Goal: Task Accomplishment & Management: Manage account settings

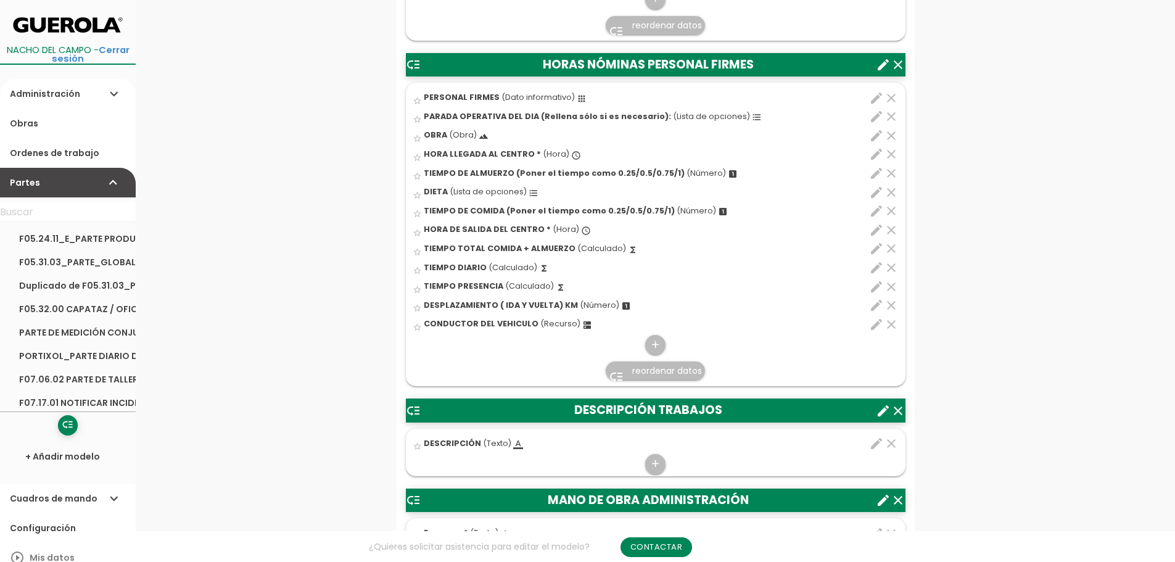
scroll to position [740, 0]
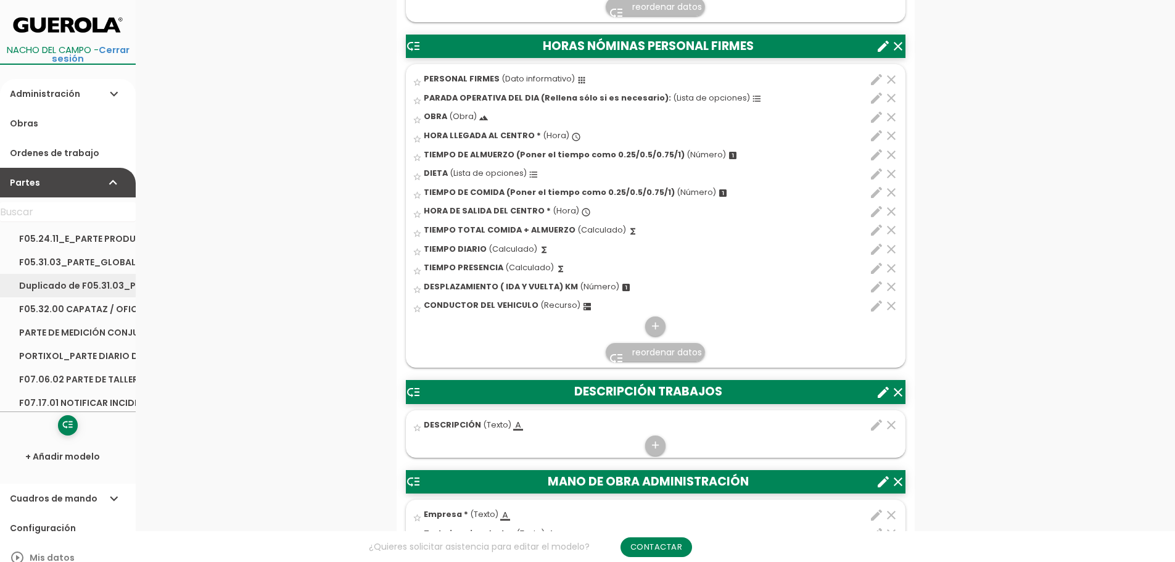
click at [63, 282] on link "Duplicado de F05.31.03_PARTE_GLOBAL TRANSPORTE_HORMIGON_Y_PLANTA_ASFALTO" at bounding box center [68, 285] width 136 height 23
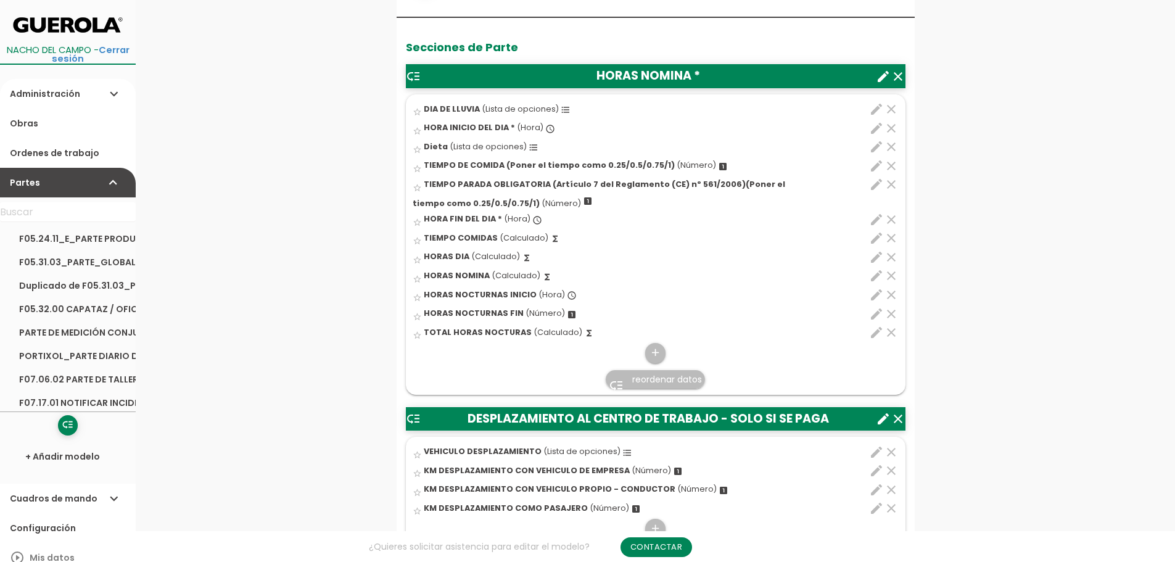
scroll to position [432, 0]
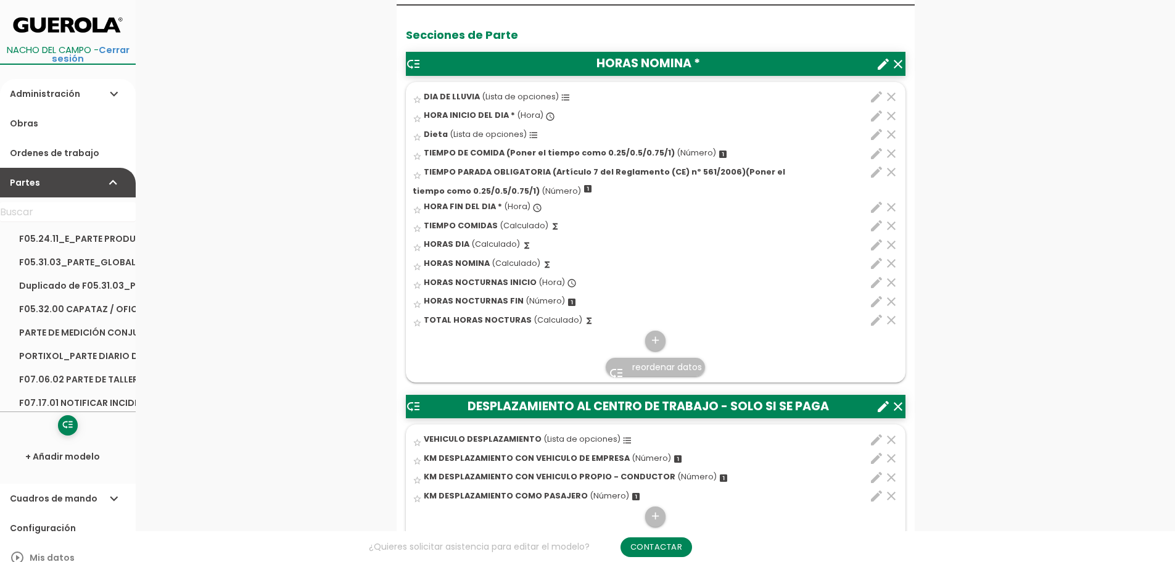
click at [874, 438] on icon "edit" at bounding box center [876, 439] width 15 height 15
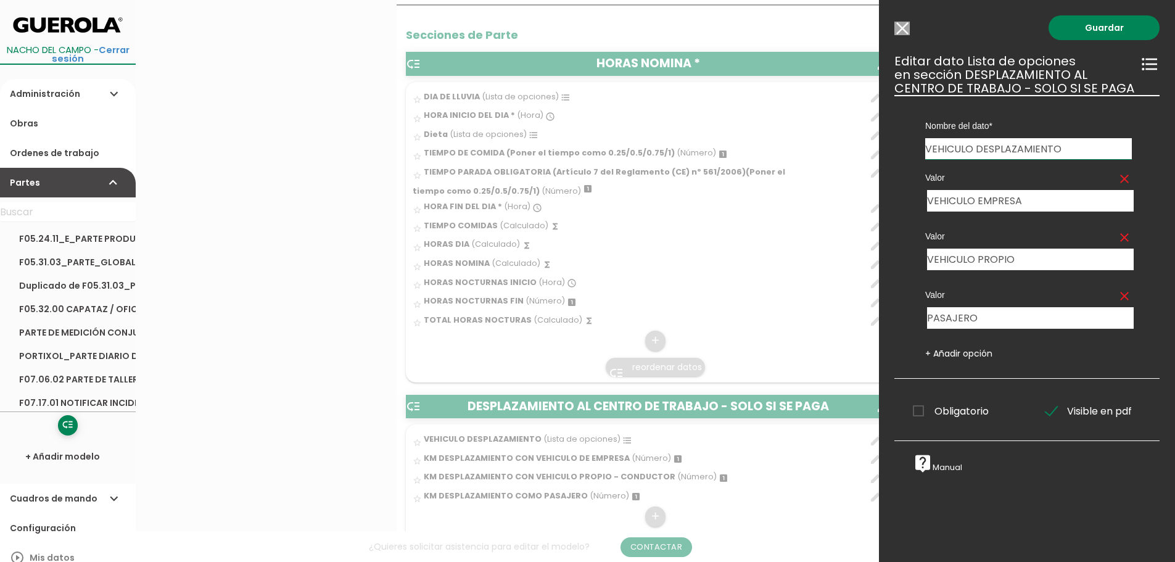
click at [902, 25] on input "Modelo sin Ordenes de trabajo" at bounding box center [901, 29] width 15 height 14
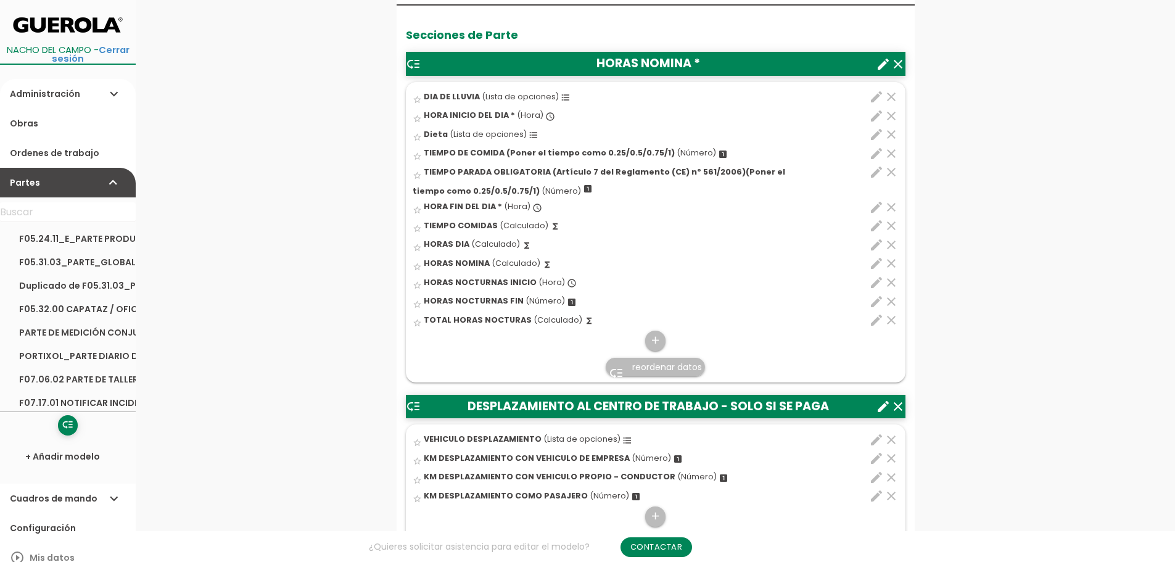
click at [876, 225] on icon "edit" at bounding box center [876, 225] width 15 height 15
select select "1"
select select "9911_pos4"
select select "+"
select select "9911_pos6"
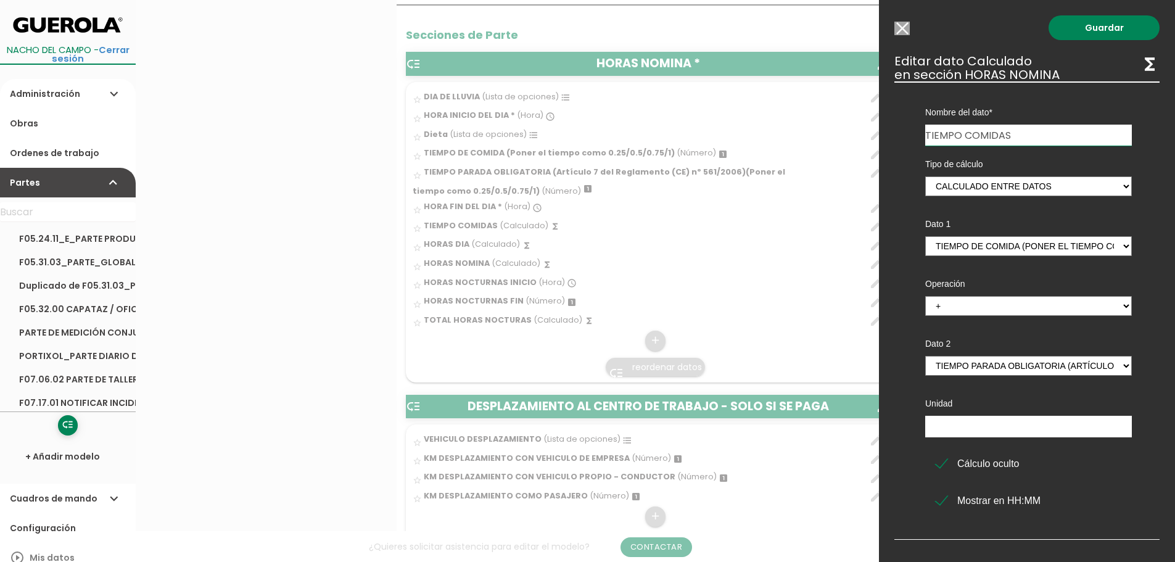
click input "Modelo sin Ordenes de trabajo"
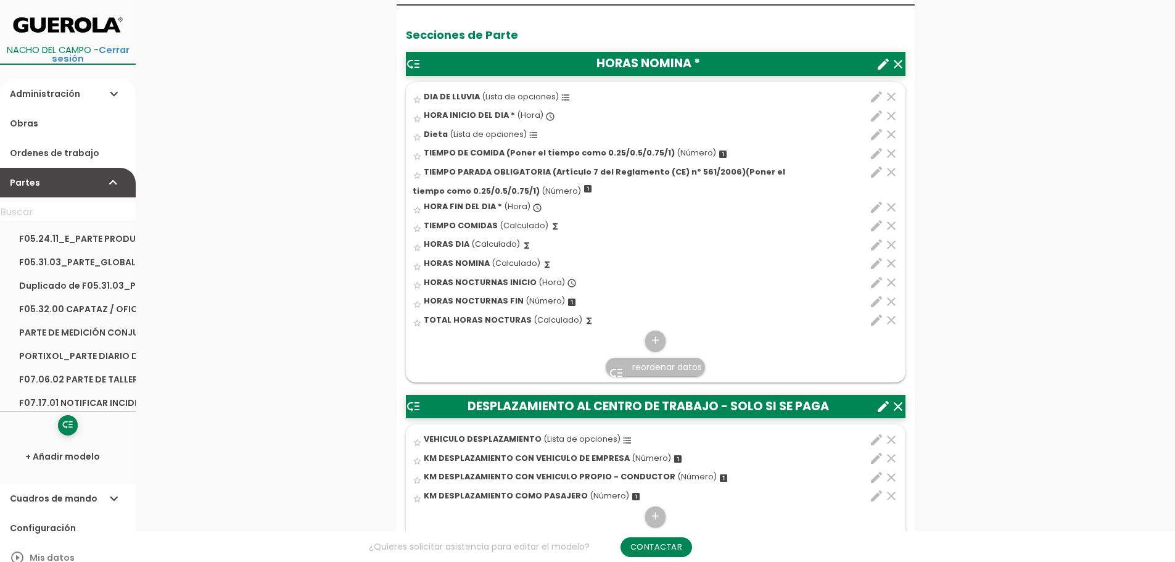
click icon "clear"
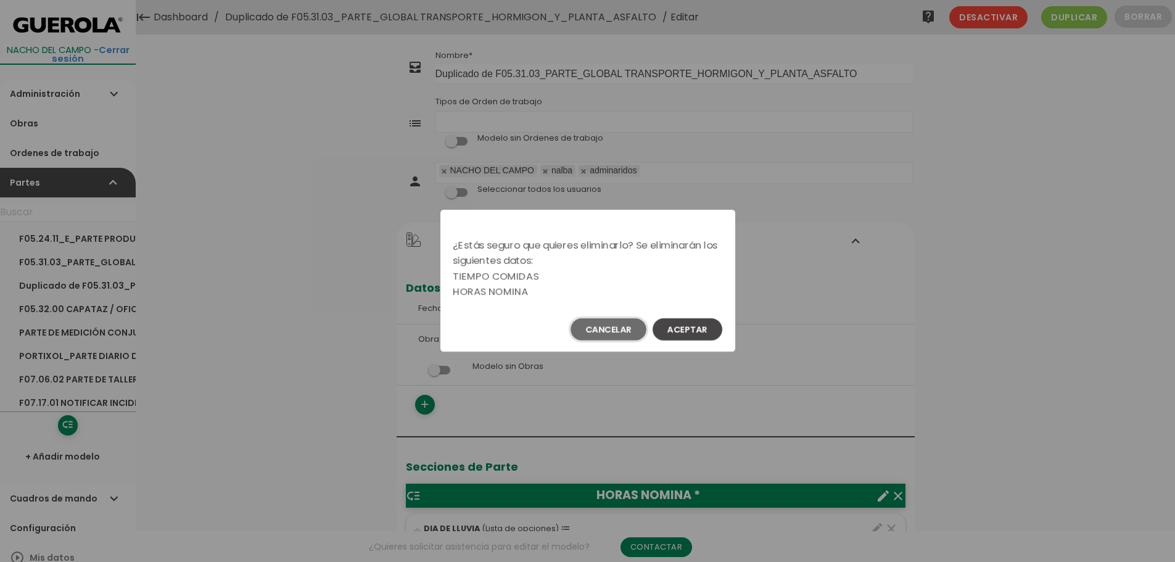
click button "Cancelar"
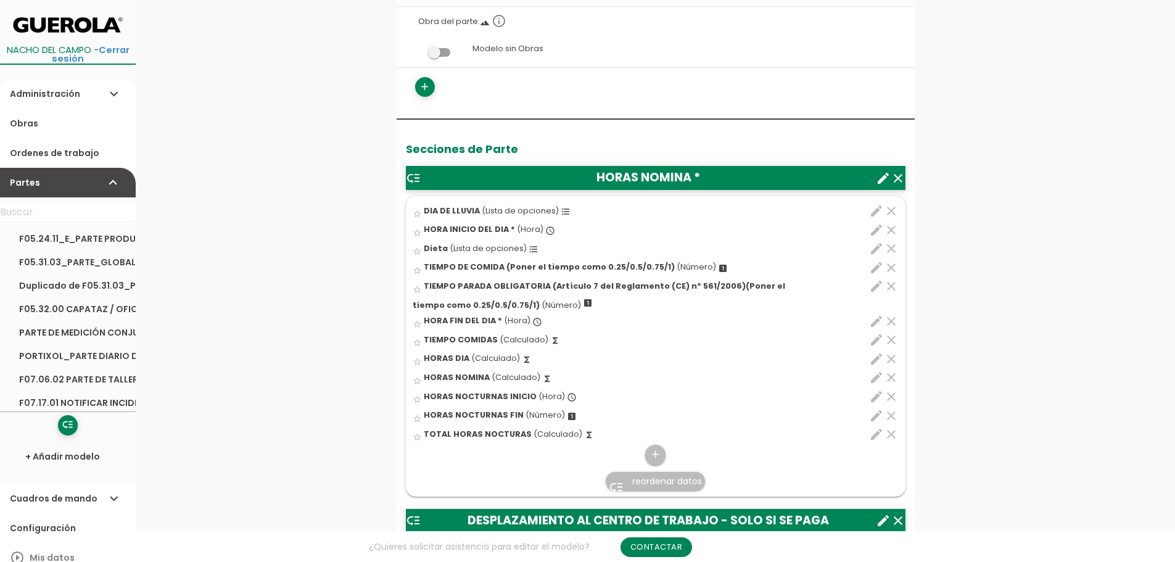
scroll to position [370, 0]
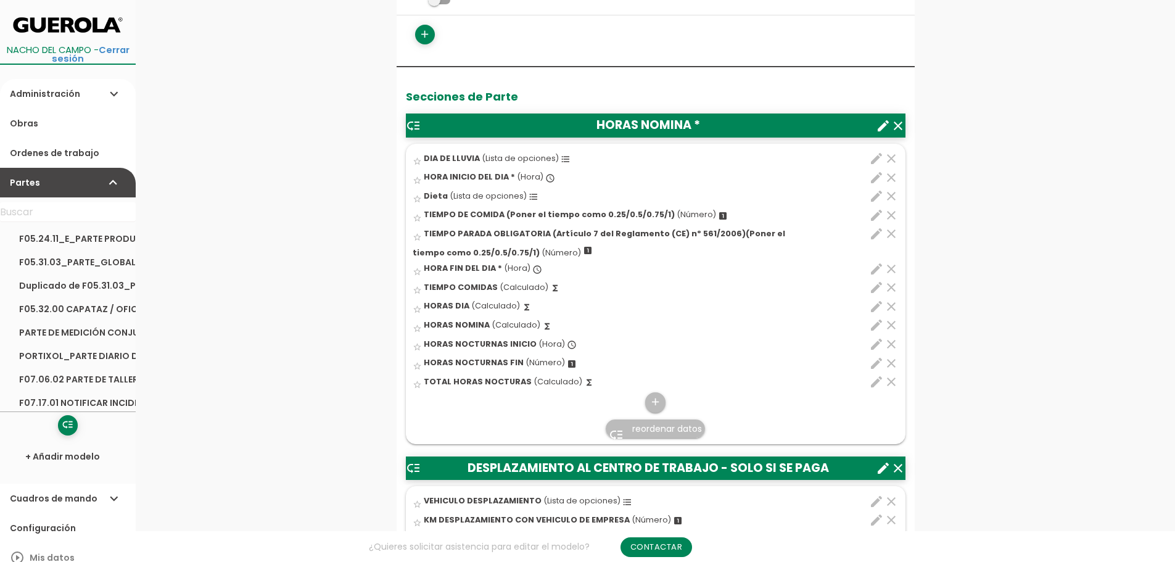
click icon "edit"
select select "1"
select select "9911_pos9"
select select "-"
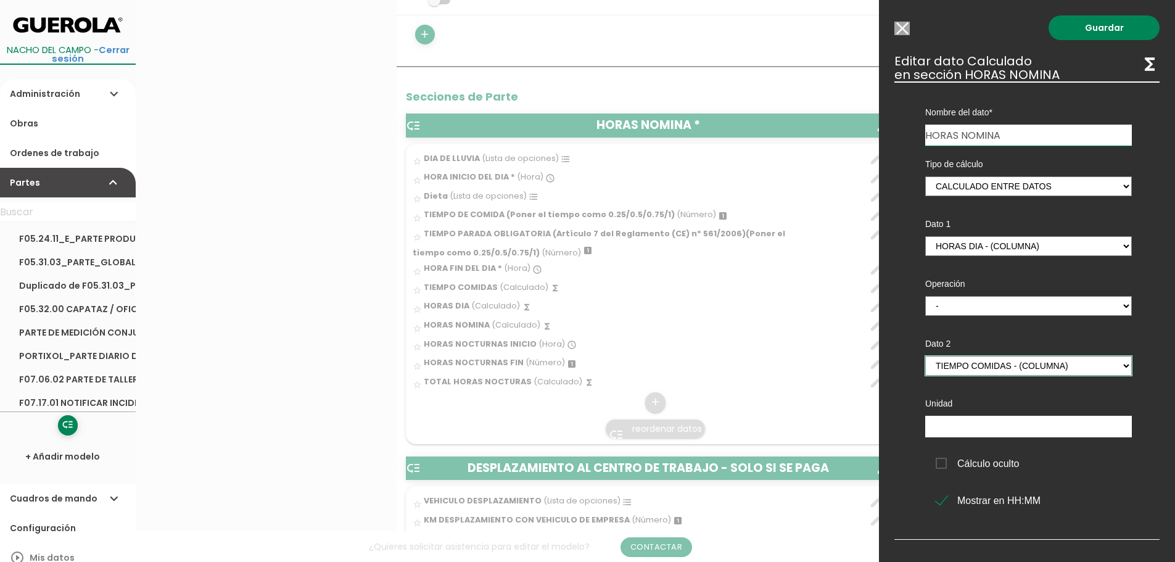
click select "HORA INICIO DEL DIA - (columna) TIEMPO DE COMIDA (Poner el tiempo como 0.25/0.5…"
select select "9911_pos4"
click select "HORA INICIO DEL DIA - (columna) TIEMPO DE COMIDA (Poner el tiempo como 0.25/0.5…"
click link "Guardar"
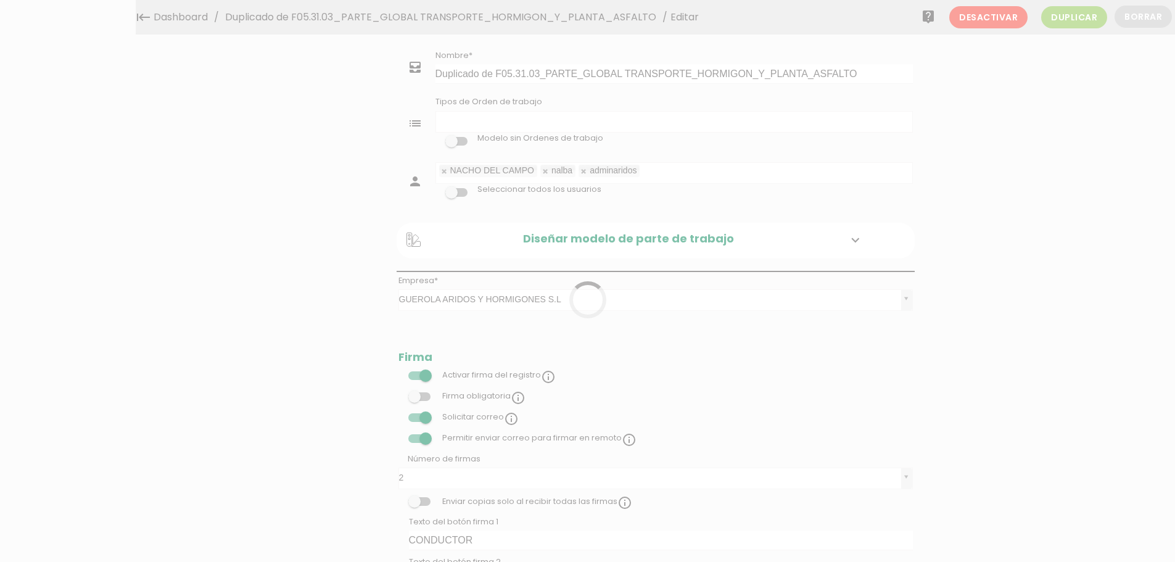
select select
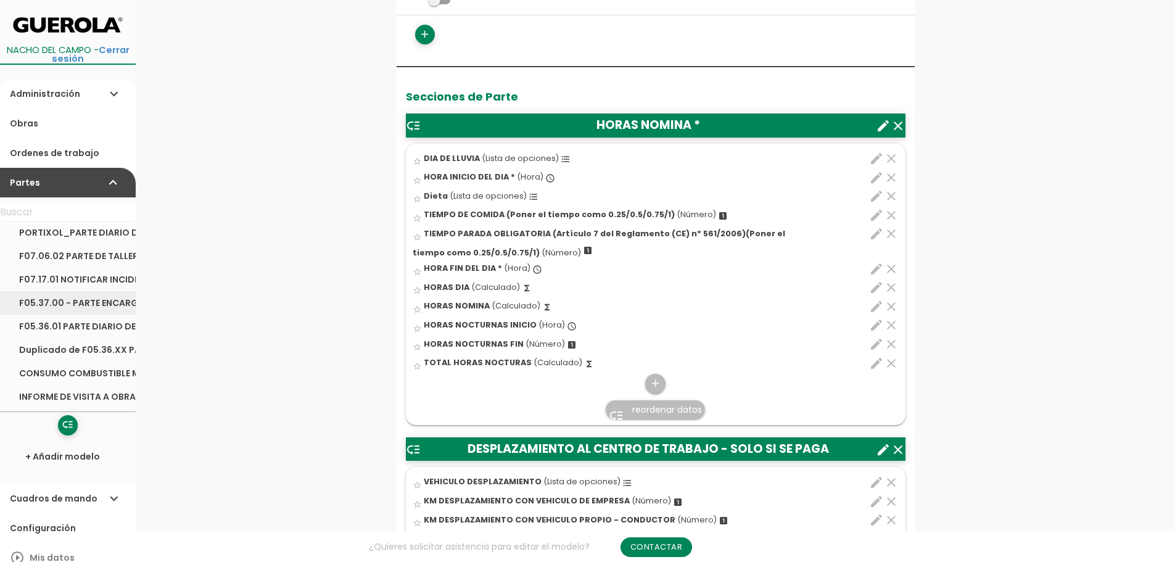
scroll to position [185, 0]
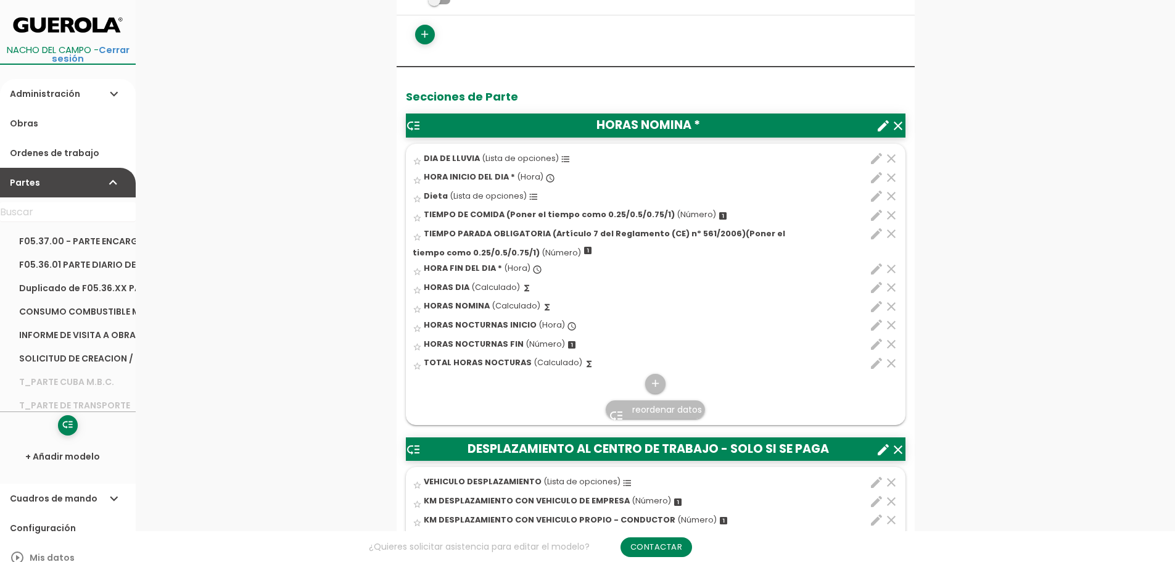
click at [875, 158] on icon "edit" at bounding box center [876, 158] width 15 height 15
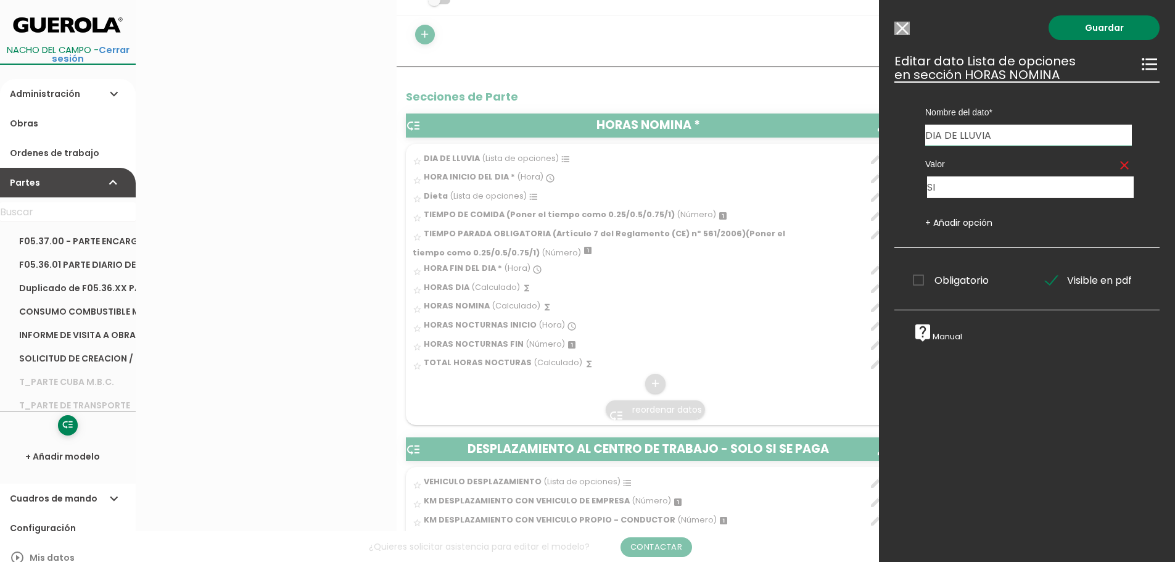
drag, startPoint x: 1011, startPoint y: 138, endPoint x: 879, endPoint y: 142, distance: 132.0
click at [879, 142] on div "Guardar ESCOGE EL TIPO DE DATO looks_one NÚMERO format_color_text TEXTO access_…" at bounding box center [1027, 281] width 296 height 562
paste input "PARADA OPERATIVA DEL DIA ( Rellenar solo si es necesario):"
type input "PARADA OPERATIVA DEL DIA ( Rellenar solo si es necesario):"
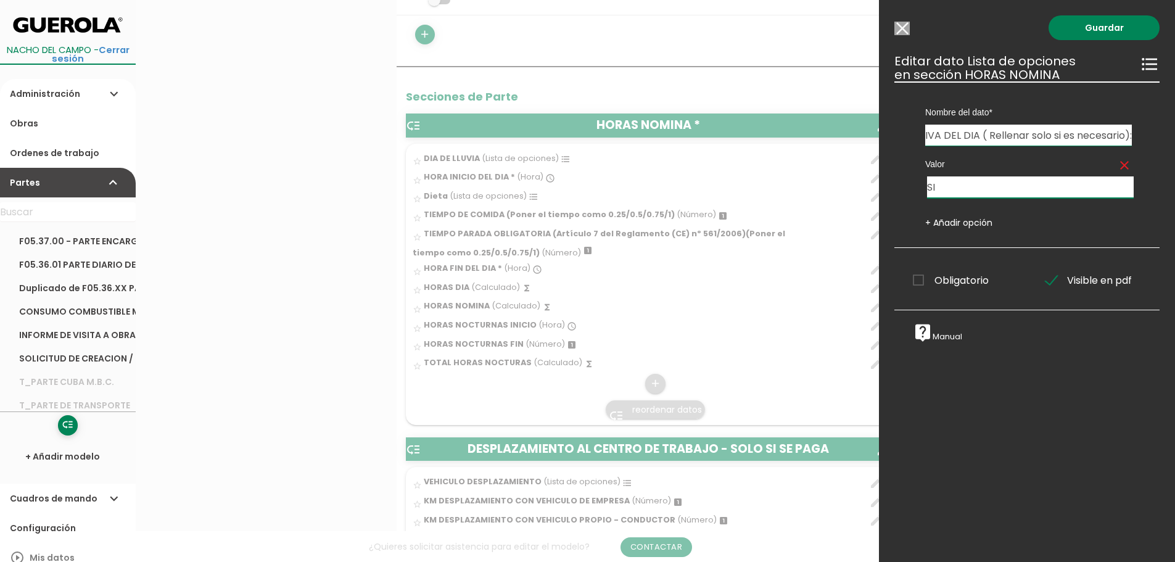
scroll to position [0, 0]
click at [1004, 193] on input "SI" at bounding box center [1030, 187] width 207 height 22
drag, startPoint x: 953, startPoint y: 179, endPoint x: 915, endPoint y: 187, distance: 38.9
click at [915, 187] on div "Valor clear SI 10011 + Añadir opción" at bounding box center [1028, 187] width 244 height 83
paste input "PARADA POR CAUSA METEOROLOGICA (trabajo inferior a 2,5 H)"
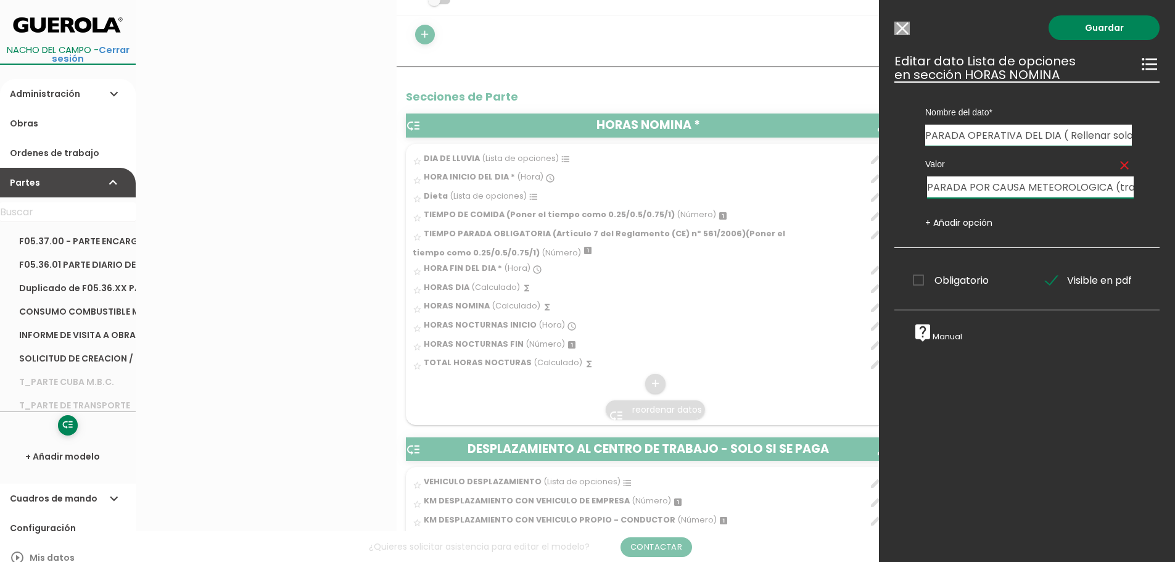
scroll to position [0, 104]
type input "PARADA POR CAUSA METEOROLOGICA (trabajo inferior a 2,5 H)"
click at [1090, 30] on link "Guardar" at bounding box center [1103, 27] width 111 height 25
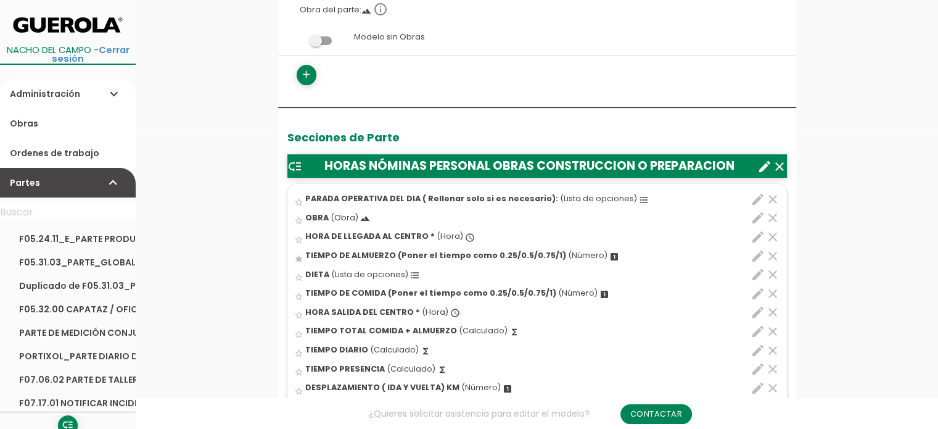
scroll to position [308, 0]
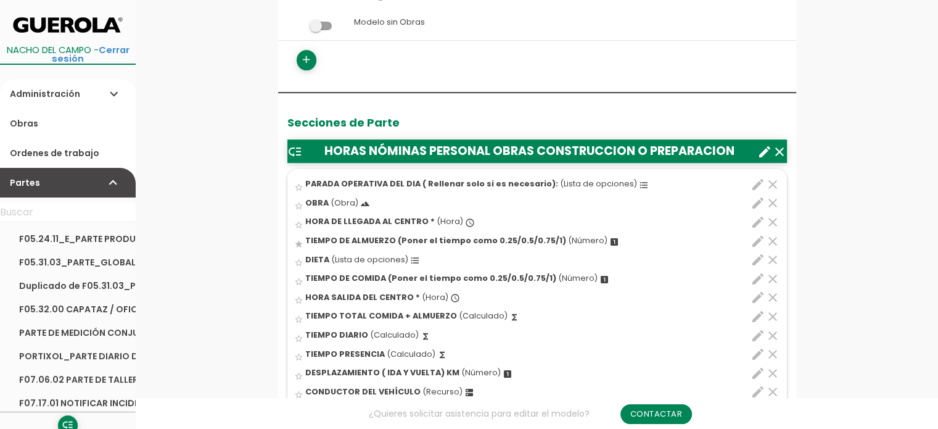
click at [759, 182] on icon "edit" at bounding box center [757, 184] width 15 height 15
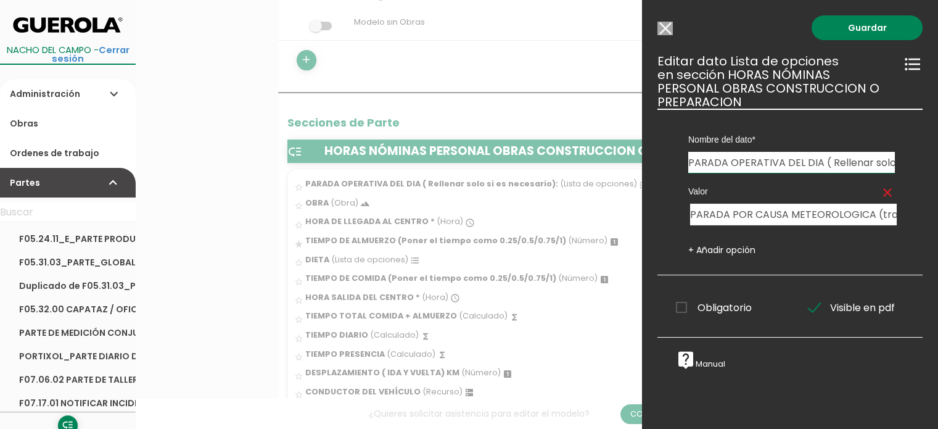
click at [669, 31] on input "Modelo sin Ordenes de trabajo" at bounding box center [664, 29] width 15 height 14
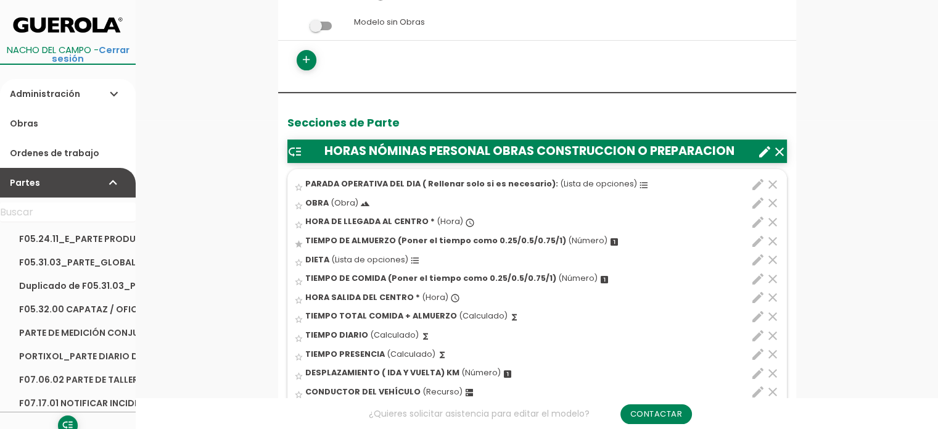
click at [427, 183] on span "PARADA OPERATIVA DEL DIA ( Rellenar solo si es necesario):" at bounding box center [431, 183] width 253 height 10
click at [0, 0] on input "star_border" at bounding box center [0, 0] width 0 height 0
click at [761, 186] on icon "edit" at bounding box center [757, 184] width 15 height 15
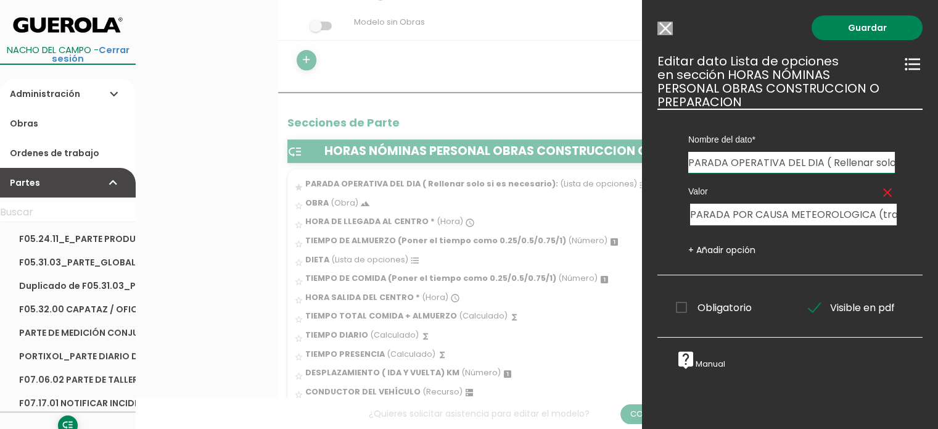
click at [687, 162] on div "Nombre del dato VERIFICACION DE TRABAJOS EN ALTURA PERSONAL FIRMES PARADA OPERA…" at bounding box center [791, 141] width 225 height 64
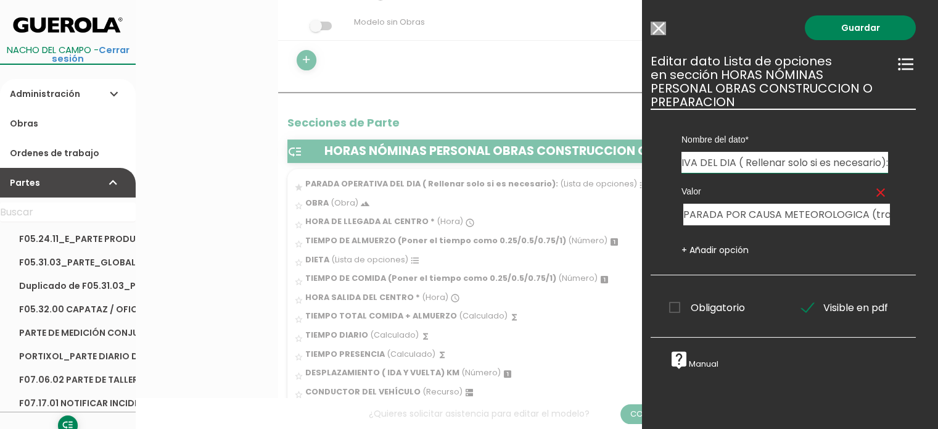
scroll to position [0, 11]
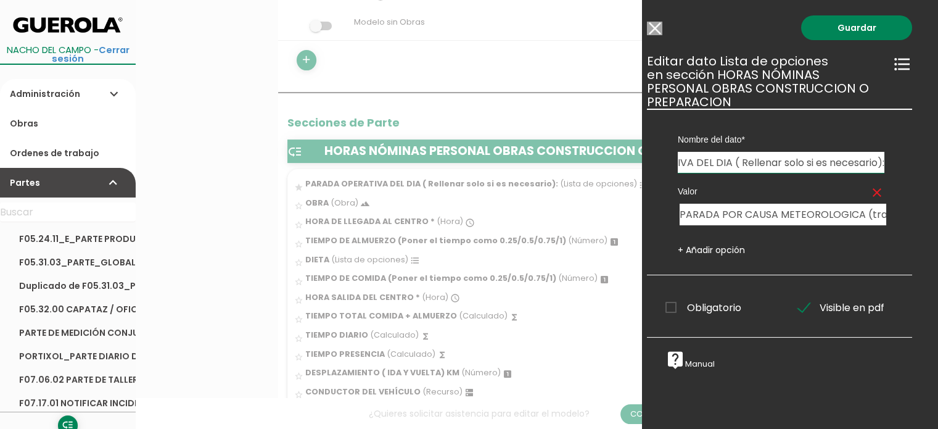
drag, startPoint x: 689, startPoint y: 161, endPoint x: 918, endPoint y: 166, distance: 228.8
click at [918, 166] on div "Guardar ESCOGE EL TIPO DE DATO looks_one NÚMERO format_color_text TEXTO access_…" at bounding box center [790, 214] width 296 height 429
click at [680, 212] on input "PARADA POR CAUSA METEOROLOGICA (trabajo inferior a 2,5 H)" at bounding box center [782, 214] width 207 height 22
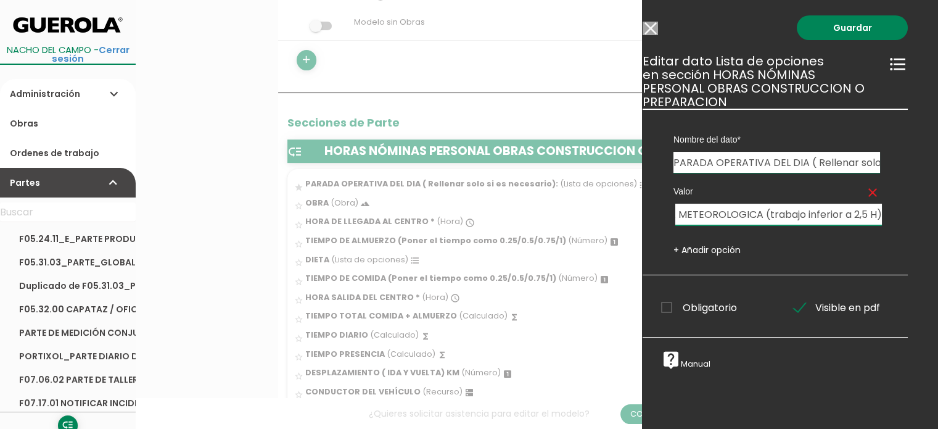
drag, startPoint x: 681, startPoint y: 212, endPoint x: 920, endPoint y: 216, distance: 239.3
click at [920, 216] on div "Guardar ESCOGE EL TIPO DE DATO looks_one NÚMERO format_color_text TEXTO access_…" at bounding box center [790, 214] width 296 height 429
click at [649, 29] on input "Modelo sin Ordenes de trabajo" at bounding box center [650, 29] width 15 height 14
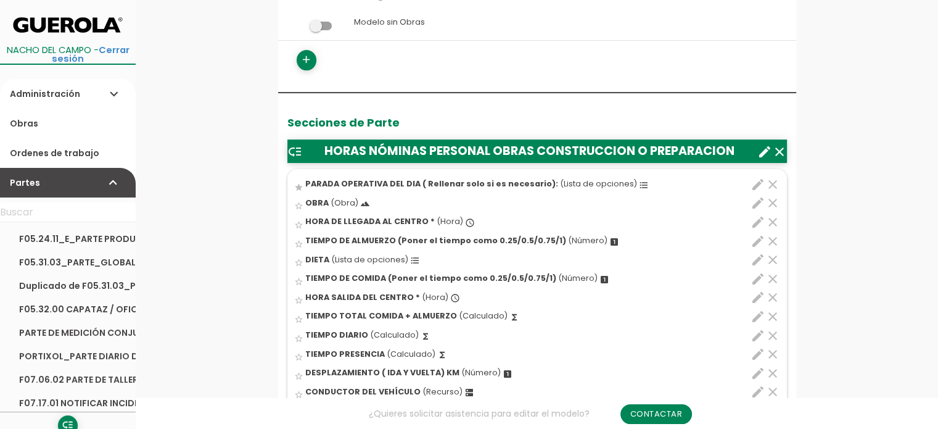
click at [757, 260] on icon "edit" at bounding box center [757, 259] width 15 height 15
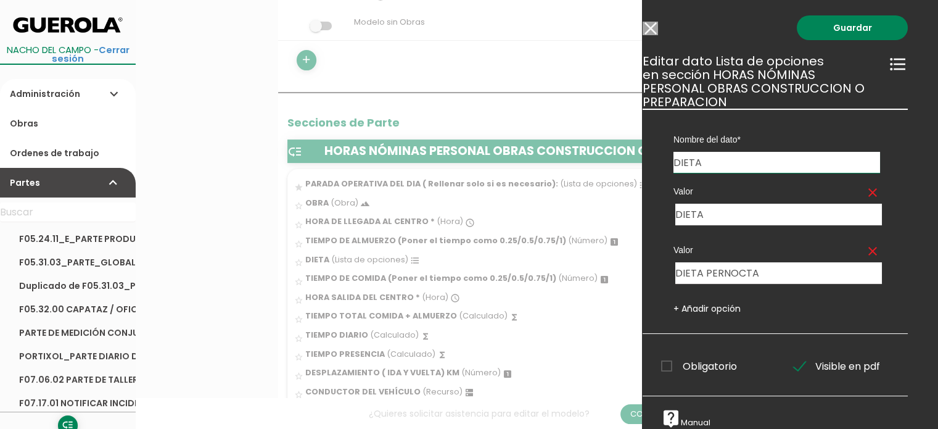
drag, startPoint x: 654, startPoint y: 29, endPoint x: 643, endPoint y: 91, distance: 62.7
click at [654, 29] on input "Modelo sin Ordenes de trabajo" at bounding box center [650, 29] width 15 height 14
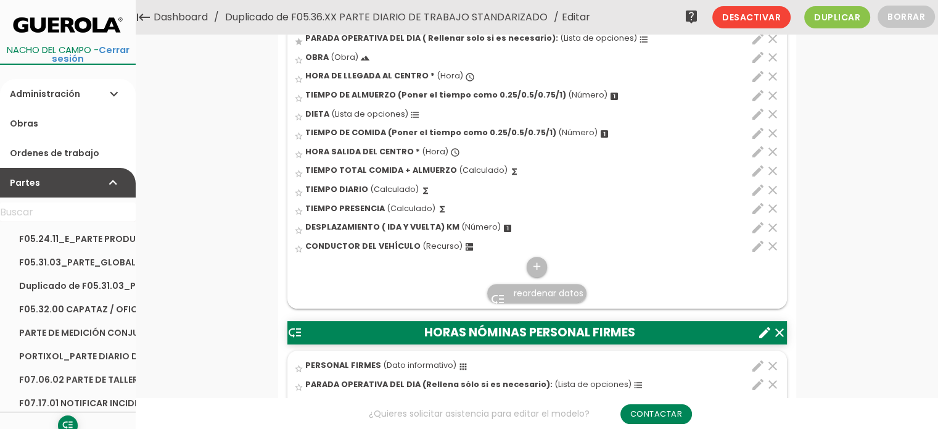
scroll to position [308, 0]
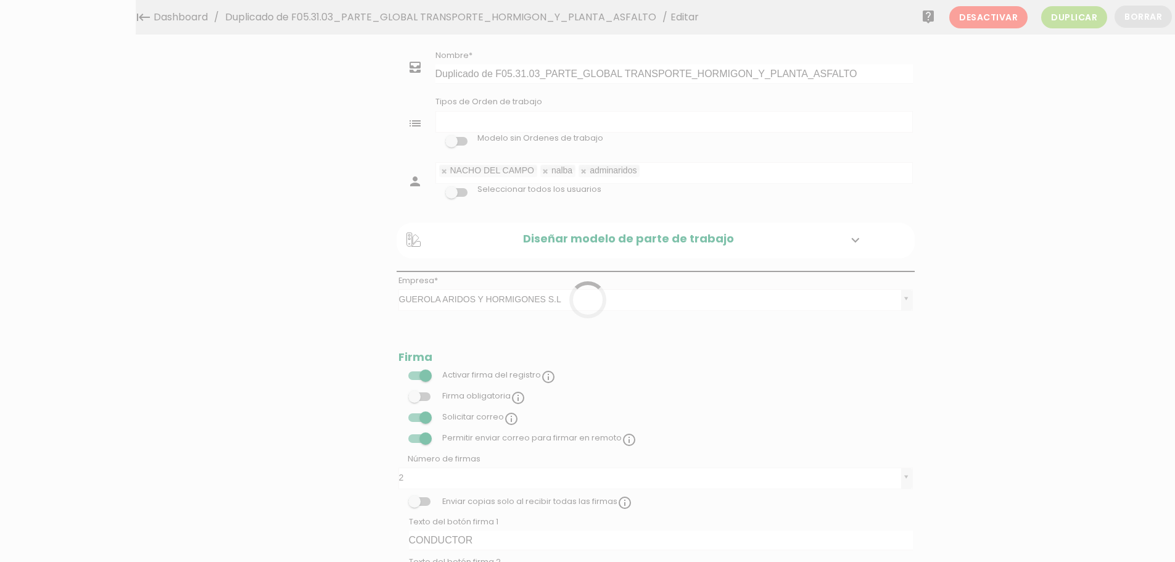
select select
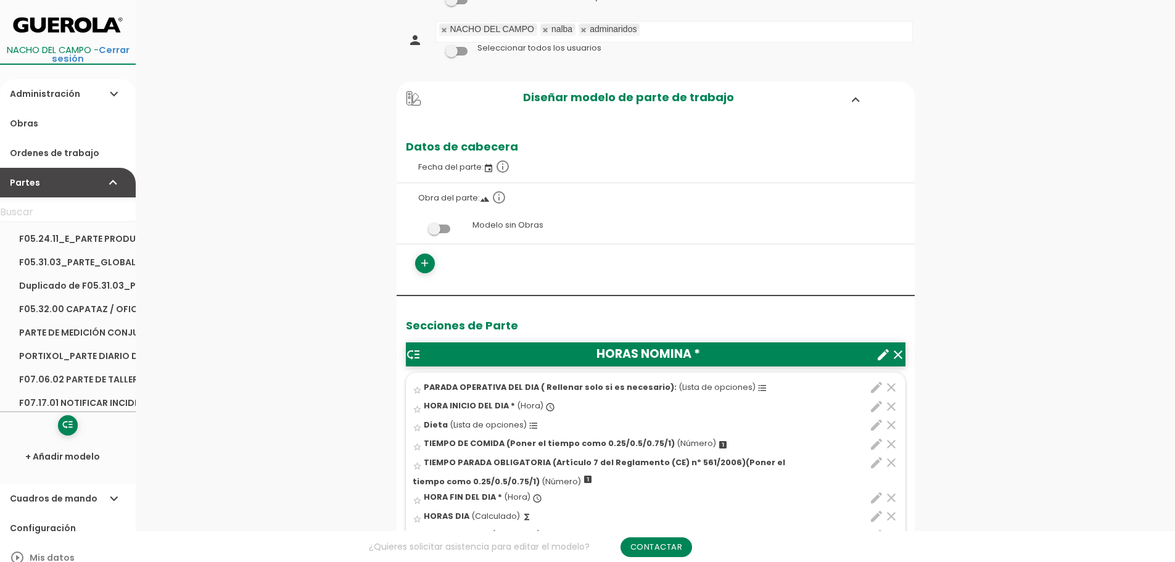
scroll to position [247, 0]
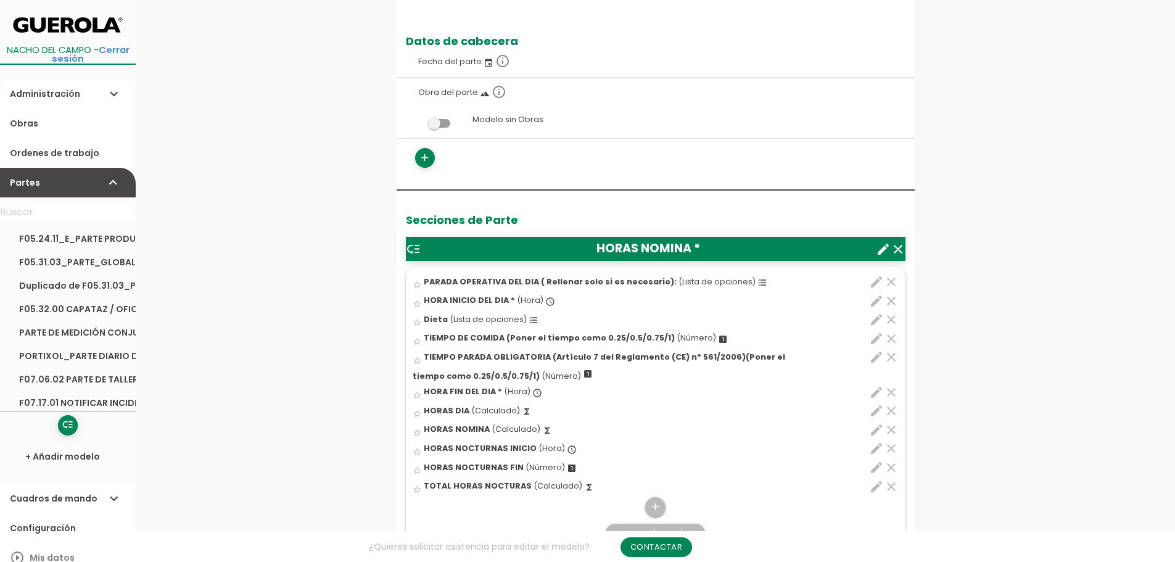
click at [874, 303] on icon "edit" at bounding box center [876, 301] width 15 height 15
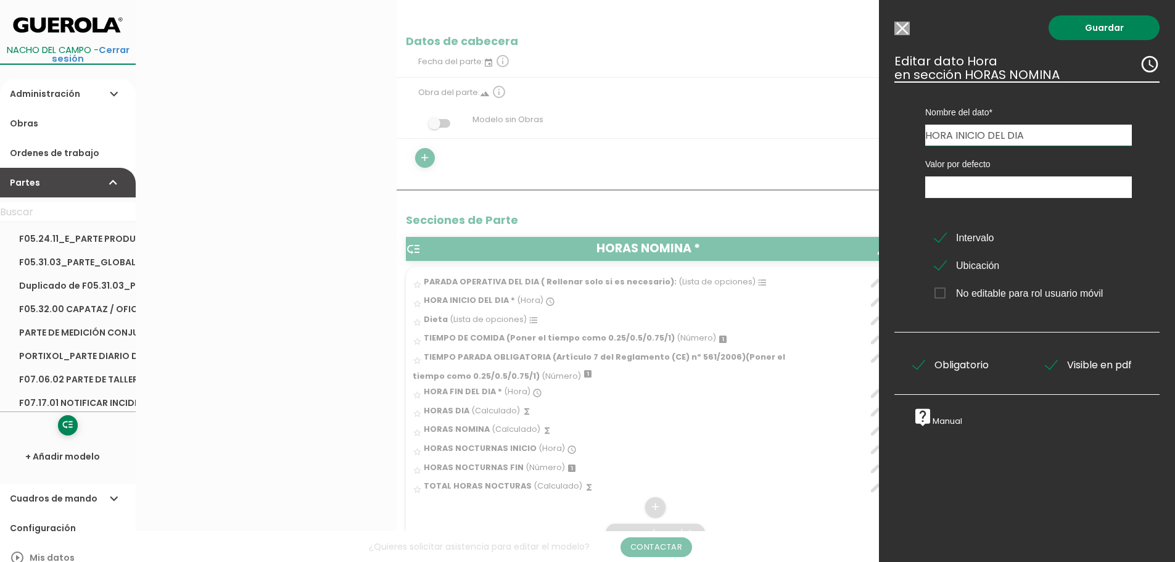
drag, startPoint x: 977, startPoint y: 135, endPoint x: 955, endPoint y: 135, distance: 22.8
click at [955, 135] on input "HORA INICIO DEL DIA" at bounding box center [1028, 135] width 207 height 21
type input "HORA DE LLEGADA AL CENTRO"
click at [1087, 29] on link "Guardar" at bounding box center [1103, 27] width 111 height 25
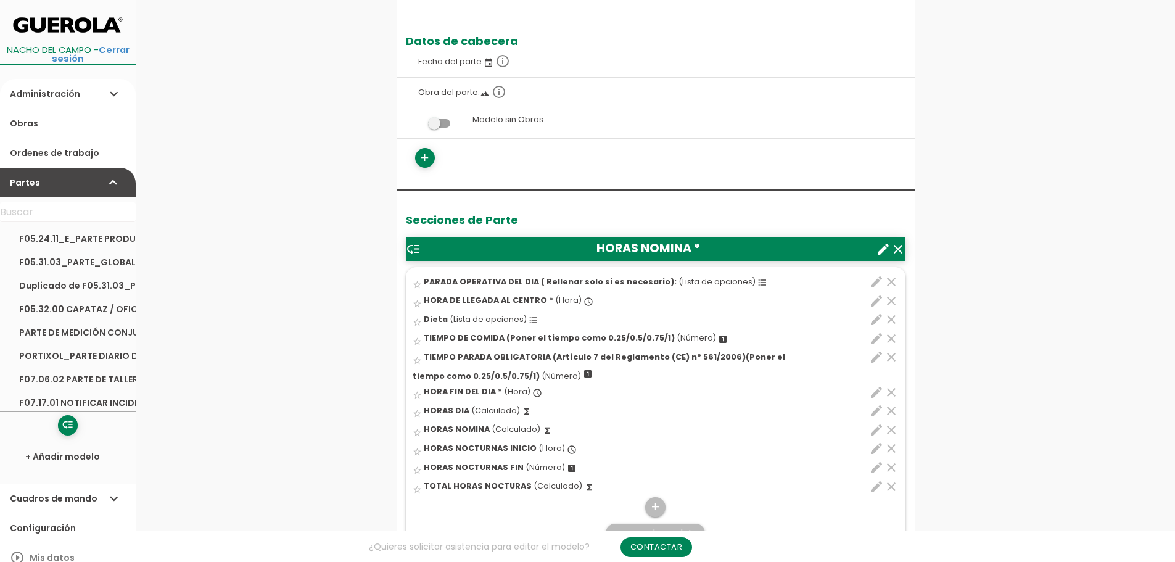
click at [878, 318] on icon "edit" at bounding box center [876, 319] width 15 height 15
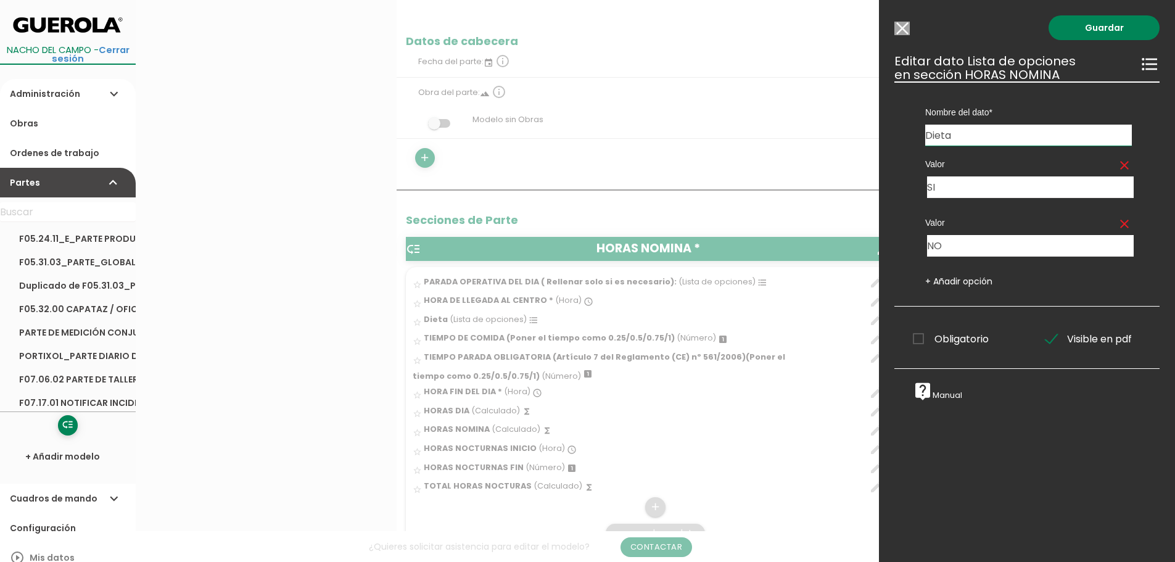
click at [895, 31] on input "Modelo sin Ordenes de trabajo" at bounding box center [901, 29] width 15 height 14
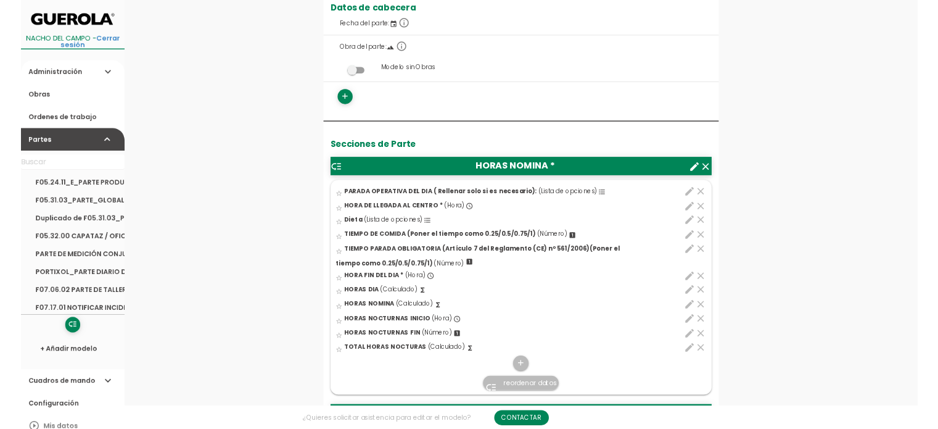
scroll to position [308, 0]
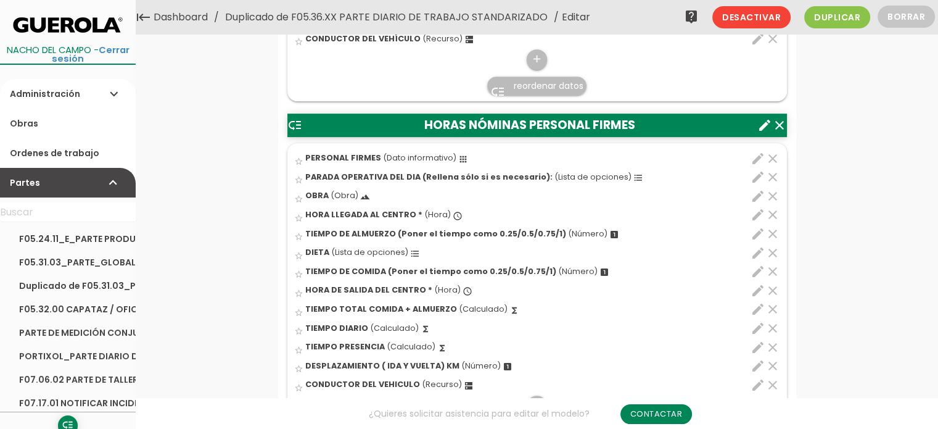
scroll to position [493, 0]
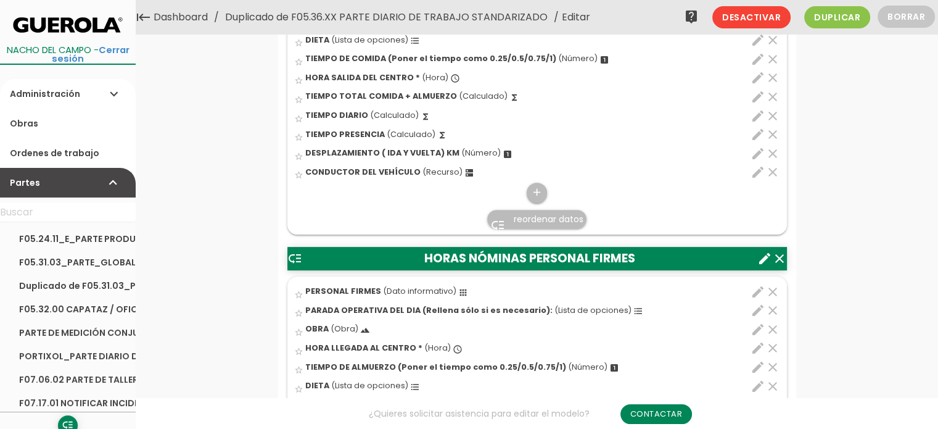
click at [758, 174] on icon "edit" at bounding box center [757, 172] width 15 height 15
select select "344"
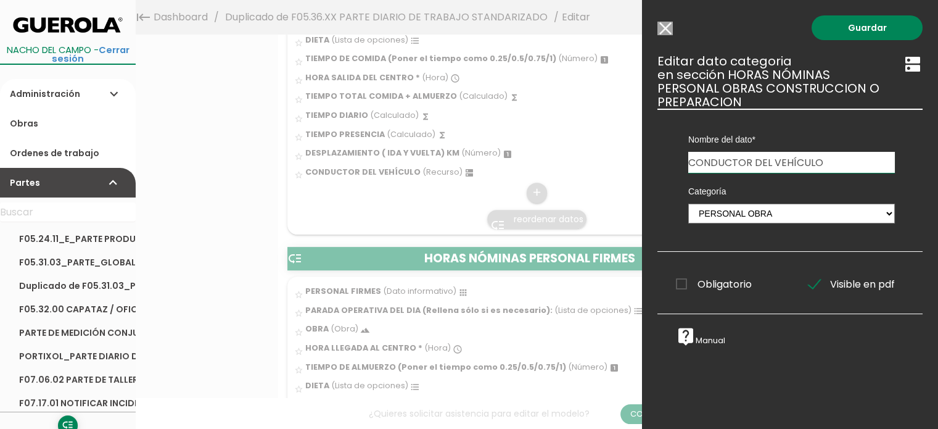
click at [384, 212] on div at bounding box center [469, 161] width 938 height 536
click at [659, 25] on input "Modelo sin Ordenes de trabajo" at bounding box center [664, 29] width 15 height 14
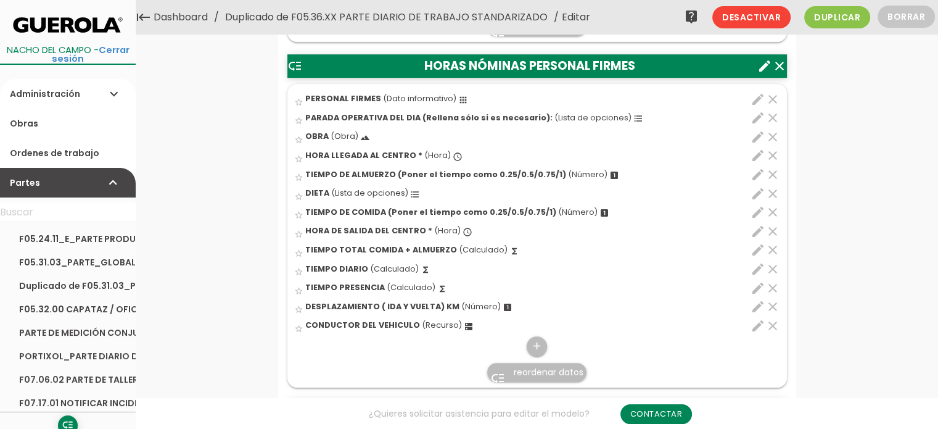
scroll to position [678, 0]
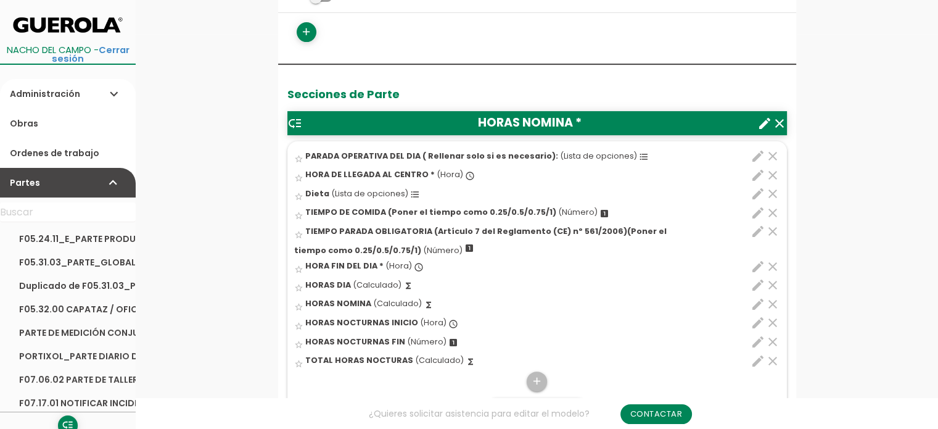
scroll to position [432, 0]
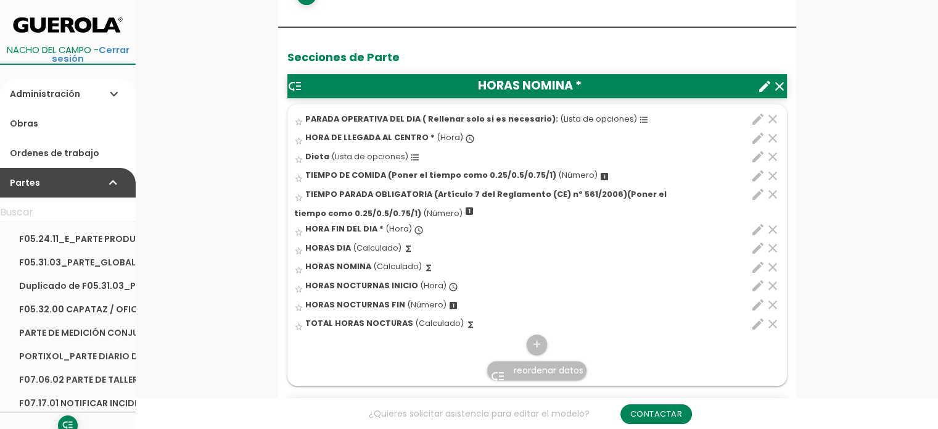
click at [762, 224] on icon "edit" at bounding box center [757, 229] width 15 height 15
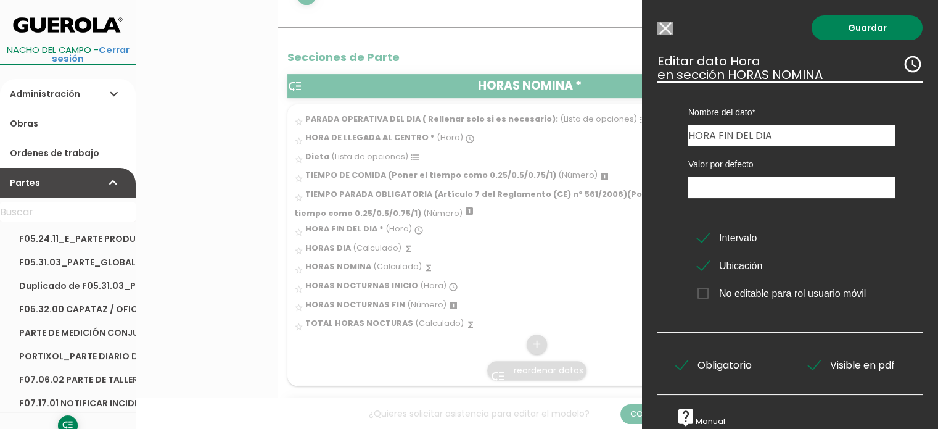
drag, startPoint x: 779, startPoint y: 134, endPoint x: 717, endPoint y: 133, distance: 62.3
click at [717, 133] on input "HORA FIN DEL DIA" at bounding box center [791, 135] width 207 height 21
type input "HORA SALIDA DEL CENTRO"
drag, startPoint x: 857, startPoint y: 28, endPoint x: 826, endPoint y: 65, distance: 48.6
click at [858, 28] on link "Guardar" at bounding box center [867, 27] width 111 height 25
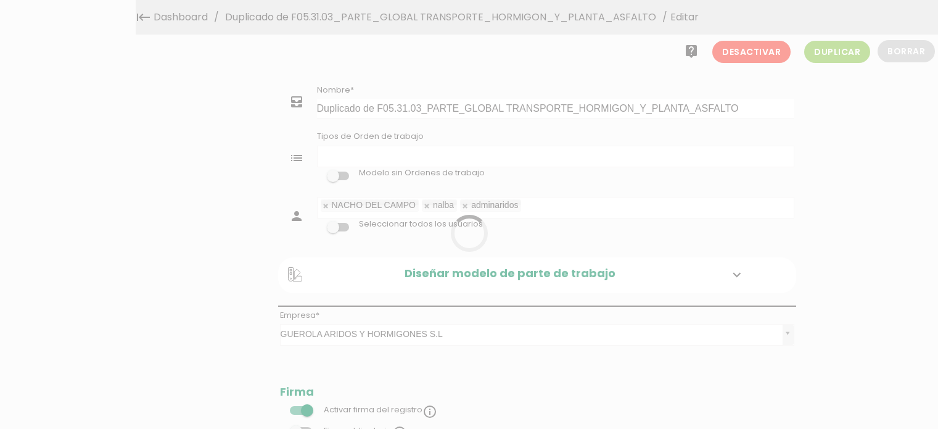
select select
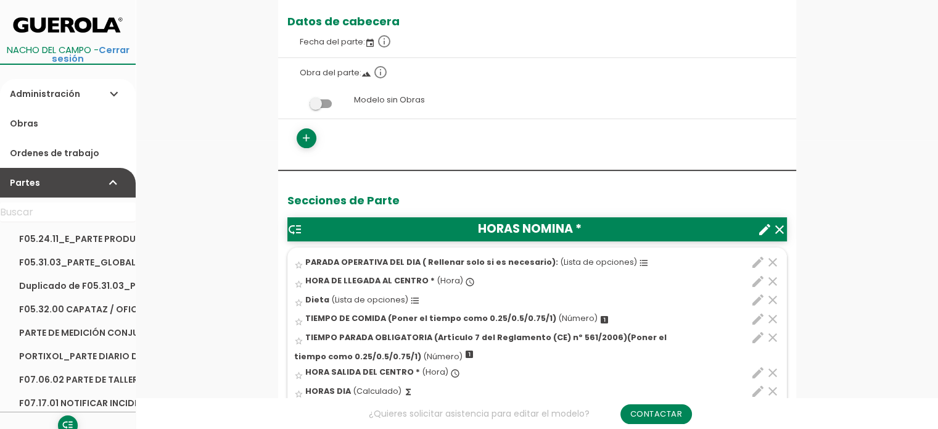
scroll to position [412, 0]
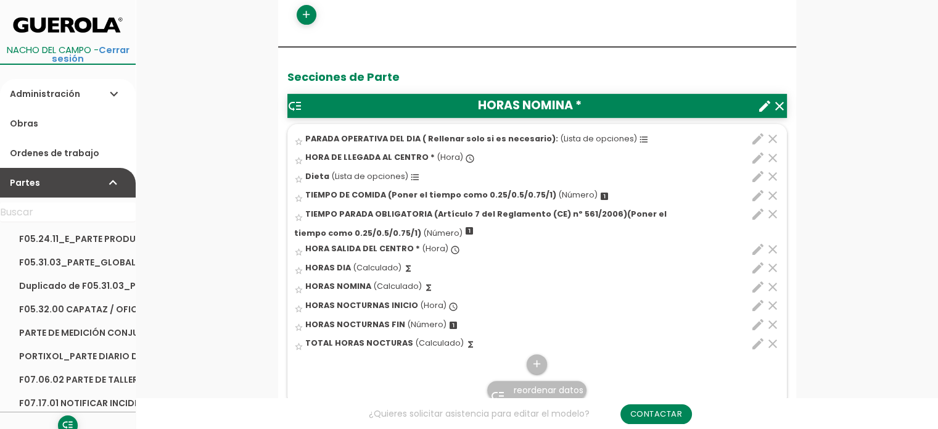
click at [757, 303] on icon "edit" at bounding box center [757, 305] width 15 height 15
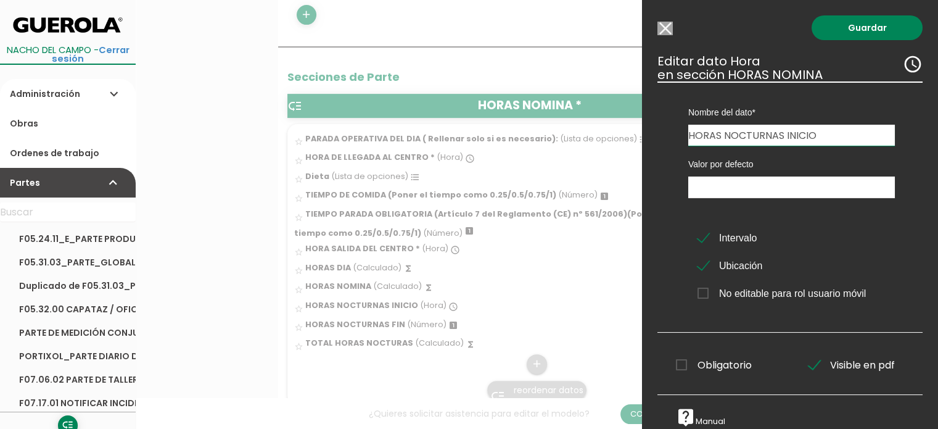
click at [824, 136] on input "HORAS NOCTURNAS INICIO" at bounding box center [791, 135] width 207 height 21
type input "HORAS NOCTURNAS ENTRE 22 Y 24"
click at [702, 234] on span "Intervalo" at bounding box center [726, 237] width 59 height 15
click at [0, 0] on input "Intervalo" at bounding box center [0, 0] width 0 height 0
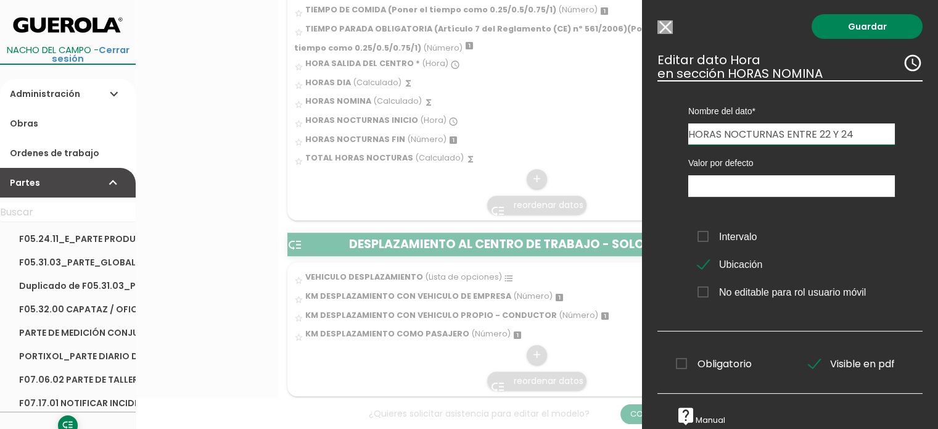
scroll to position [0, 0]
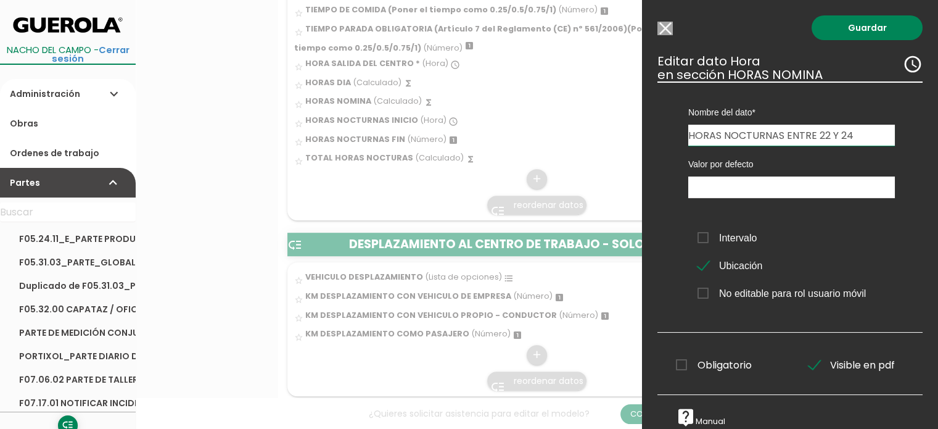
drag, startPoint x: 861, startPoint y: 28, endPoint x: 770, endPoint y: 88, distance: 109.5
click at [861, 28] on link "Guardar" at bounding box center [867, 27] width 111 height 25
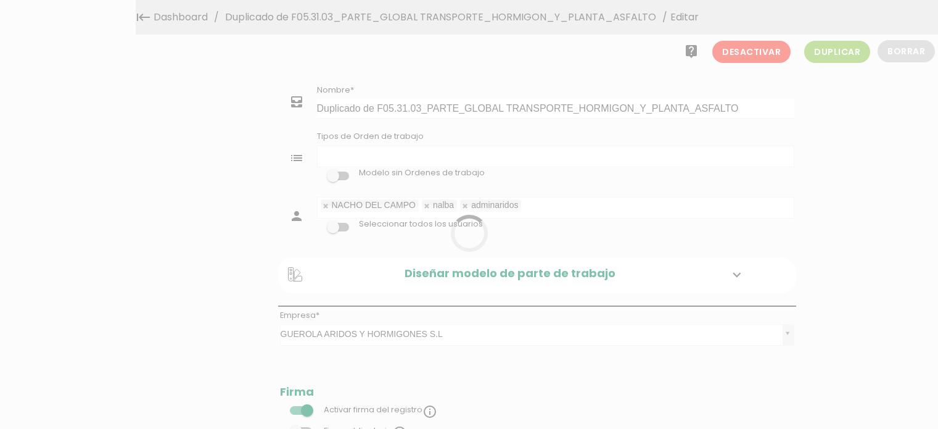
select select
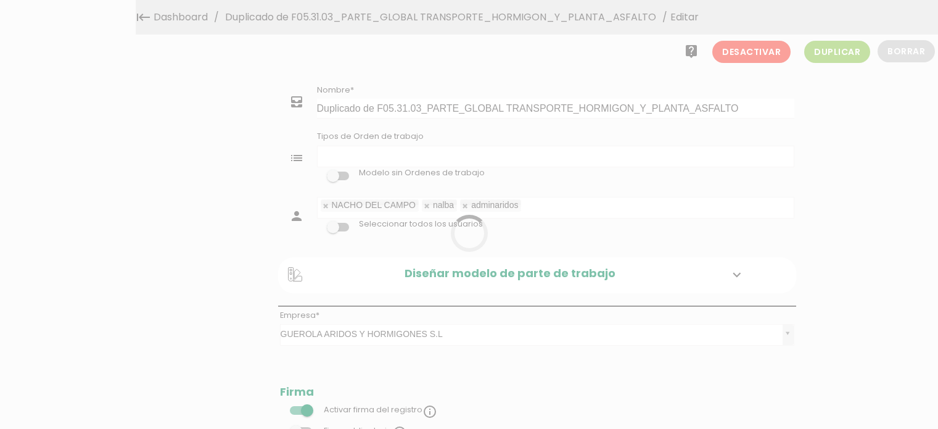
select select
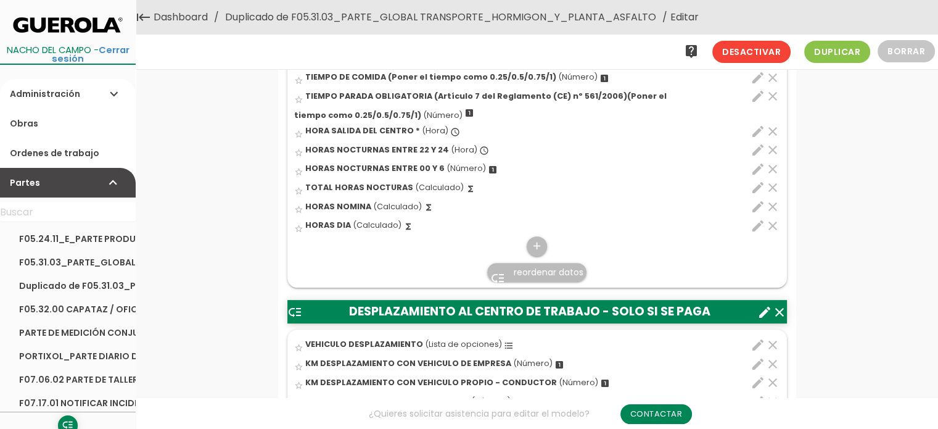
scroll to position [432, 0]
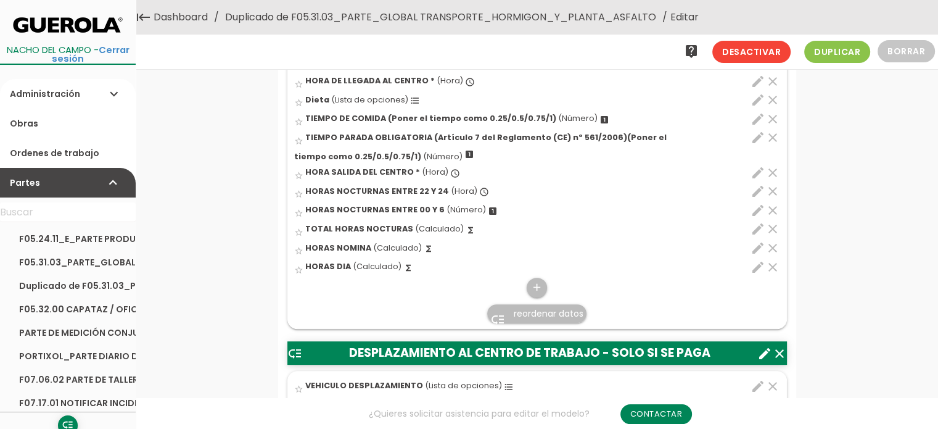
click at [755, 244] on icon "edit" at bounding box center [757, 247] width 15 height 15
select select "1"
select select "9911_pos11"
select select "-"
select select "9911_pos4"
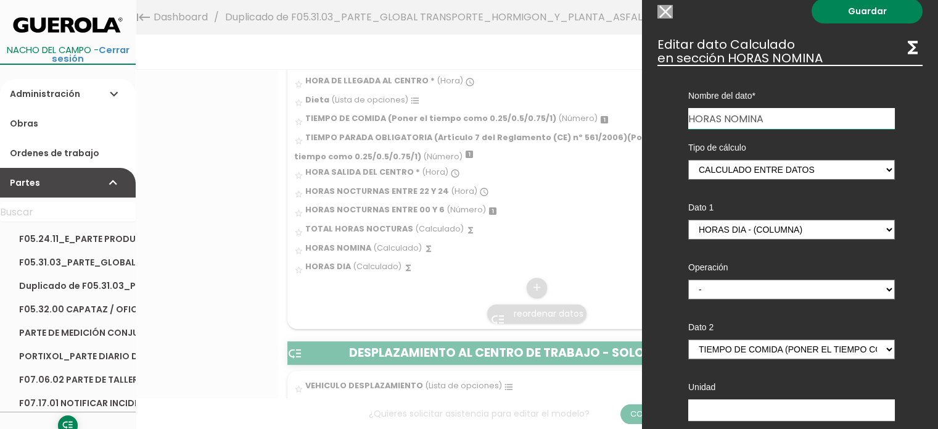
scroll to position [0, 0]
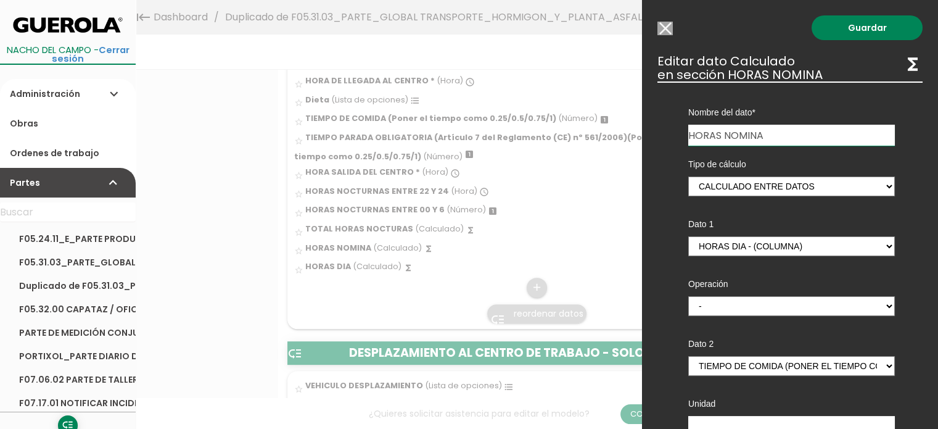
click at [665, 29] on input "Modelo sin Ordenes de trabajo" at bounding box center [664, 29] width 15 height 14
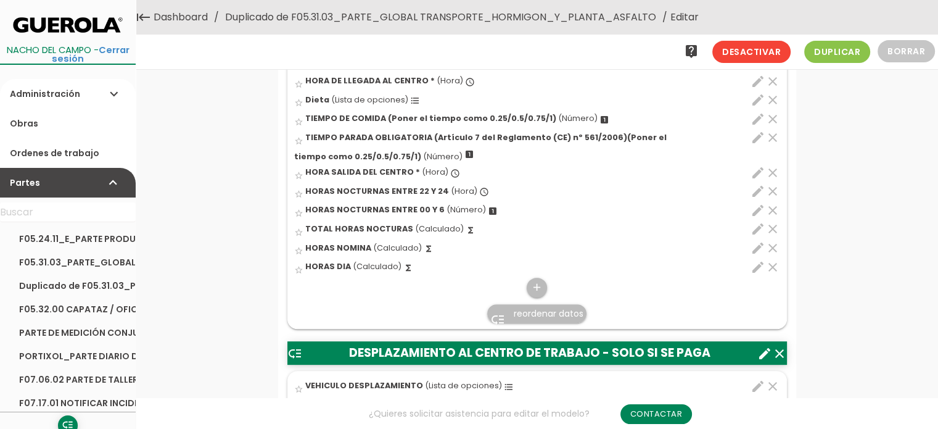
click at [756, 245] on icon "edit" at bounding box center [757, 247] width 15 height 15
select select "1"
select select "9911_pos11"
select select "-"
select select "9911_pos4"
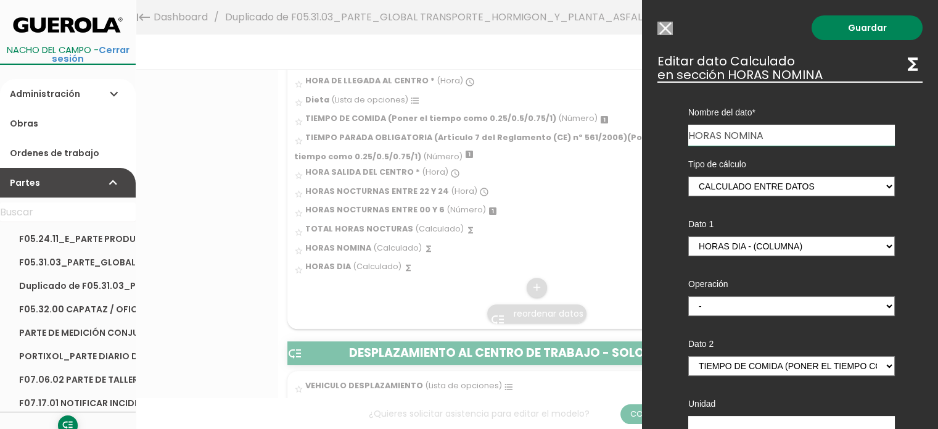
click at [664, 31] on input "Modelo sin Ordenes de trabajo" at bounding box center [664, 29] width 15 height 14
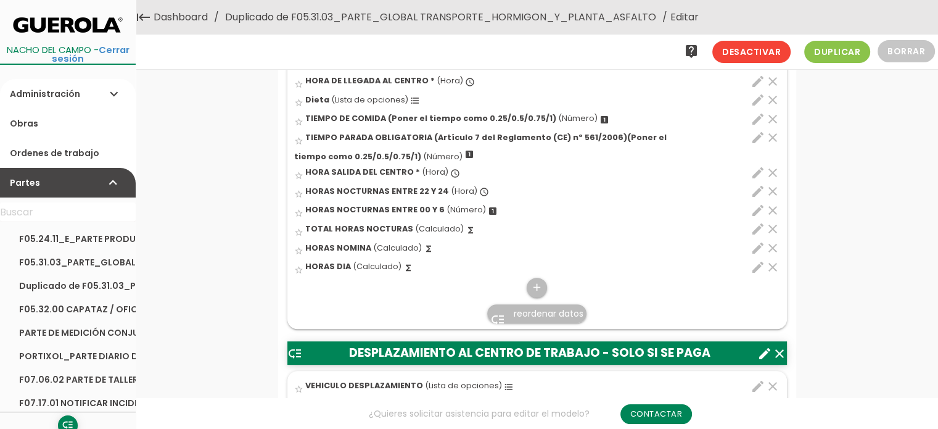
click at [755, 266] on icon "edit" at bounding box center [757, 267] width 15 height 15
select select "1"
select select "9911_pos6"
select select "-"
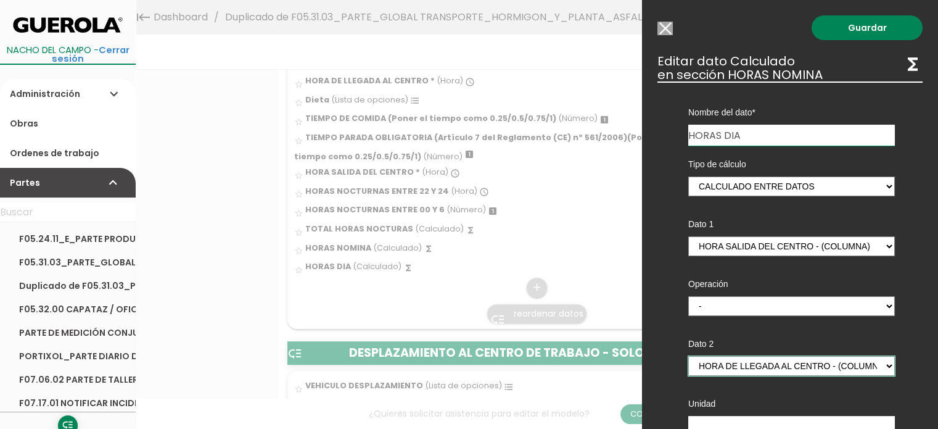
click at [878, 360] on select "HORA DE LLEGADA AL CENTRO - (columna) TIEMPO DE COMIDA (Poner el tiempo como 0.…" at bounding box center [791, 366] width 207 height 20
select select "9911_pos5"
click at [688, 356] on select "HORA DE LLEGADA AL CENTRO - (columna) TIEMPO DE COMIDA (Poner el tiempo como 0.…" at bounding box center [791, 366] width 207 height 20
drag, startPoint x: 661, startPoint y: 29, endPoint x: 441, endPoint y: 220, distance: 291.6
click at [660, 30] on input "Modelo sin Ordenes de trabajo" at bounding box center [664, 29] width 15 height 14
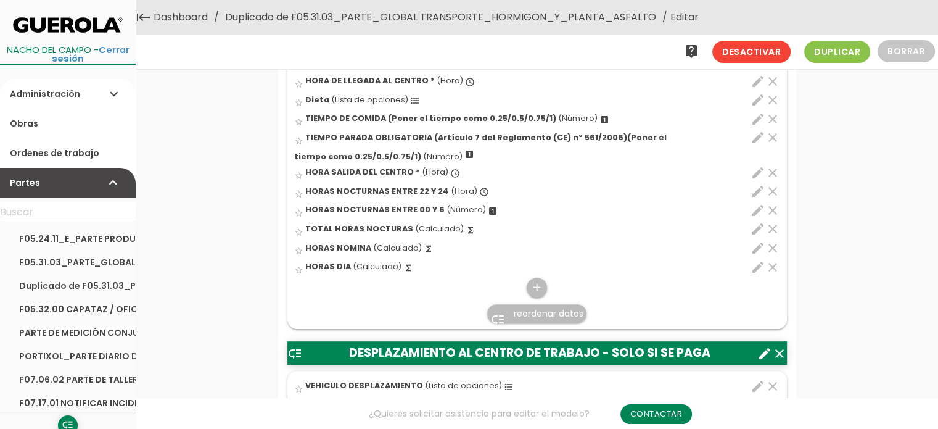
click at [756, 247] on icon "edit" at bounding box center [757, 247] width 15 height 15
select select "1"
select select "9911_pos11"
select select "-"
select select "9911_pos4"
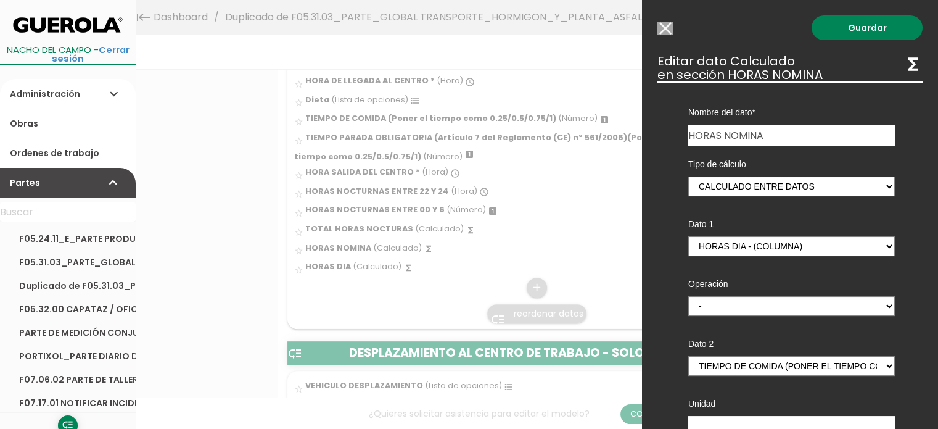
drag, startPoint x: 664, startPoint y: 29, endPoint x: 470, endPoint y: 230, distance: 279.5
click at [664, 30] on input "Modelo sin Ordenes de trabajo" at bounding box center [664, 29] width 15 height 14
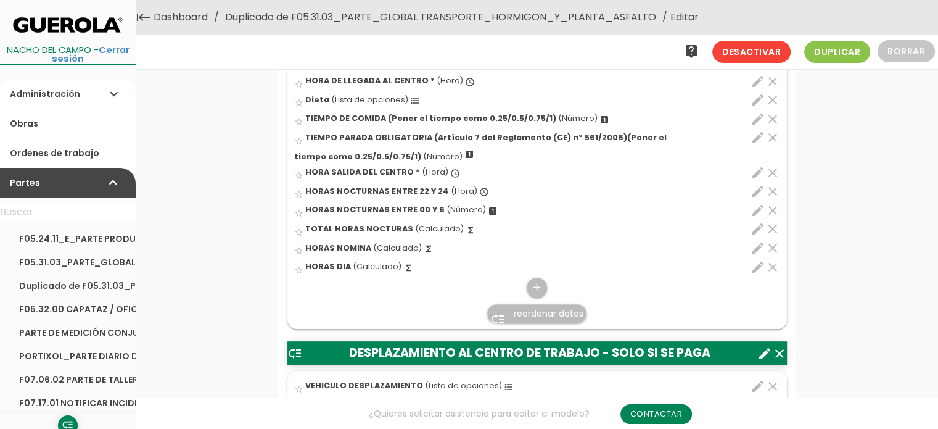
click at [759, 265] on icon "edit" at bounding box center [757, 267] width 15 height 15
select select "1"
select select "9911_pos6"
select select "-"
select select "9911_pos2"
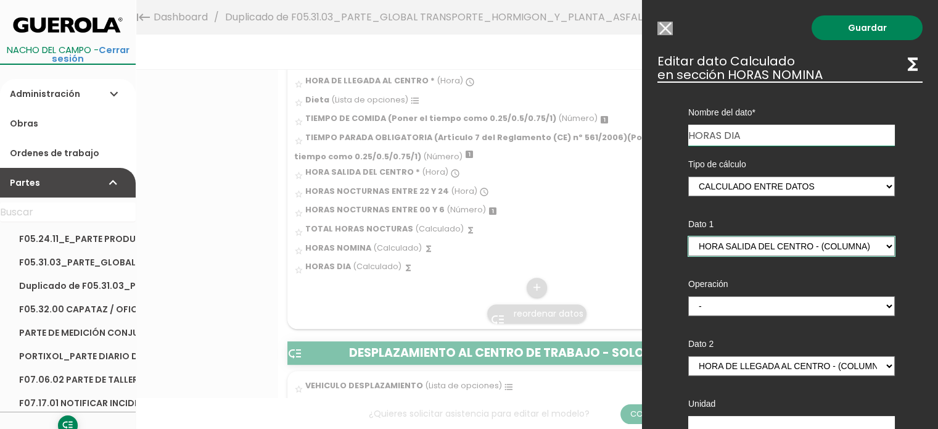
click at [881, 245] on select "HORA DE LLEGADA AL CENTRO - (columna) TIEMPO DE COMIDA (Poner el tiempo como 0.…" at bounding box center [791, 246] width 207 height 20
click at [688, 236] on select "HORA DE LLEGADA AL CENTRO - (columna) TIEMPO DE COMIDA (Poner el tiempo como 0.…" at bounding box center [791, 246] width 207 height 20
click at [846, 30] on link "Guardar" at bounding box center [867, 27] width 111 height 25
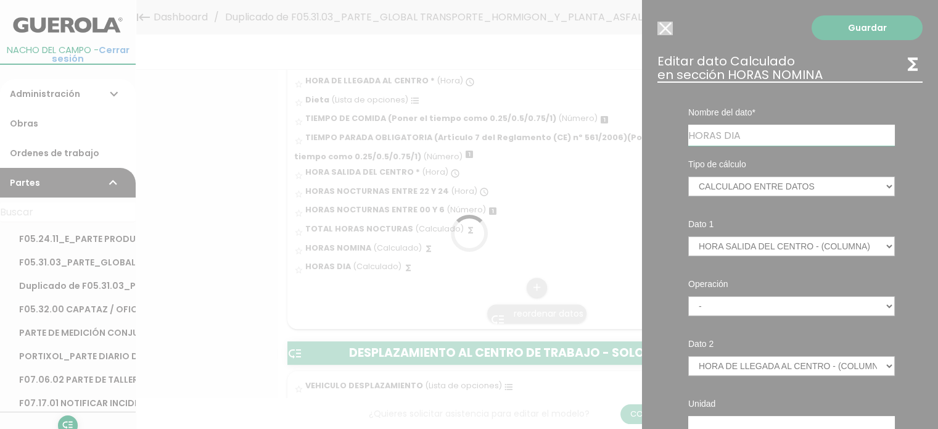
scroll to position [617, 0]
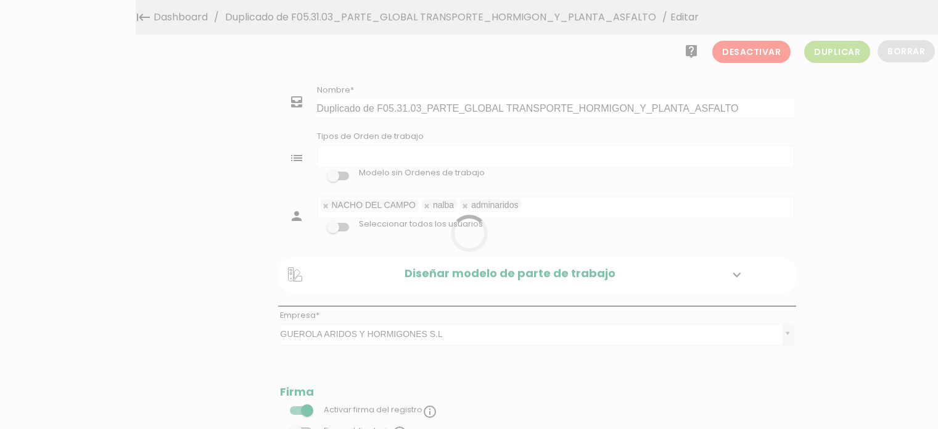
select select
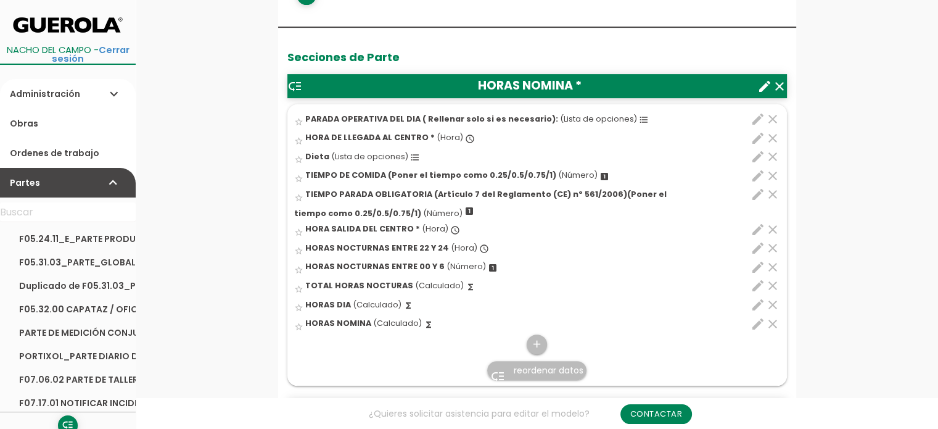
scroll to position [617, 0]
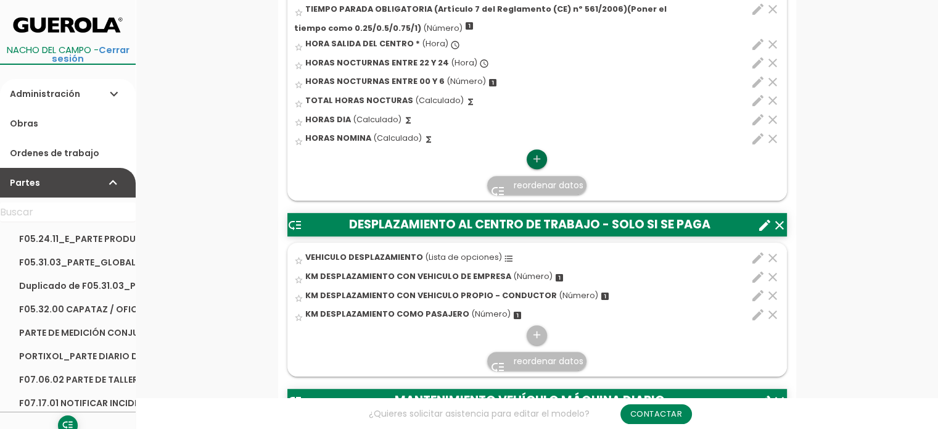
click at [535, 157] on icon "add" at bounding box center [537, 159] width 12 height 20
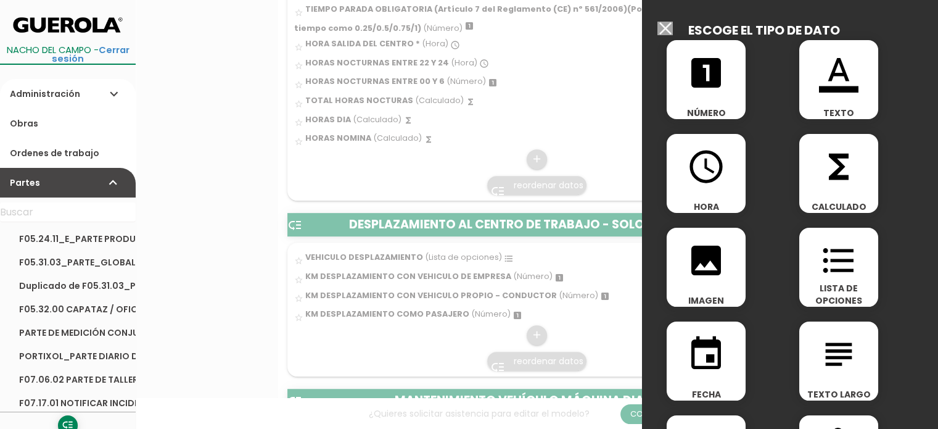
click at [860, 188] on div "functions CALCULADO" at bounding box center [838, 173] width 79 height 79
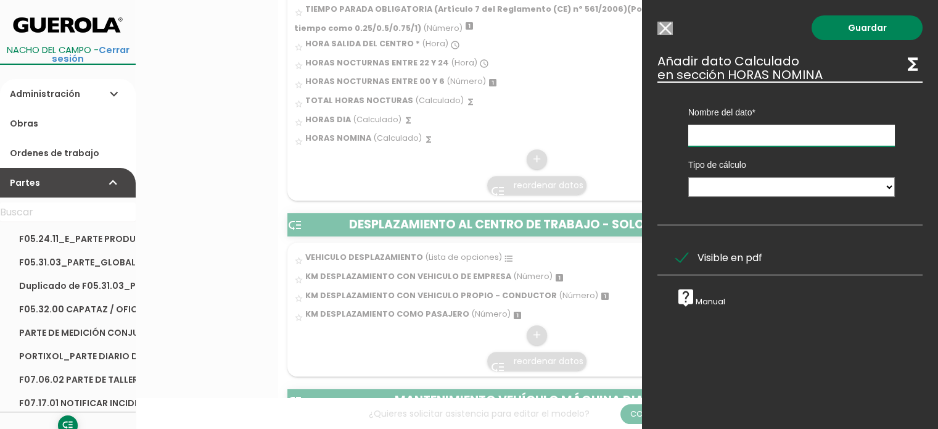
click at [745, 132] on input "text" at bounding box center [791, 136] width 207 height 22
type input "HORAS SIN DESCANSO"
click at [847, 188] on select "Calculado entre datos" at bounding box center [791, 187] width 207 height 20
select select "1"
click at [688, 177] on select "Calculado entre datos" at bounding box center [791, 187] width 207 height 20
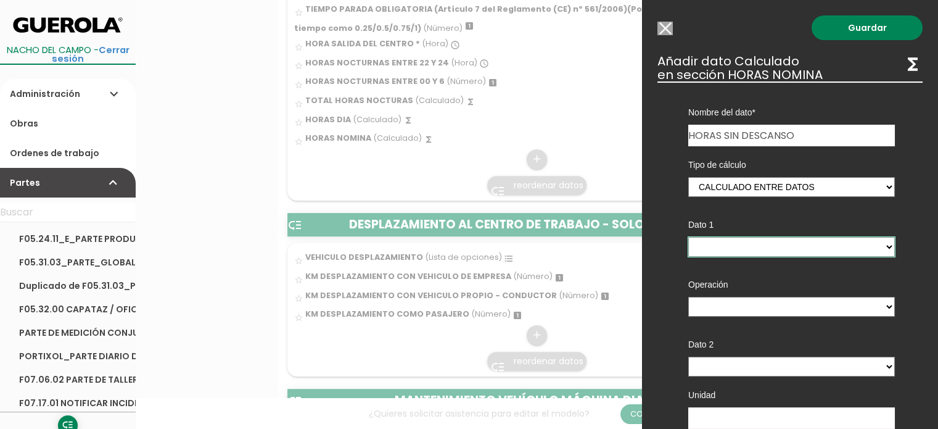
click at [746, 247] on select "PARADA OPERATIVA DEL DIA ( Rellenar solo si es necesario): - (columna) HORA DE …" at bounding box center [791, 247] width 207 height 20
select select "9911_pos10"
click at [688, 237] on select "PARADA OPERATIVA DEL DIA ( Rellenar solo si es necesario): - (columna) HORA DE …" at bounding box center [791, 247] width 207 height 20
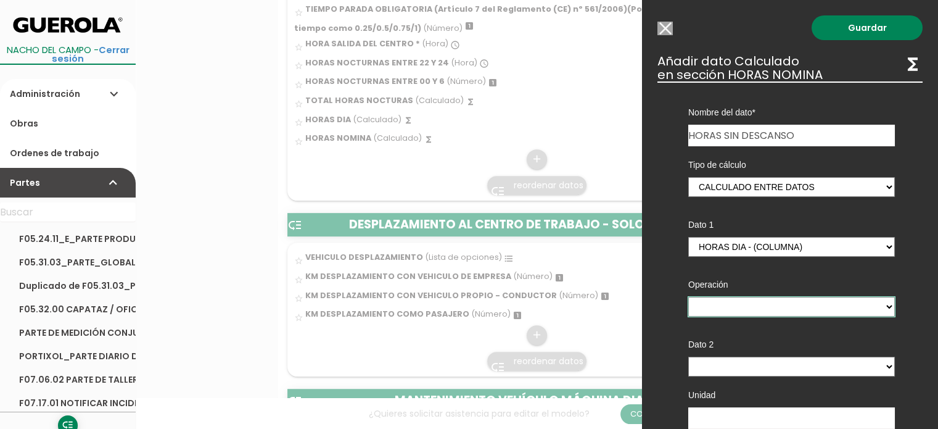
click at [770, 313] on select "+ - * /" at bounding box center [791, 307] width 207 height 20
select select "-"
click at [688, 297] on select "+ - * /" at bounding box center [791, 307] width 207 height 20
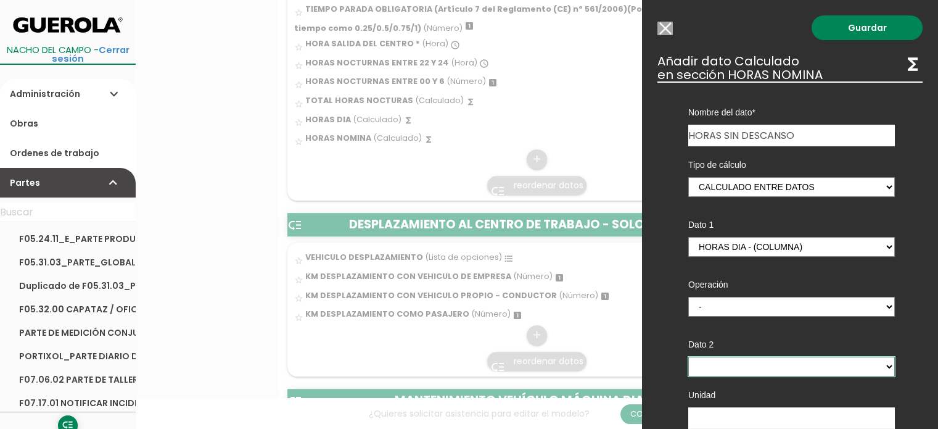
click at [755, 359] on select "PARADA OPERATIVA DEL DIA ( Rellenar solo si es necesario): - (columna) HORA DE …" at bounding box center [791, 366] width 207 height 20
select select "9911_pos5"
click at [688, 356] on select "PARADA OPERATIVA DEL DIA ( Rellenar solo si es necesario): - (columna) HORA DE …" at bounding box center [791, 366] width 207 height 20
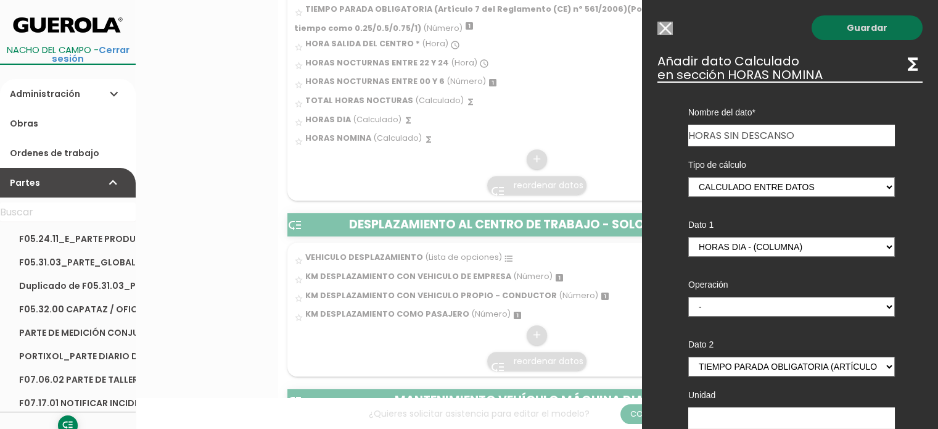
drag, startPoint x: 862, startPoint y: 33, endPoint x: 763, endPoint y: 88, distance: 112.9
click at [861, 33] on link "Guardar" at bounding box center [867, 27] width 111 height 25
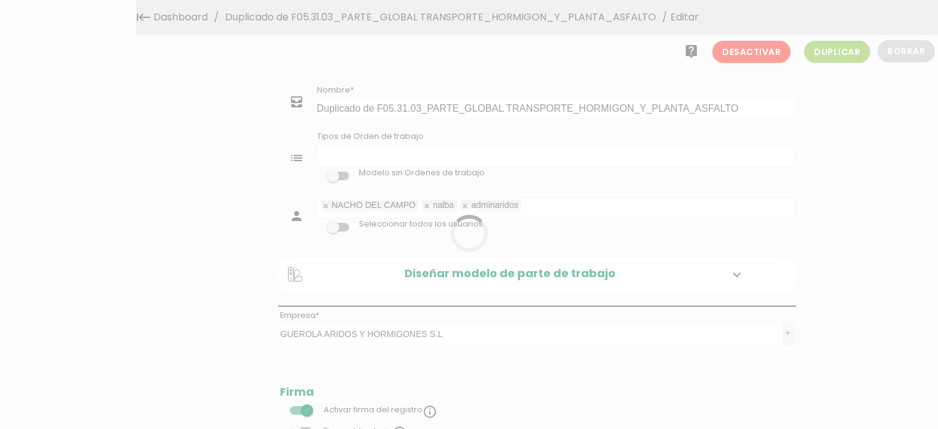
select select
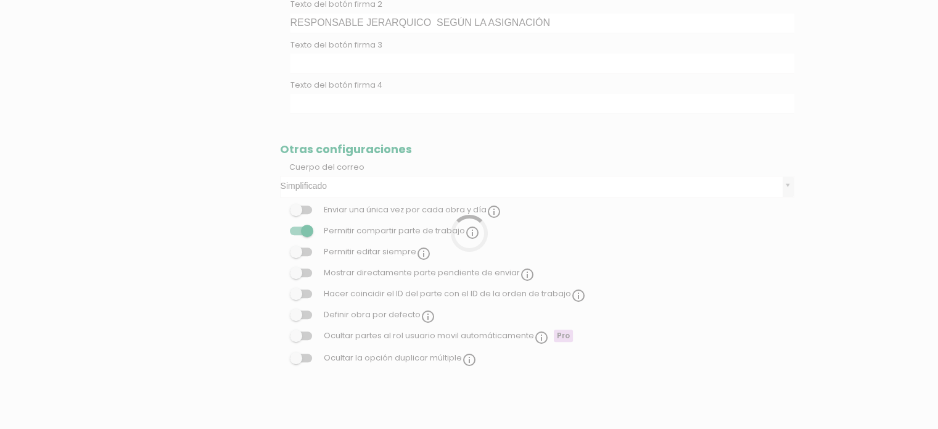
scroll to position [114, 0]
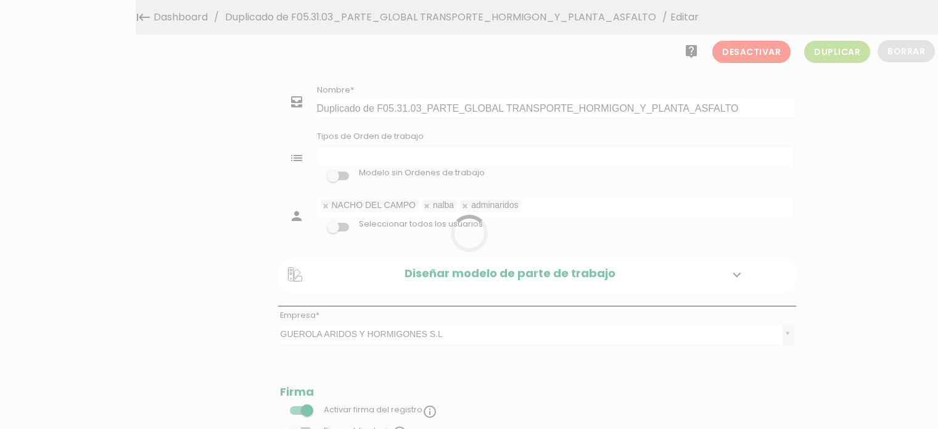
select select
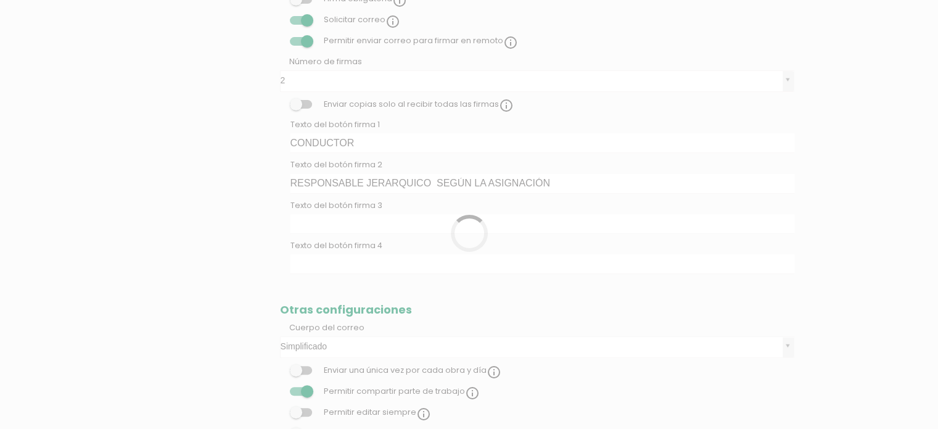
scroll to position [114, 0]
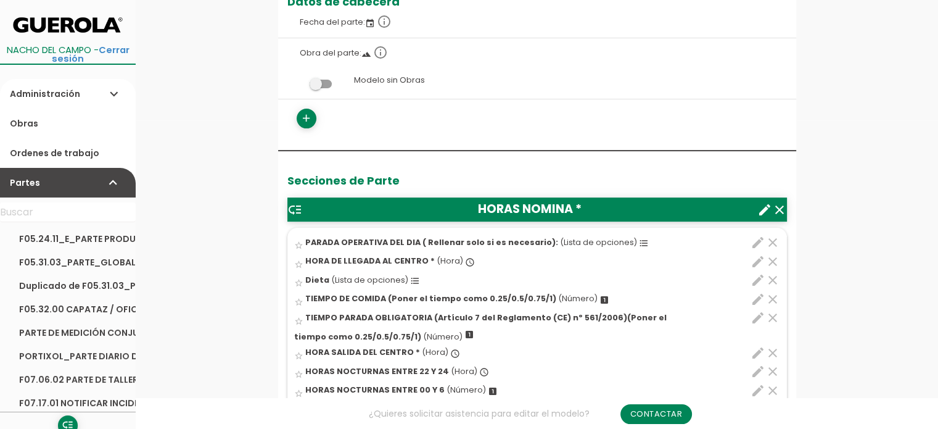
scroll to position [432, 0]
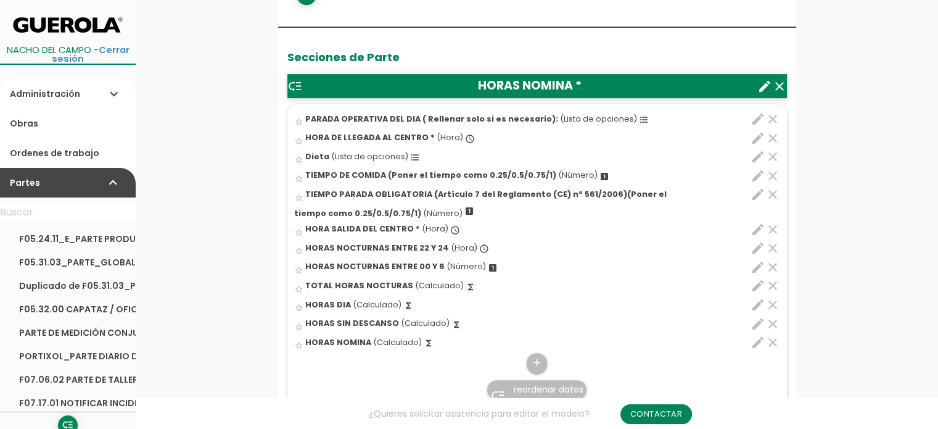
click at [755, 245] on icon "edit" at bounding box center [757, 247] width 15 height 15
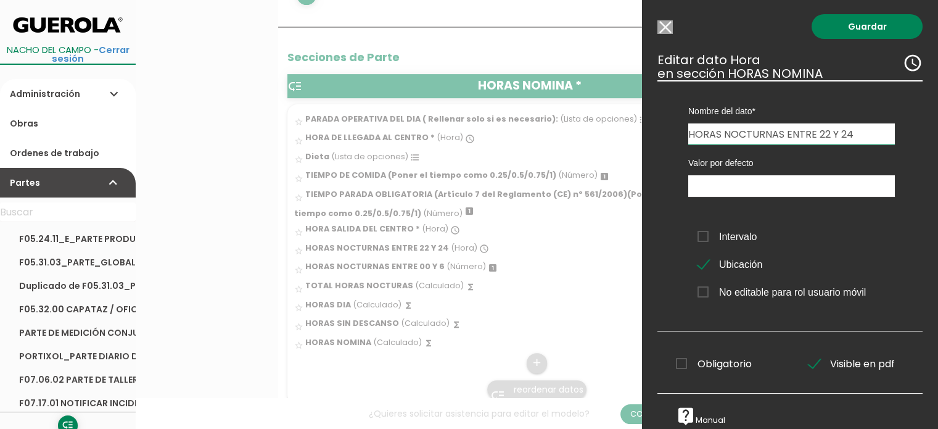
scroll to position [10, 0]
drag, startPoint x: 665, startPoint y: 19, endPoint x: 572, endPoint y: 283, distance: 279.9
click at [665, 20] on input "Modelo sin Ordenes de trabajo" at bounding box center [664, 27] width 15 height 14
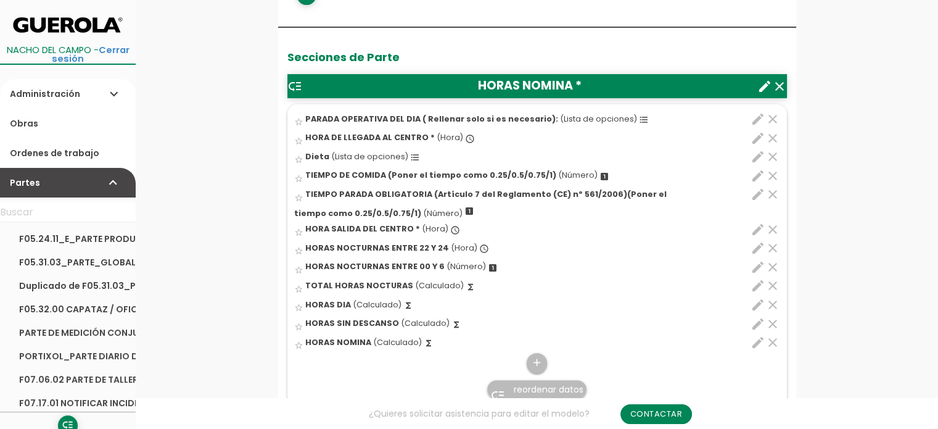
scroll to position [0, 0]
click at [535, 363] on icon "add" at bounding box center [537, 363] width 12 height 20
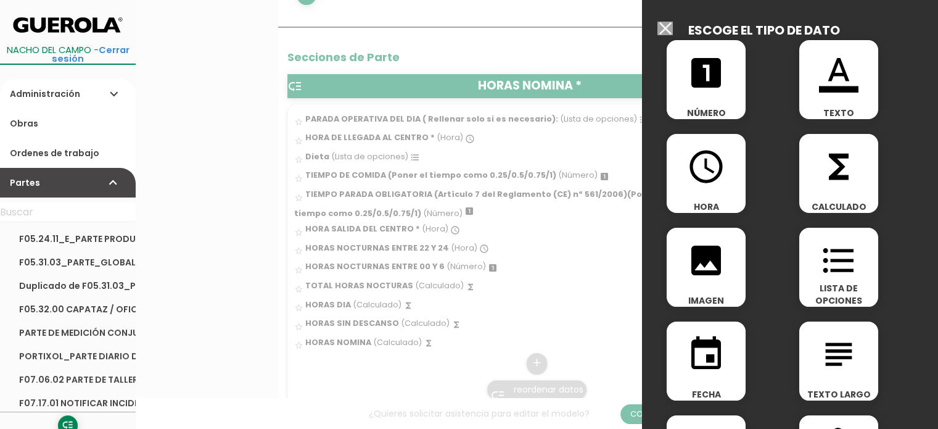
click at [710, 84] on icon "looks_one" at bounding box center [705, 72] width 39 height 39
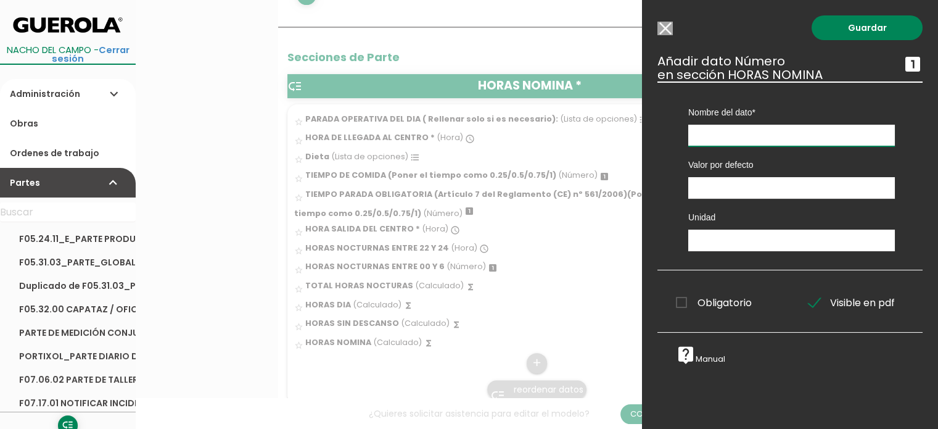
click at [736, 128] on input "text" at bounding box center [791, 136] width 207 height 22
type input "HORAS NOCTURNAS ENTRE 22 Y 24_"
click at [728, 234] on input "text" at bounding box center [791, 240] width 207 height 22
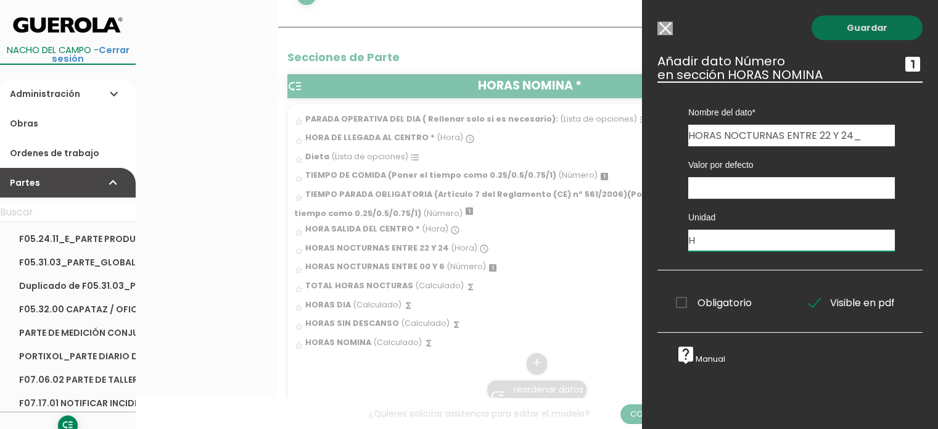
type input "H"
click at [861, 29] on link "Guardar" at bounding box center [867, 27] width 111 height 25
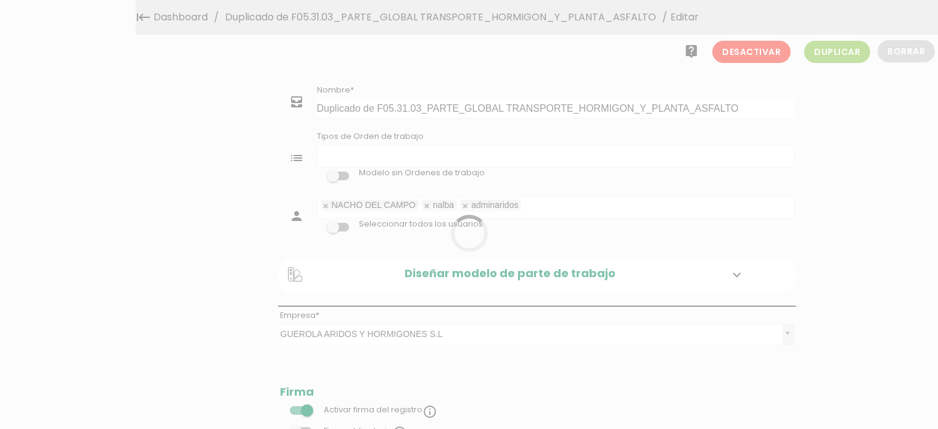
select select
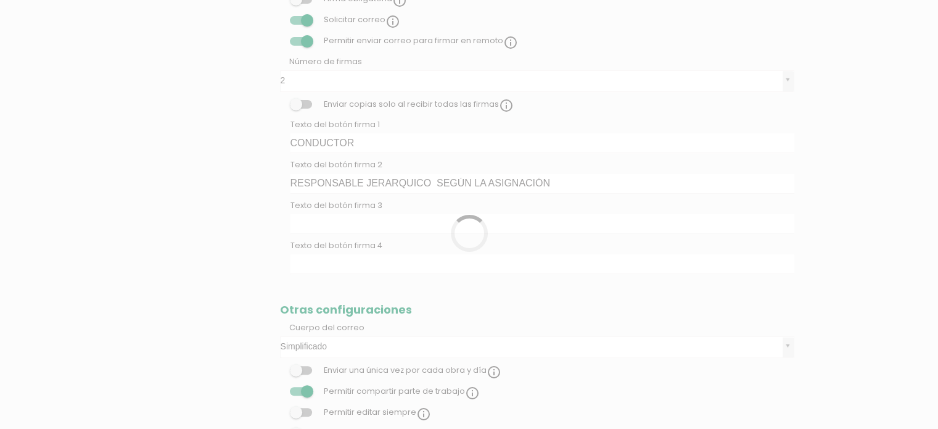
scroll to position [114, 0]
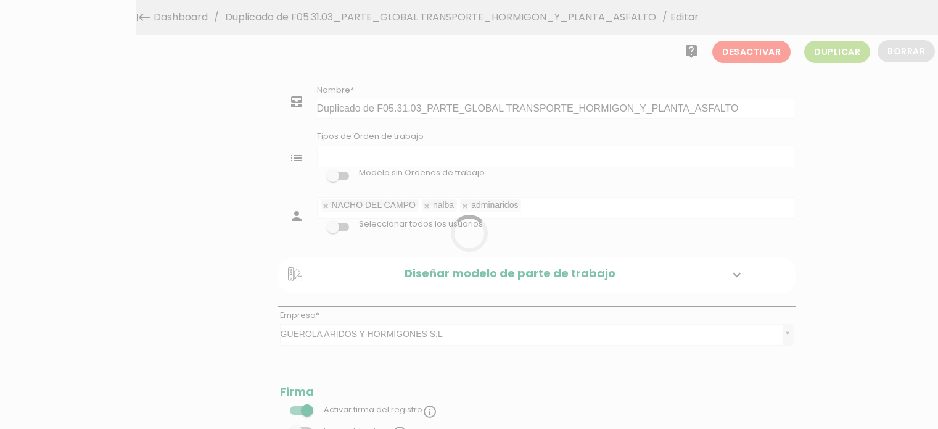
select select
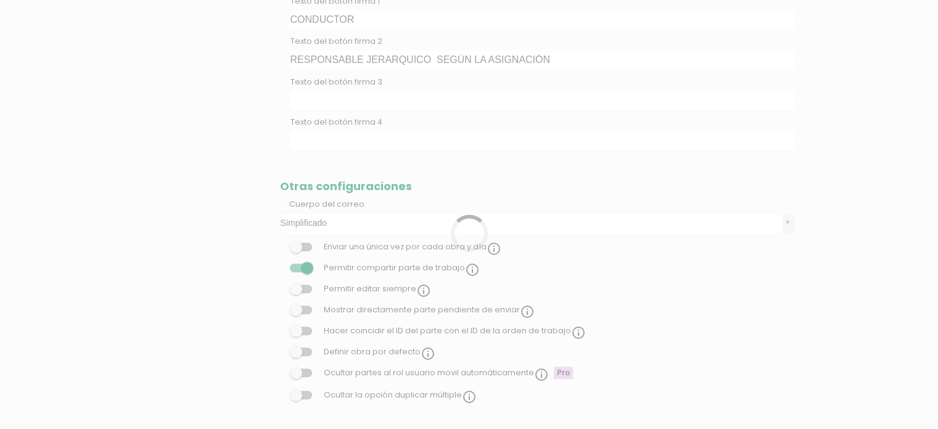
scroll to position [114, 0]
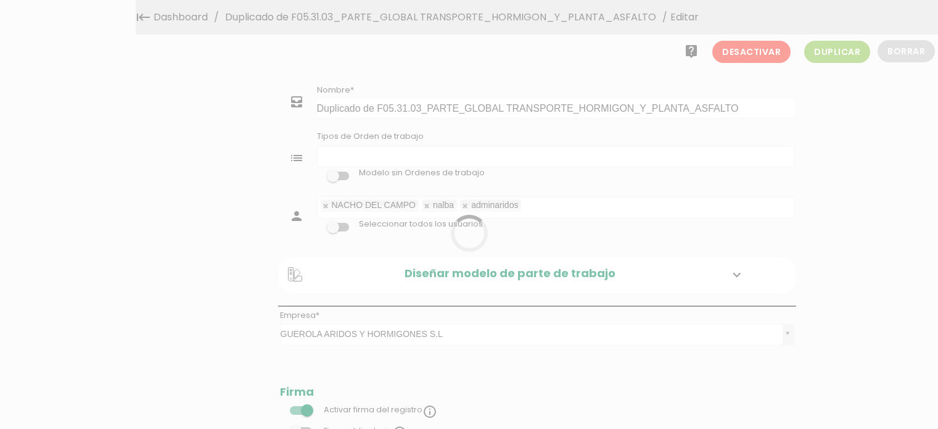
select select
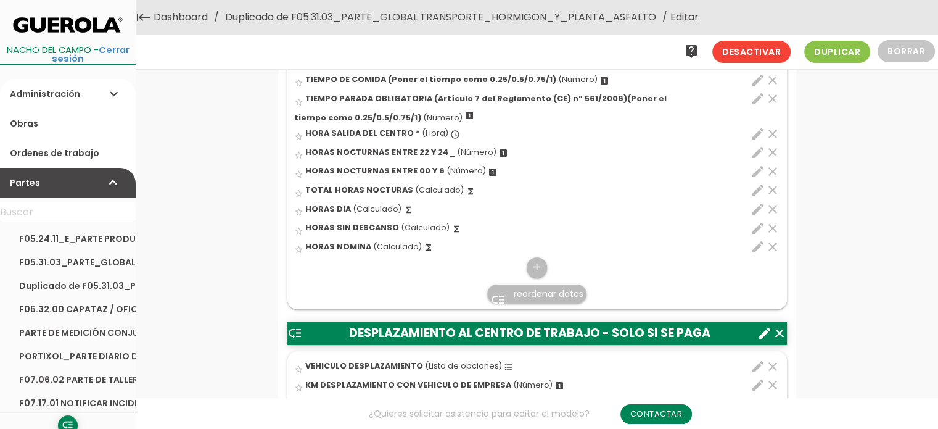
scroll to position [432, 0]
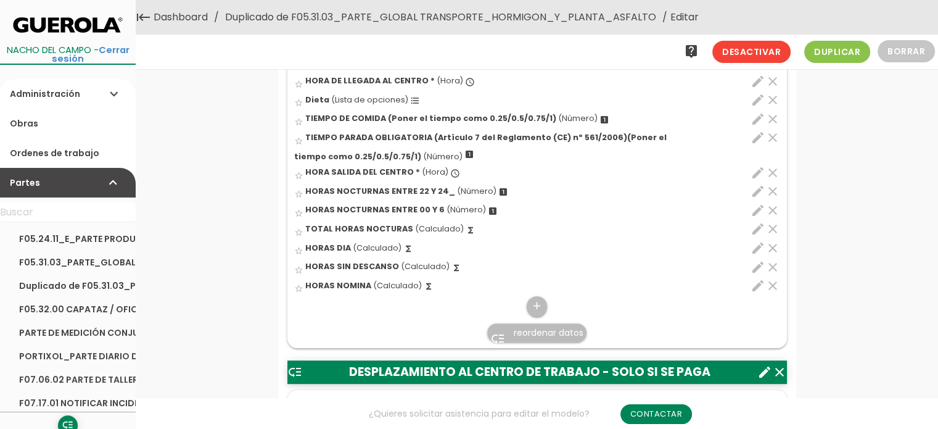
click at [758, 246] on icon "edit" at bounding box center [757, 247] width 15 height 15
select select "1"
select select "9911_pos6"
select select "-"
select select "9911_pos2"
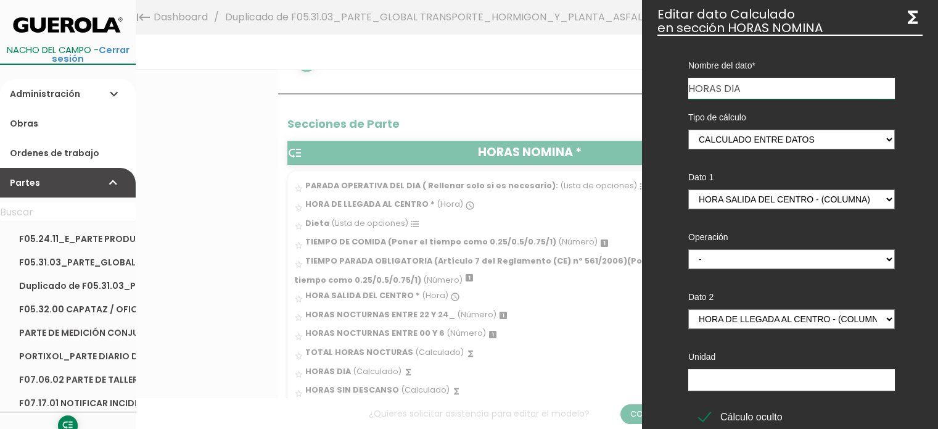
scroll to position [0, 0]
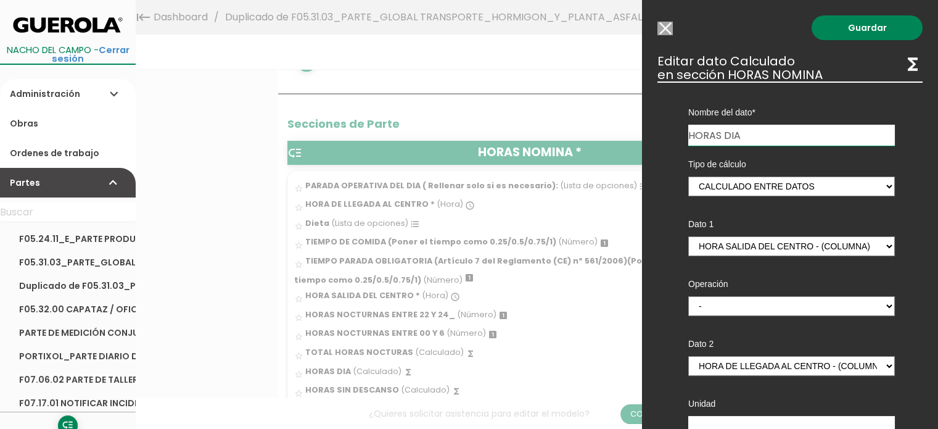
click at [664, 27] on input "Modelo sin Ordenes de trabajo" at bounding box center [664, 29] width 15 height 14
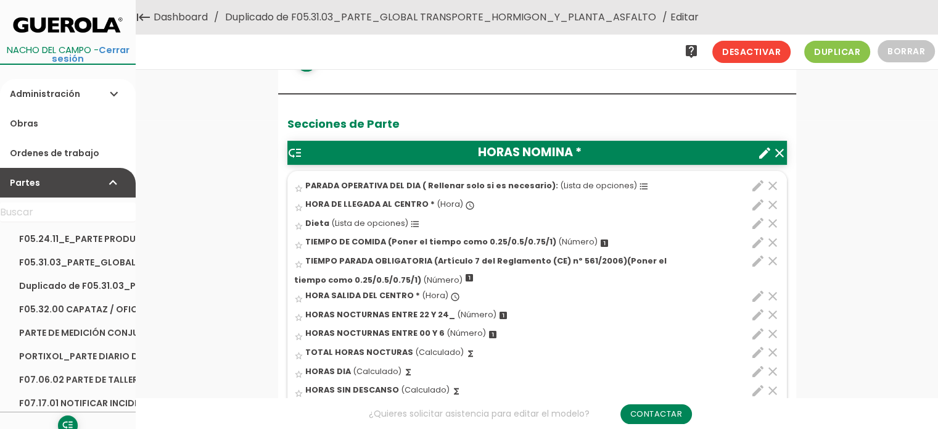
click at [557, 13] on link "Duplicado de F05.31.03_PARTE_GLOBAL TRANSPORTE_HORMIGON_Y_PLANTA_ASFALTO" at bounding box center [440, 17] width 437 height 35
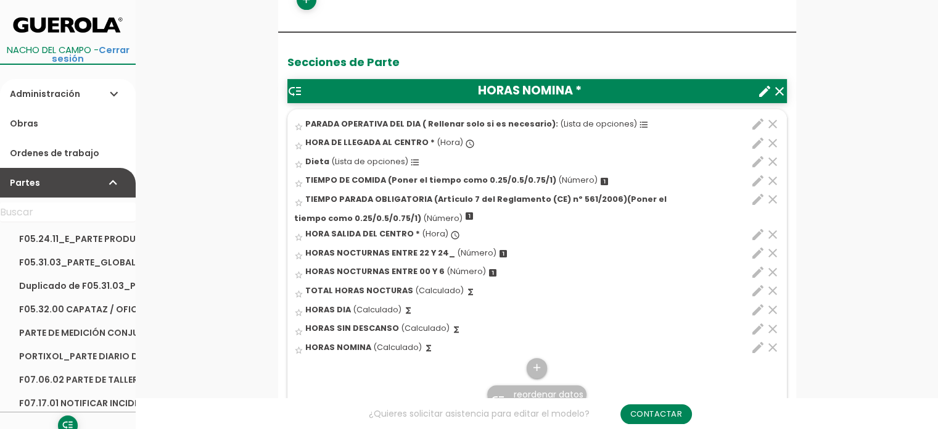
scroll to position [432, 0]
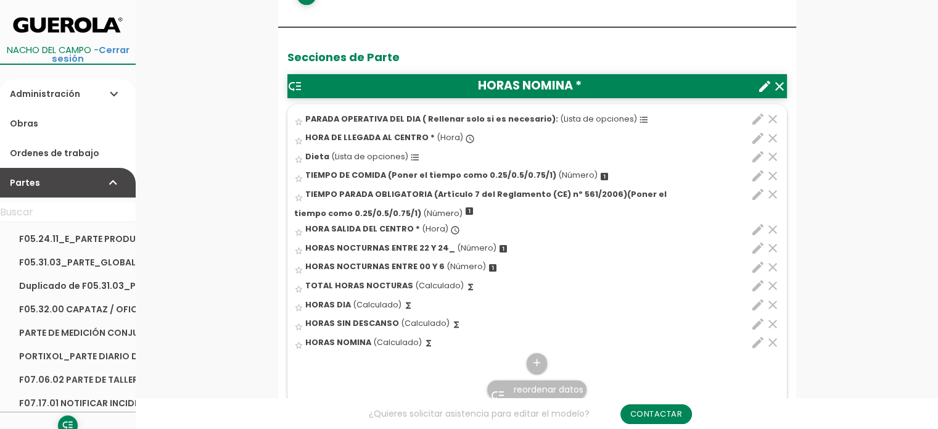
click at [758, 284] on icon "edit" at bounding box center [757, 285] width 15 height 15
select select "1"
select select "9911_pos9"
select select "+"
select select "9911_pos7"
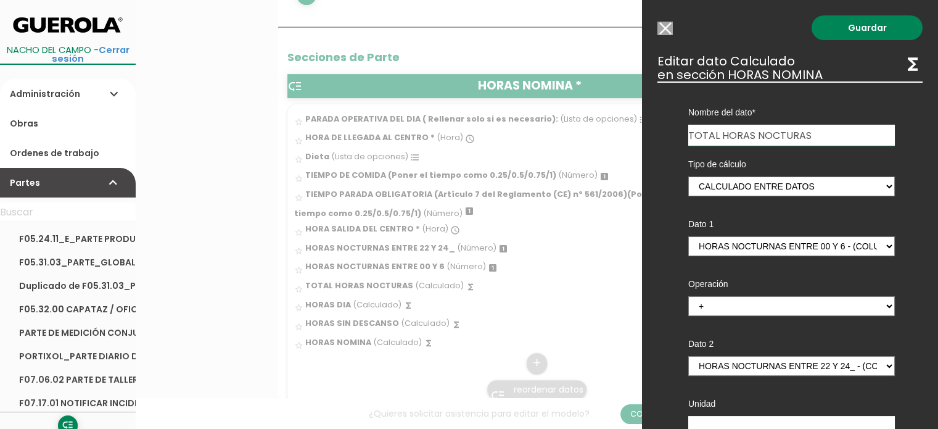
click at [667, 28] on input "Modelo sin Ordenes de trabajo" at bounding box center [664, 29] width 15 height 14
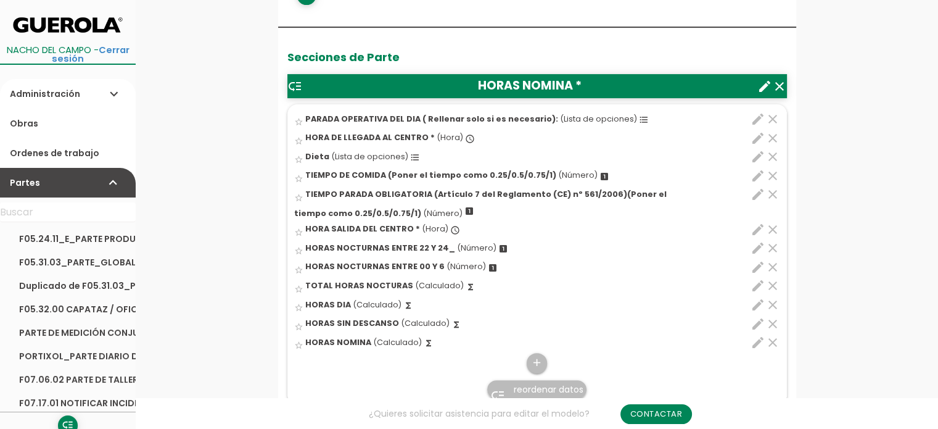
click at [758, 306] on icon "edit" at bounding box center [757, 304] width 15 height 15
select select "1"
select select "9911_pos6"
select select "-"
select select "9911_pos2"
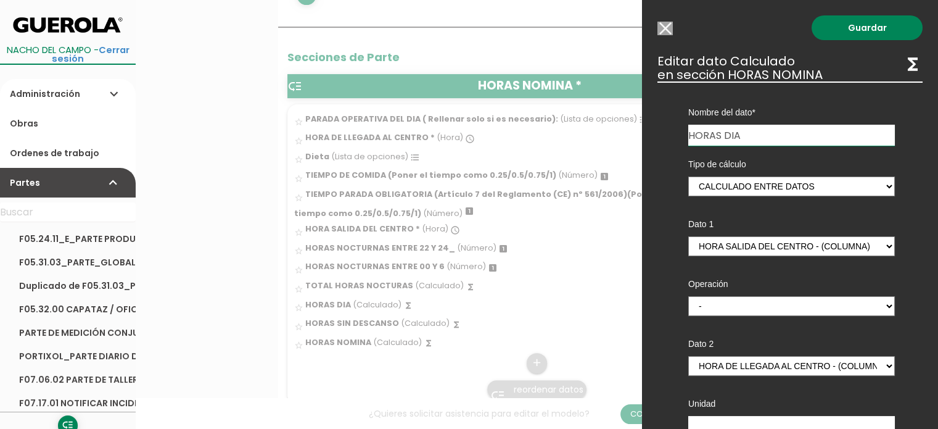
click at [664, 31] on input "Modelo sin Ordenes de trabajo" at bounding box center [664, 29] width 15 height 14
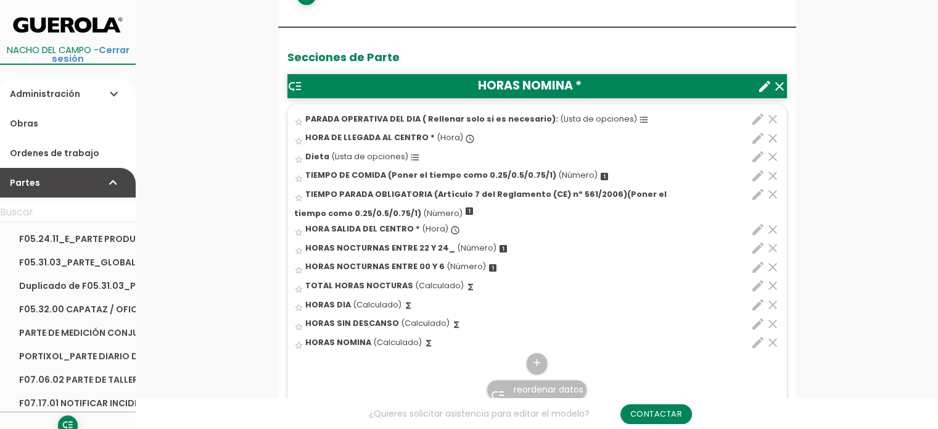
click at [757, 302] on icon "edit" at bounding box center [757, 304] width 15 height 15
select select "1"
select select "9911_pos6"
select select "-"
select select "9911_pos2"
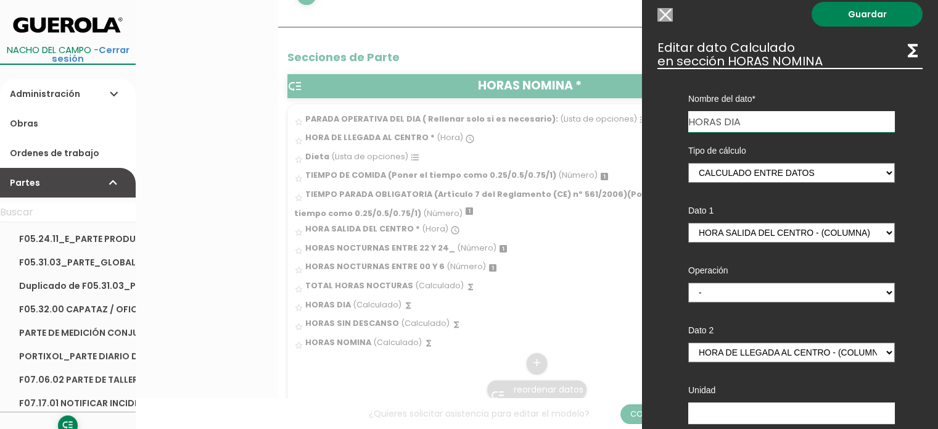
scroll to position [0, 0]
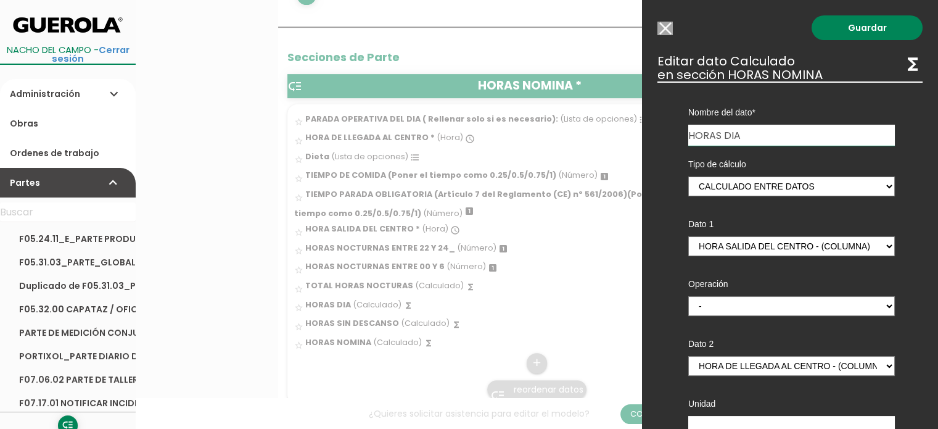
click at [665, 26] on input "Modelo sin Ordenes de trabajo" at bounding box center [664, 29] width 15 height 14
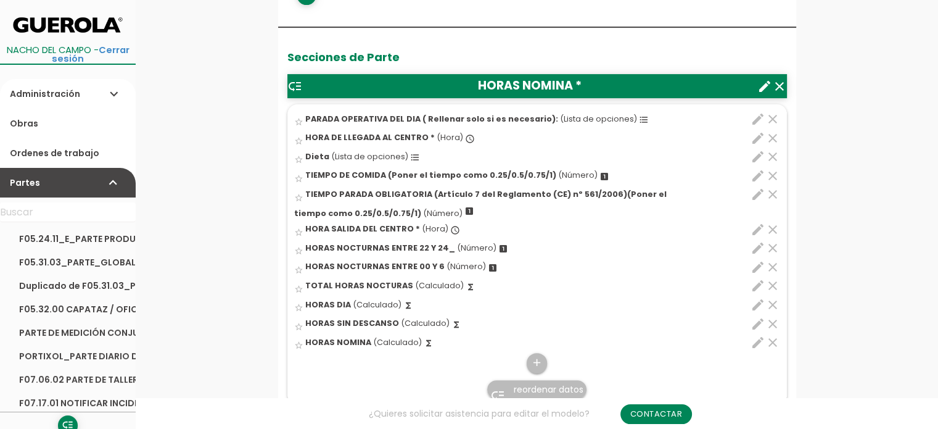
click at [757, 321] on icon "edit" at bounding box center [757, 323] width 15 height 15
select select "1"
select select "9911_pos11"
select select "-"
select select "9911_pos5"
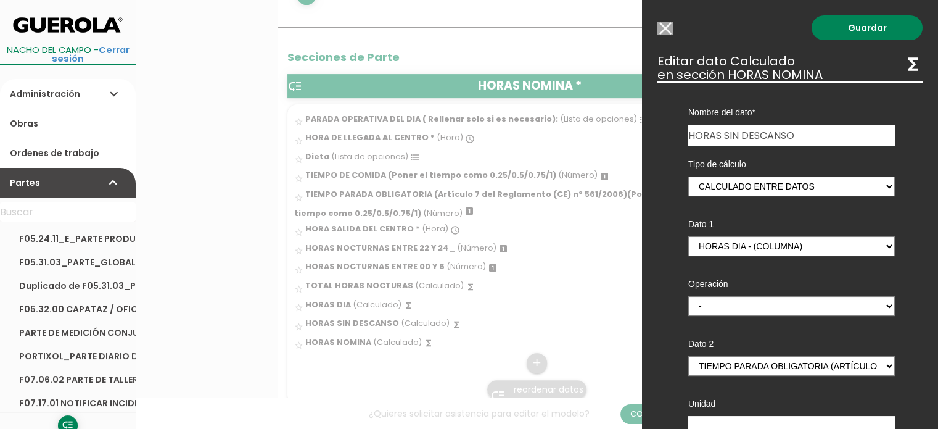
click at [662, 28] on input "Modelo sin Ordenes de trabajo" at bounding box center [664, 29] width 15 height 14
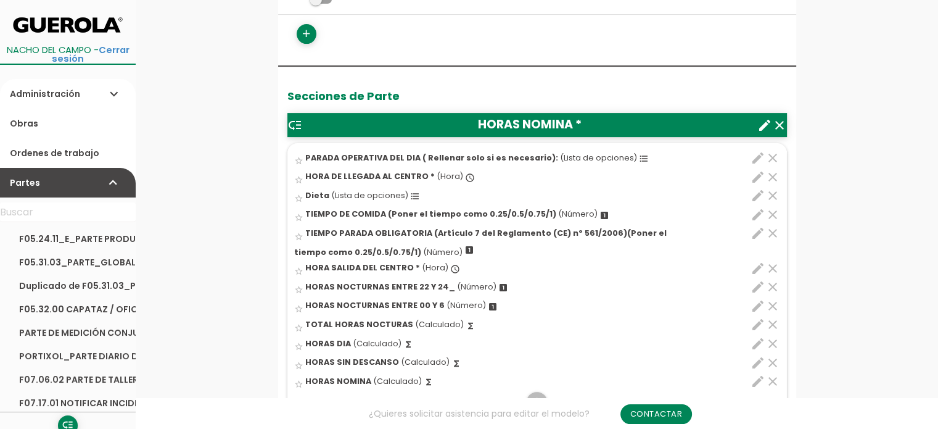
scroll to position [247, 0]
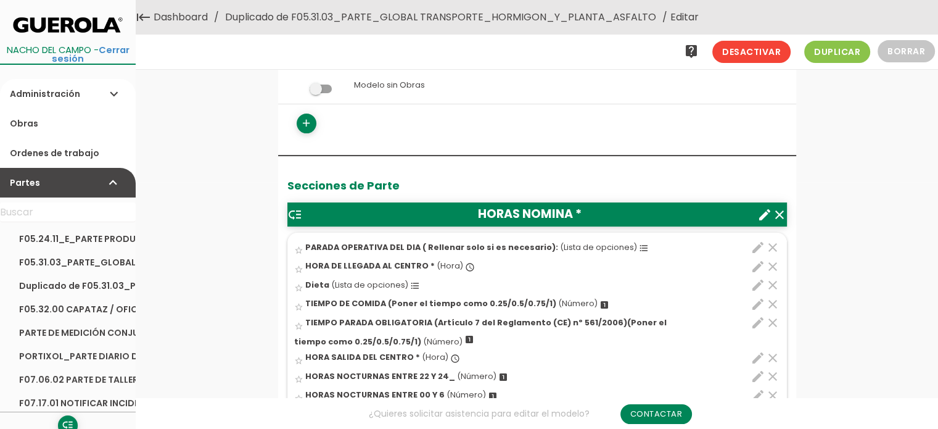
click at [553, 14] on link "Duplicado de F05.31.03_PARTE_GLOBAL TRANSPORTE_HORMIGON_Y_PLANTA_ASFALTO" at bounding box center [440, 17] width 437 height 35
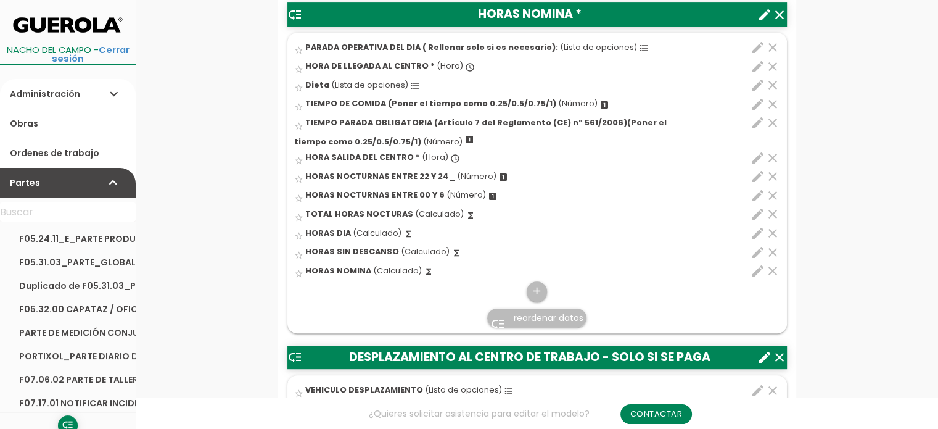
scroll to position [555, 0]
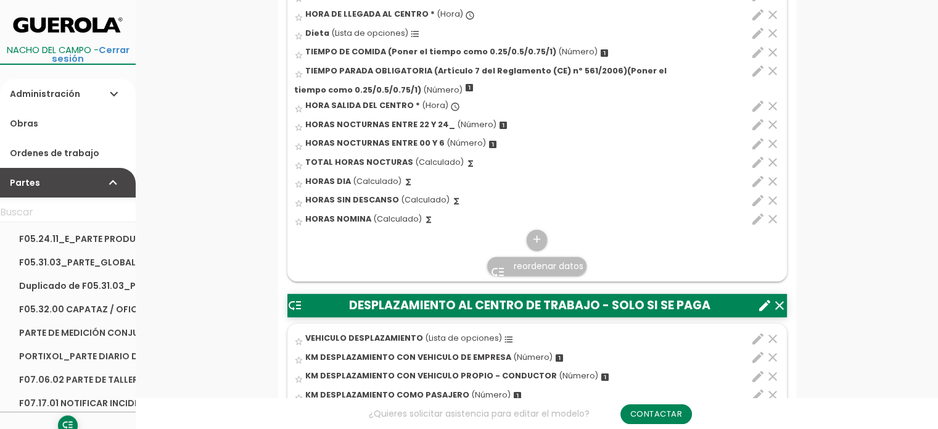
click at [754, 218] on icon "edit" at bounding box center [757, 219] width 15 height 15
select select "1"
select select "9911_pos12"
select select "-"
select select "9911_pos10"
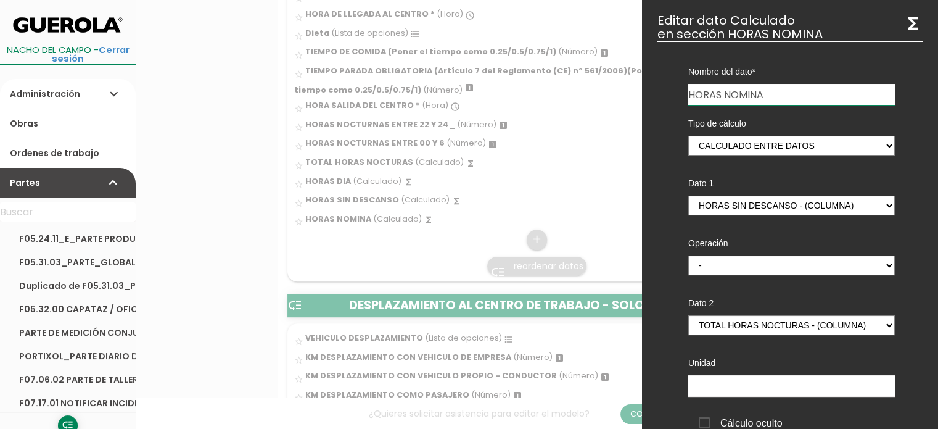
scroll to position [0, 0]
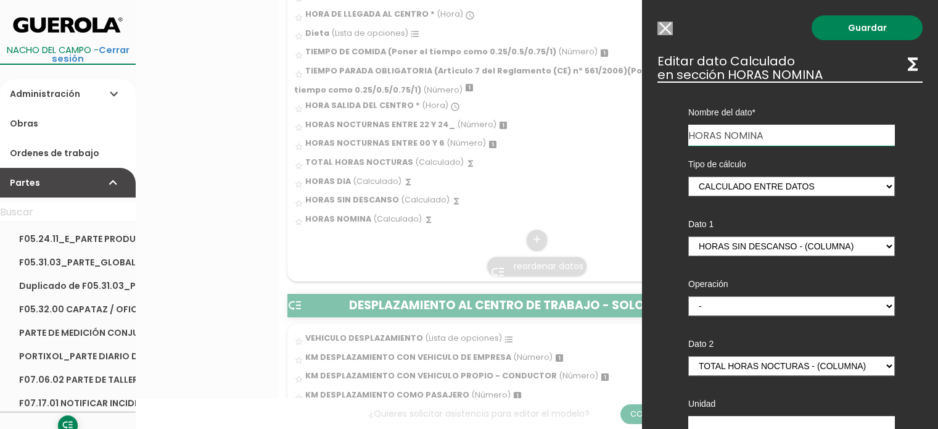
click at [663, 30] on input "Modelo sin Ordenes de trabajo" at bounding box center [664, 29] width 15 height 14
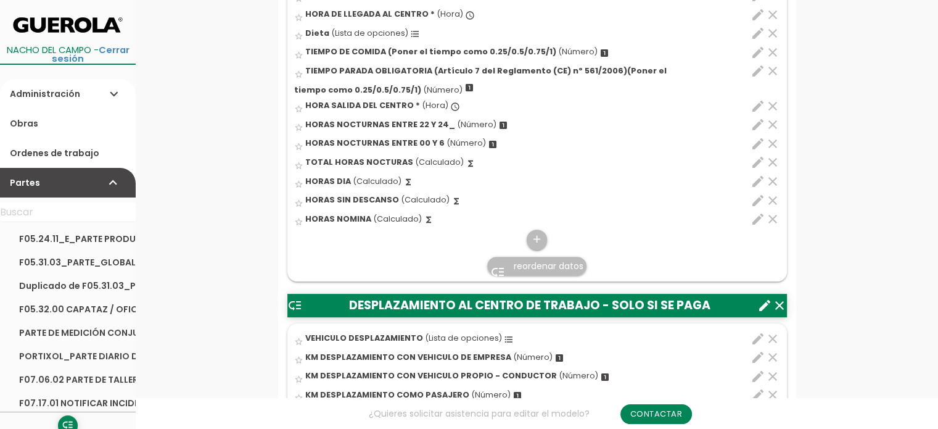
click at [757, 220] on icon "edit" at bounding box center [757, 219] width 15 height 15
select select "1"
select select "9911_pos12"
select select "-"
select select "9911_pos10"
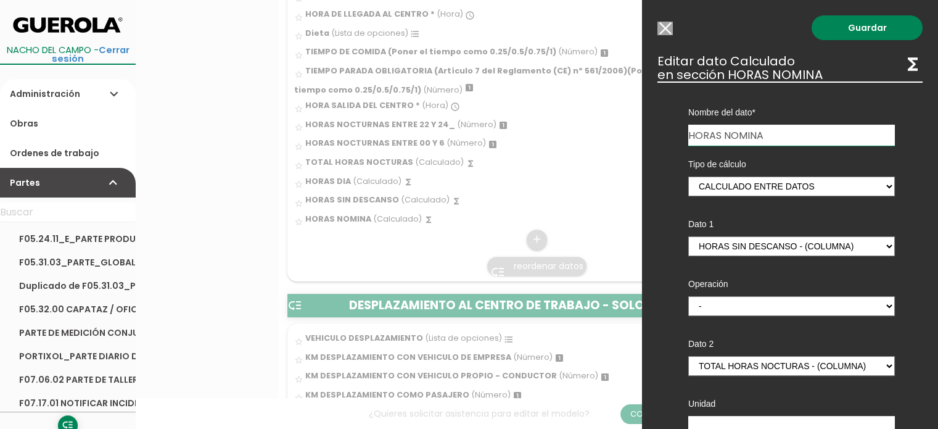
click at [774, 137] on input "HORAS NOMINA" at bounding box center [791, 135] width 207 height 21
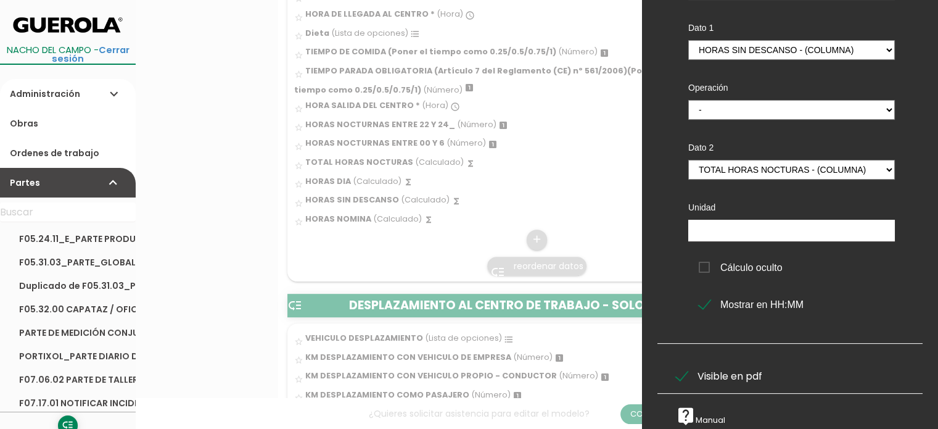
scroll to position [205, 0]
type input "HORAS sin comida"
click at [706, 260] on span "Cálculo oculto" at bounding box center [741, 267] width 84 height 15
click at [0, 0] on input "Cálculo oculto" at bounding box center [0, 0] width 0 height 0
click at [680, 368] on span "Visible en pdf" at bounding box center [719, 375] width 86 height 15
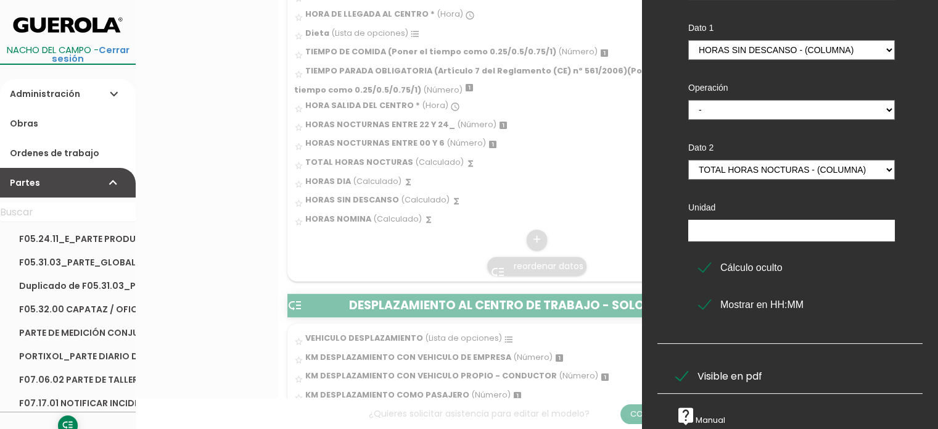
click at [0, 0] on input "Visible en pdf" at bounding box center [0, 0] width 0 height 0
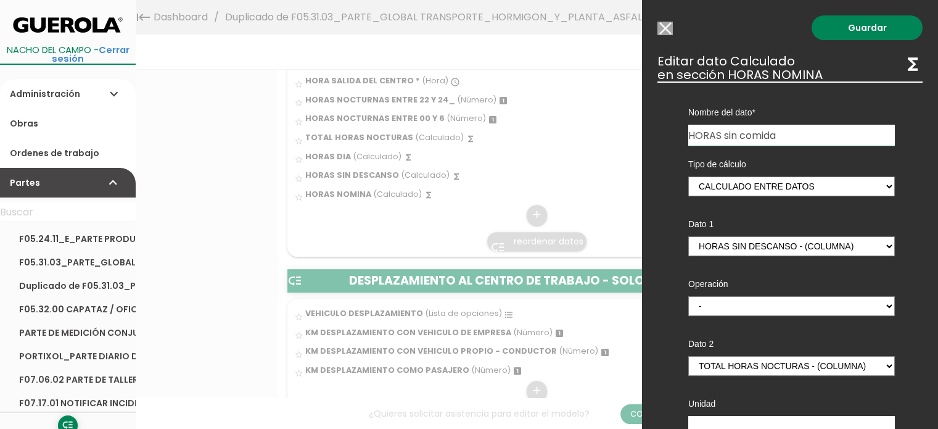
scroll to position [493, 0]
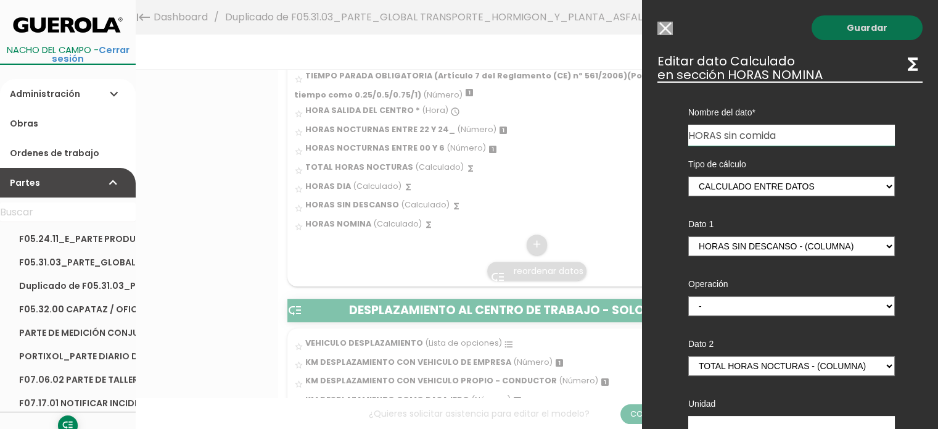
click at [849, 20] on link "Guardar" at bounding box center [867, 27] width 111 height 25
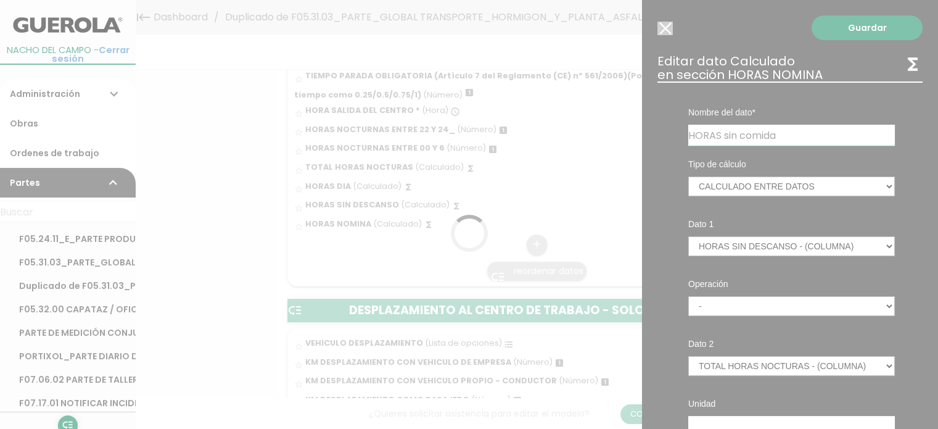
click at [840, 31] on div at bounding box center [469, 214] width 938 height 429
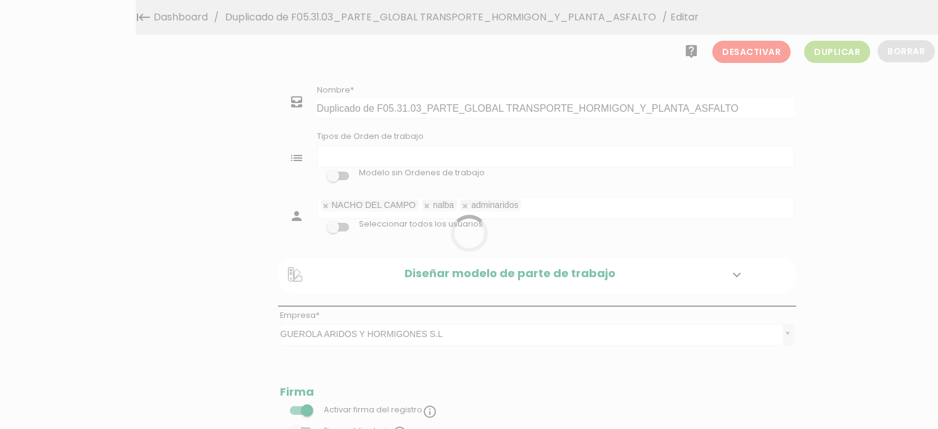
select select
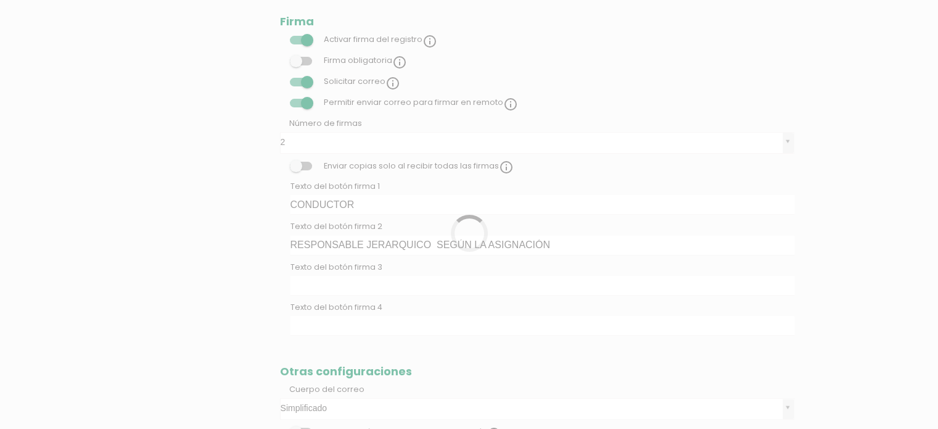
scroll to position [114, 0]
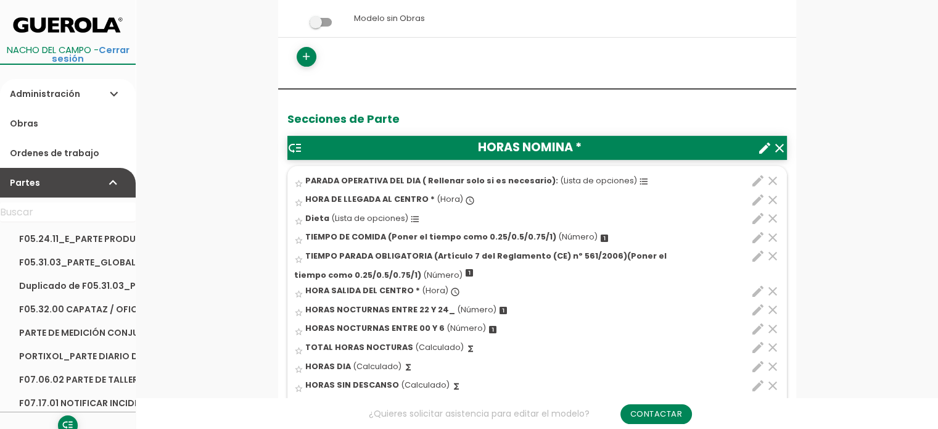
click at [760, 361] on icon "edit" at bounding box center [757, 366] width 15 height 15
select select "1"
select select "9911_pos6"
select select "-"
select select "9911_pos2"
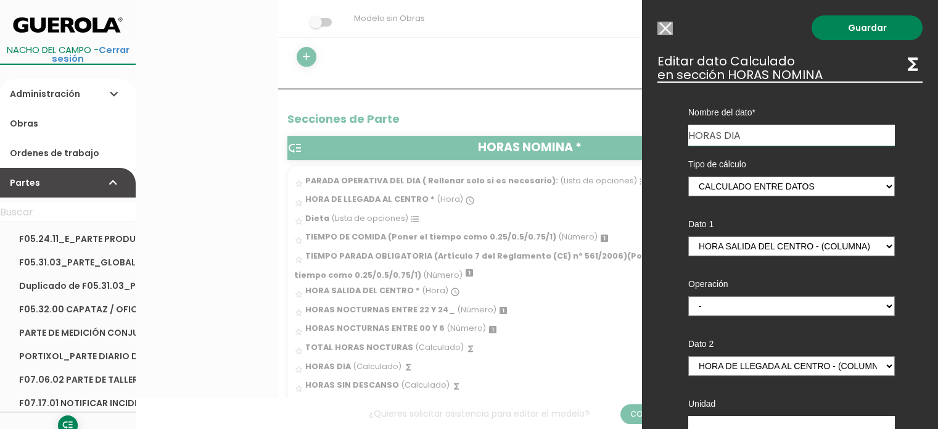
click at [662, 30] on input "Modelo sin Ordenes de trabajo" at bounding box center [664, 29] width 15 height 14
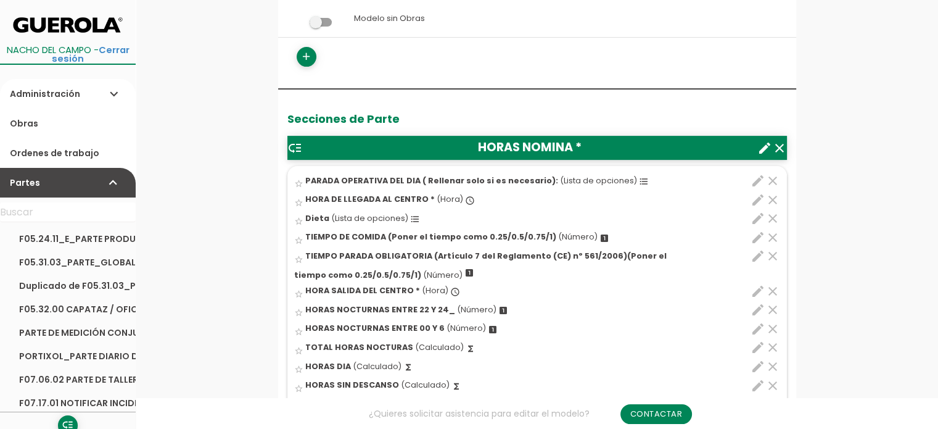
click at [759, 382] on icon "edit" at bounding box center [757, 385] width 15 height 15
select select "1"
select select "9911_pos11"
select select "-"
select select "9911_pos5"
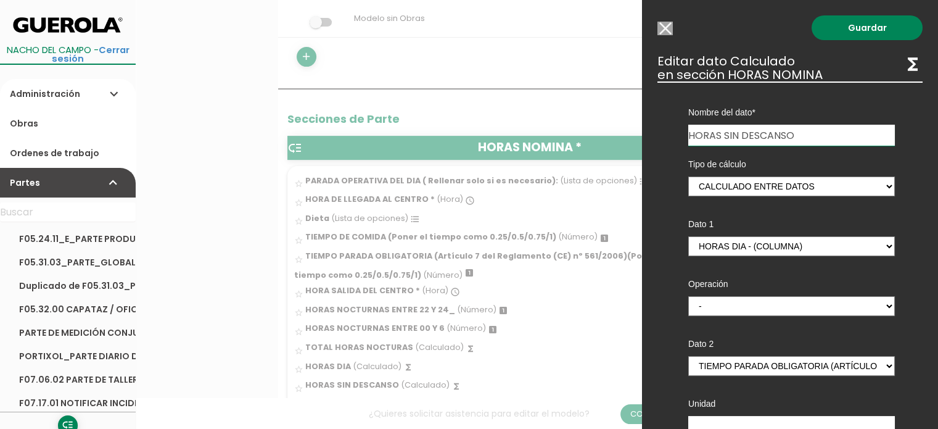
click at [661, 27] on input "Modelo sin Ordenes de trabajo" at bounding box center [664, 29] width 15 height 14
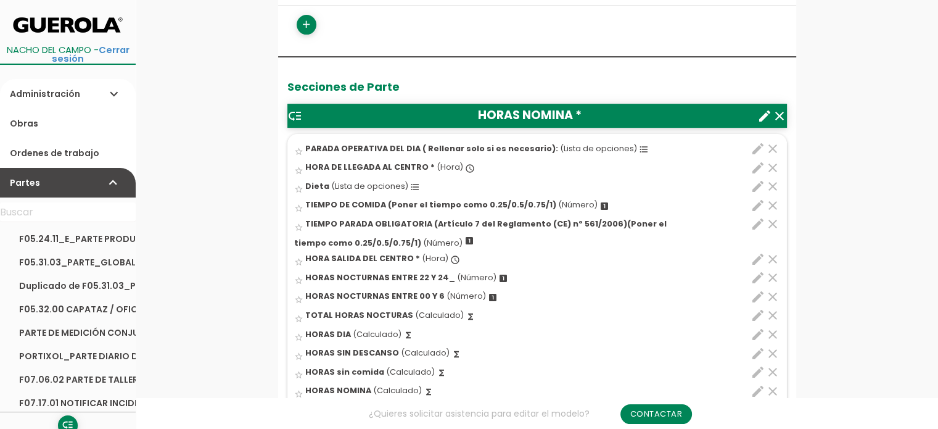
scroll to position [432, 0]
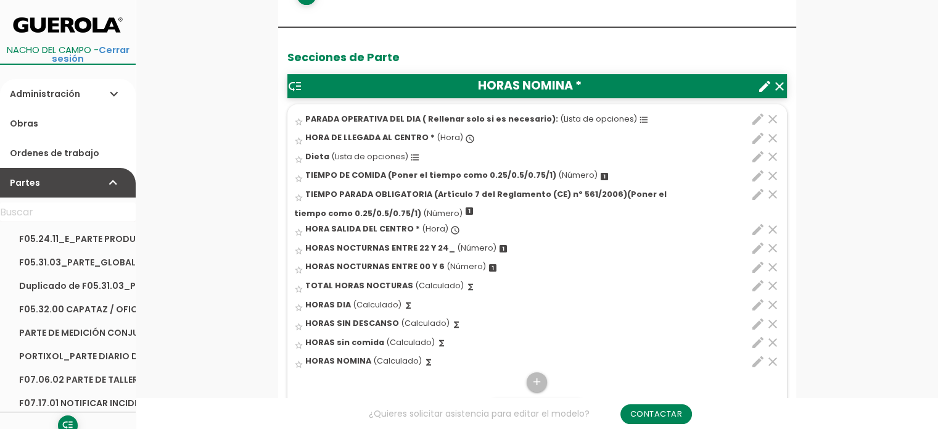
click at [757, 343] on icon "edit" at bounding box center [757, 342] width 15 height 15
select select "1"
select select "9911_pos12"
select select "-"
select select "9911_pos10"
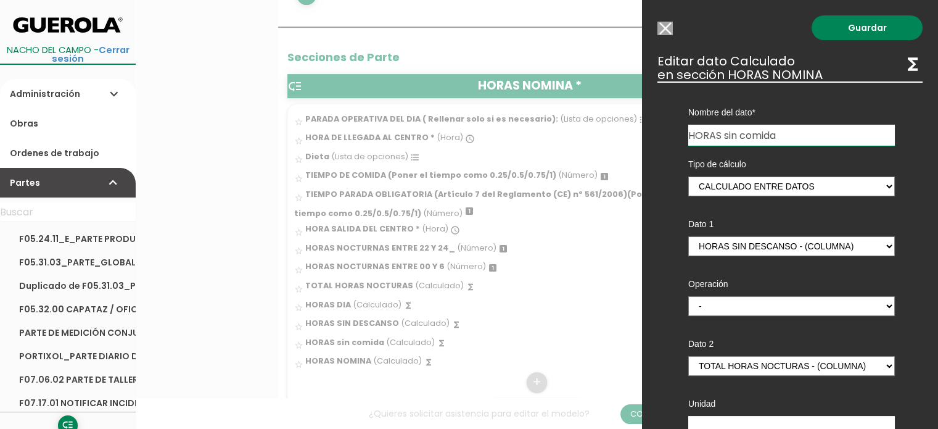
click at [664, 27] on input "Modelo sin Ordenes de trabajo" at bounding box center [664, 29] width 15 height 14
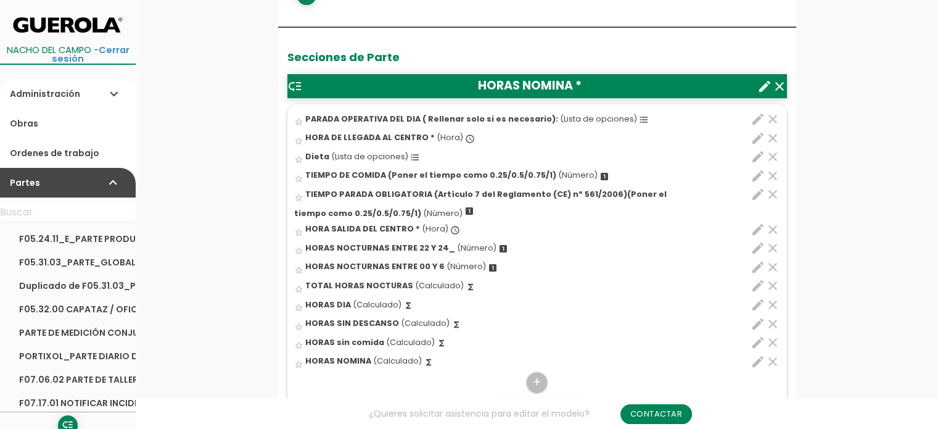
click at [757, 246] on icon "edit" at bounding box center [757, 247] width 15 height 15
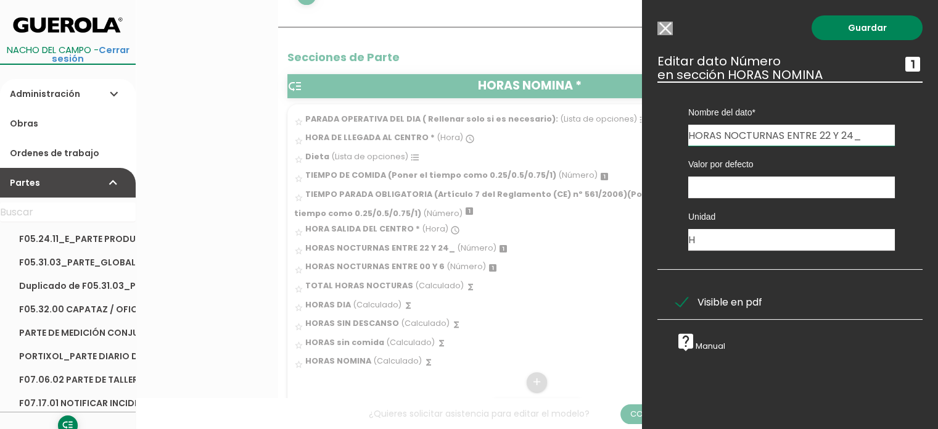
click at [866, 136] on input "HORAS NOCTURNAS ENTRE 22 Y 24_" at bounding box center [791, 135] width 207 height 21
type input "HORAS NOCTURNAS ENTRE 22 Y 00"
click at [864, 27] on link "Guardar" at bounding box center [867, 27] width 111 height 25
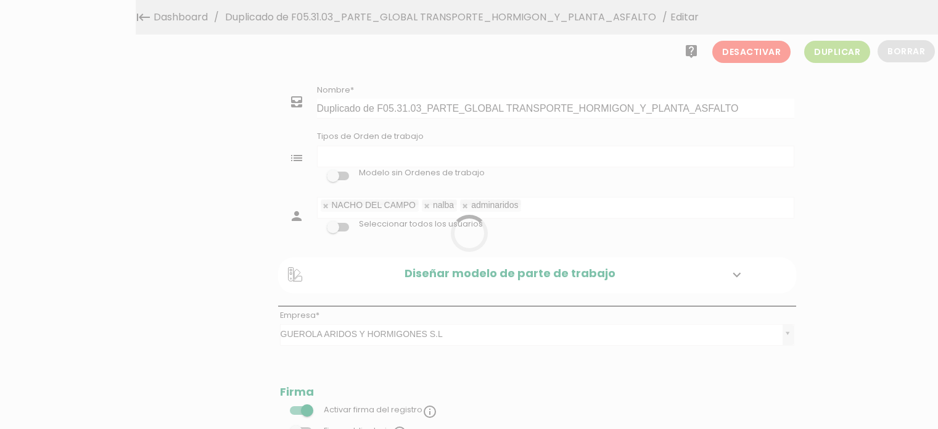
select select
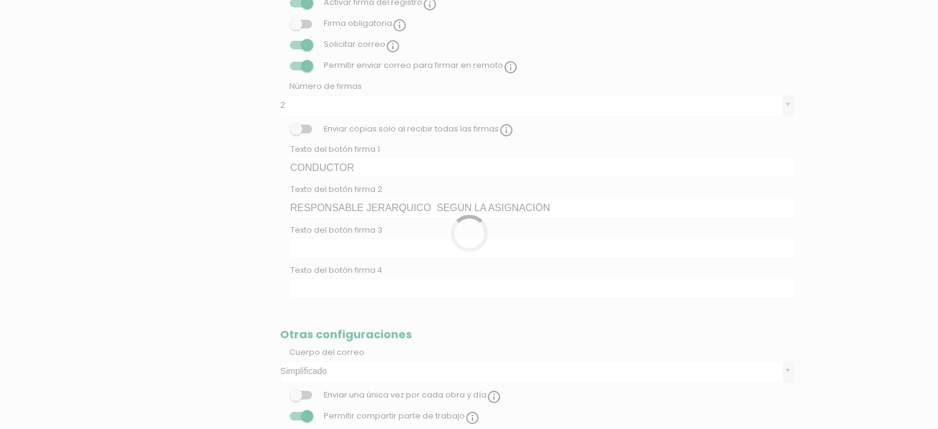
scroll to position [114, 0]
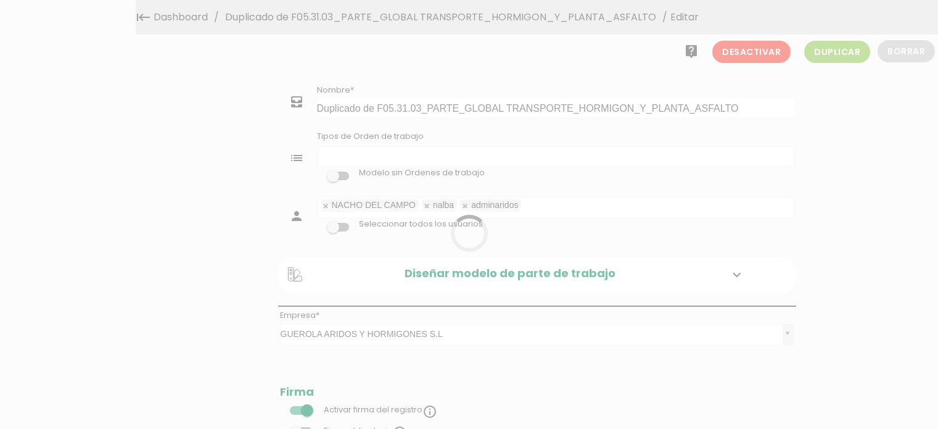
select select
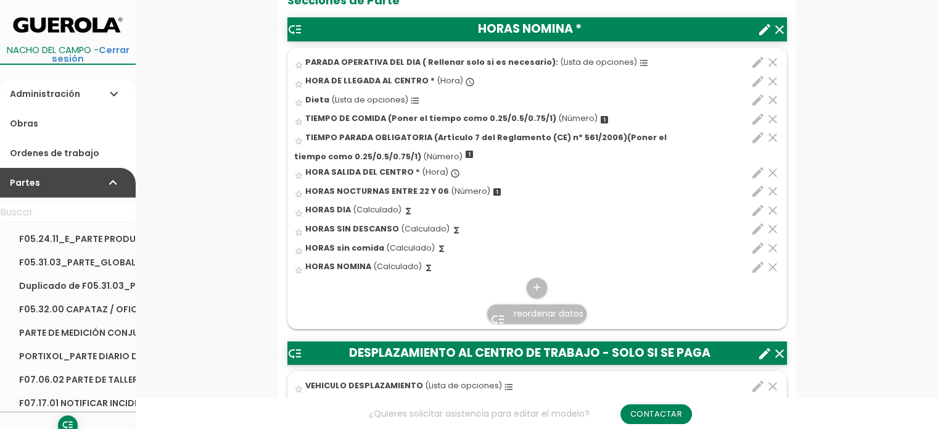
scroll to position [493, 0]
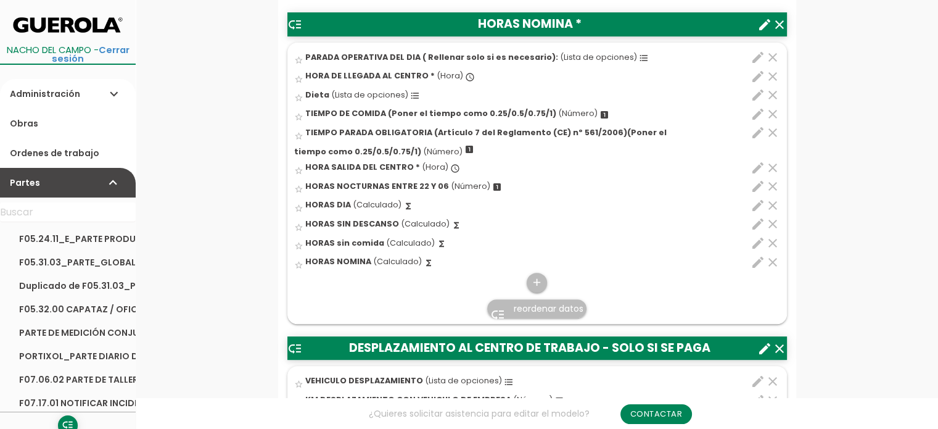
click at [760, 201] on icon "edit" at bounding box center [757, 205] width 15 height 15
select select "1"
select select "9911_pos6"
select select "-"
select select "9911_pos2"
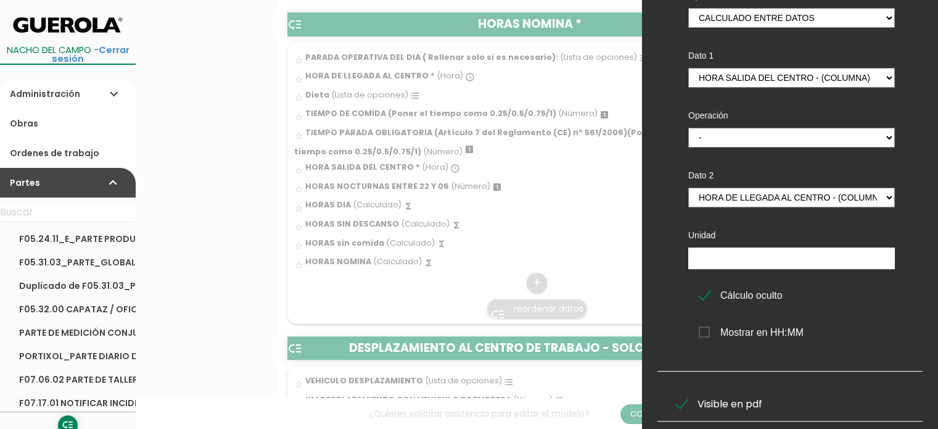
scroll to position [205, 0]
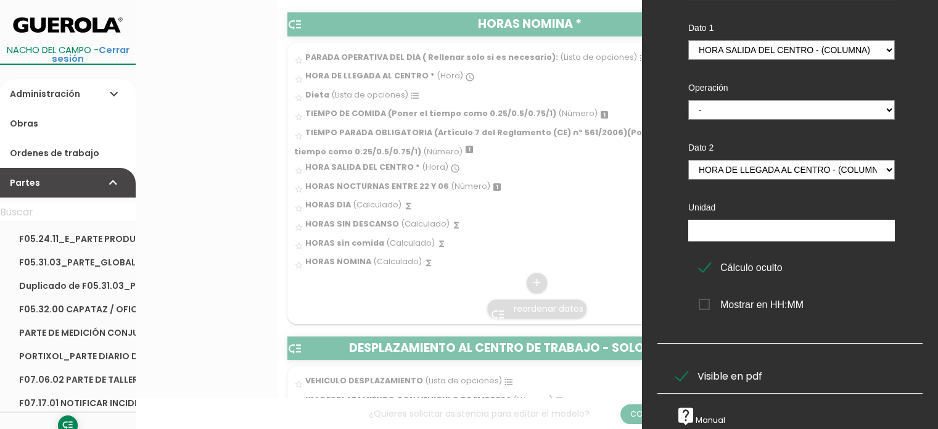
click at [706, 260] on span "Cálculo oculto" at bounding box center [741, 267] width 84 height 15
click at [0, 0] on input "Cálculo oculto" at bounding box center [0, 0] width 0 height 0
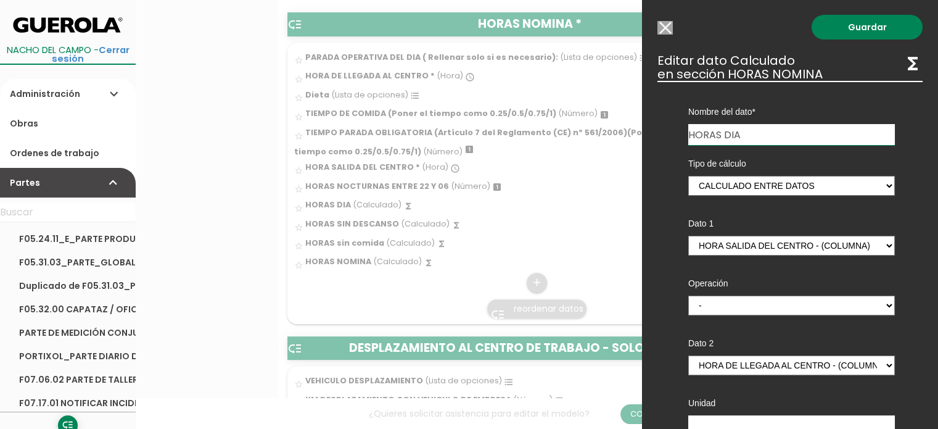
scroll to position [0, 0]
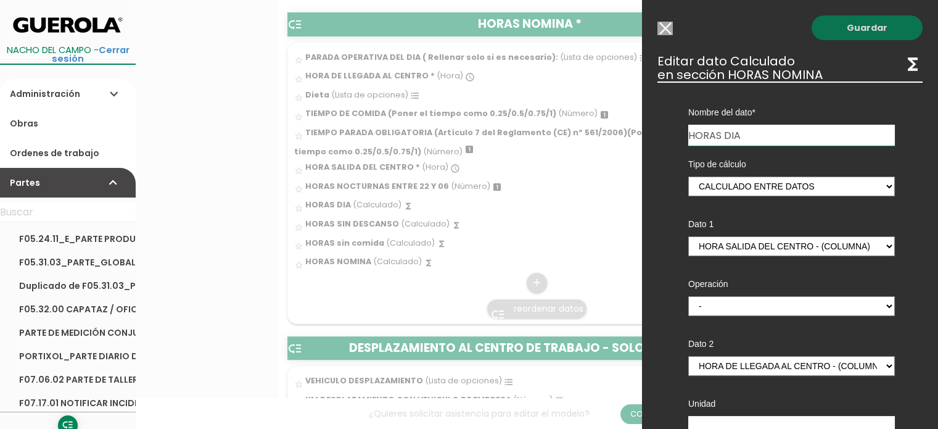
click at [845, 28] on link "Guardar" at bounding box center [867, 27] width 111 height 25
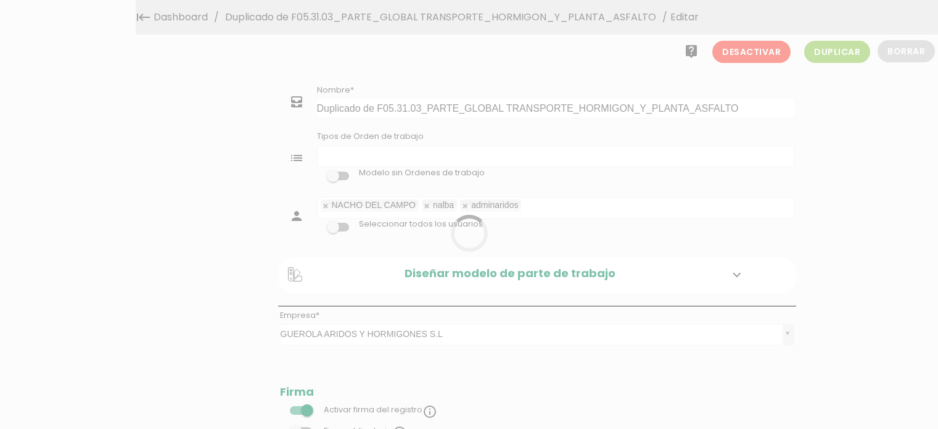
select select
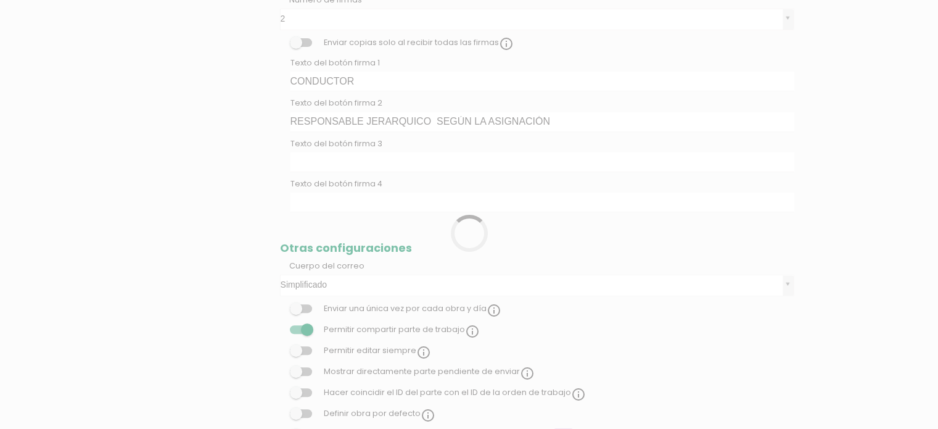
scroll to position [114, 0]
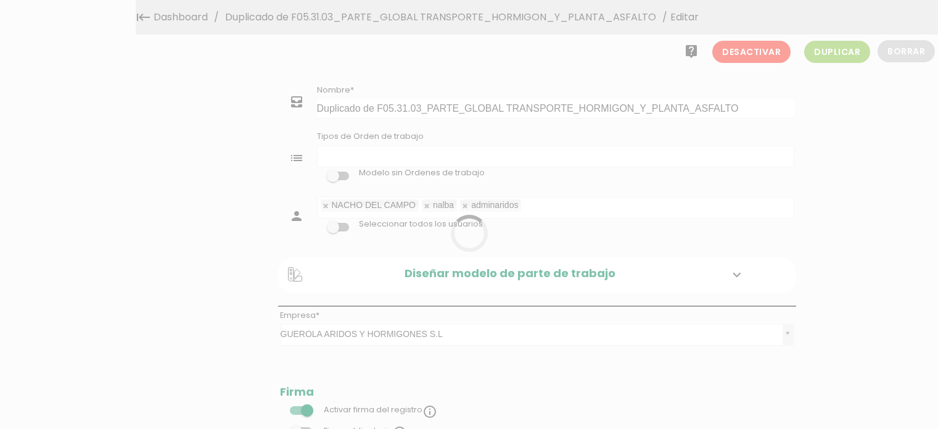
select select
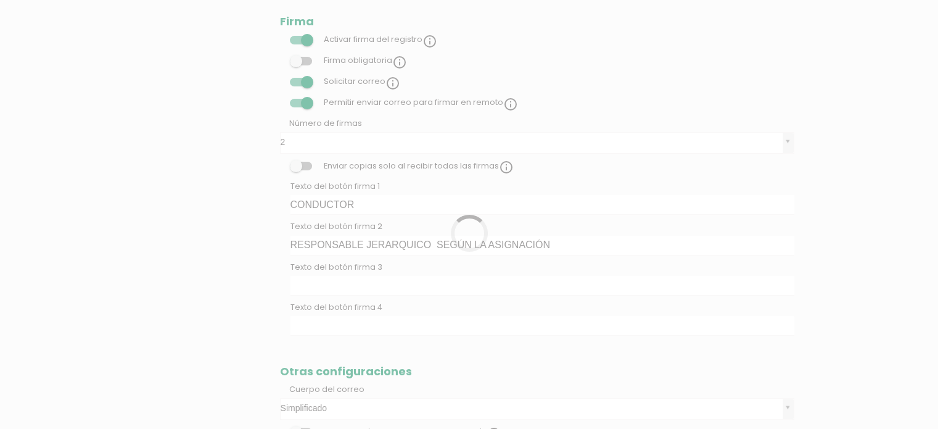
scroll to position [114, 0]
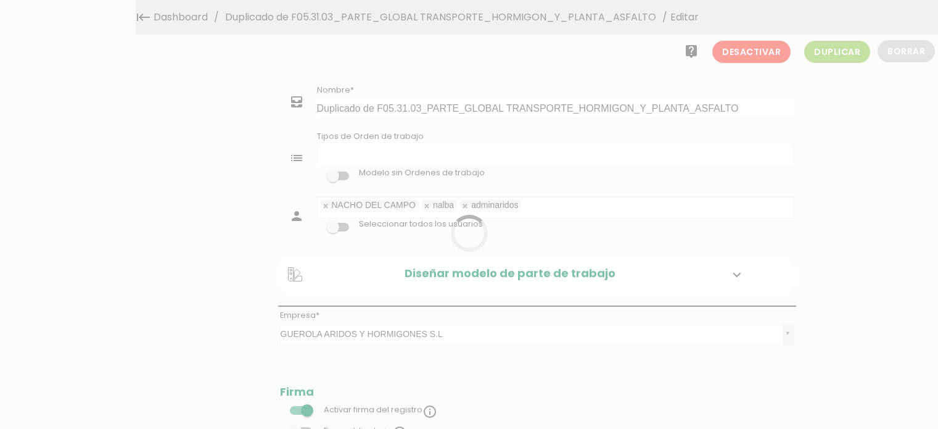
select select
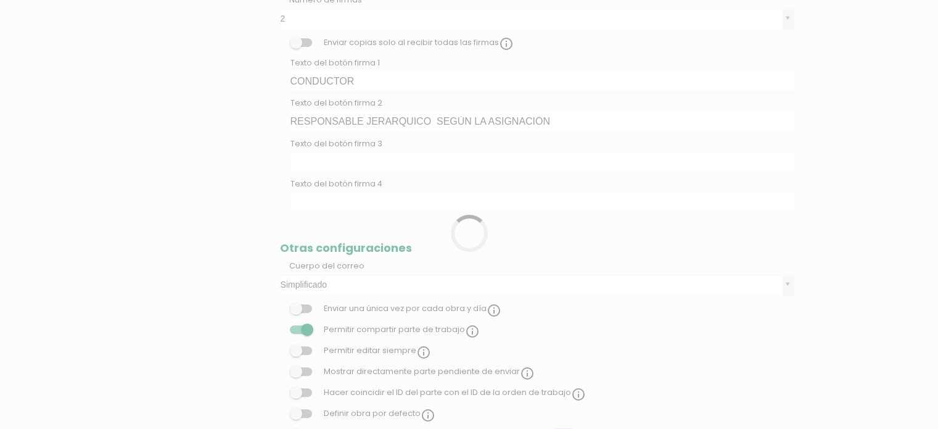
scroll to position [114, 0]
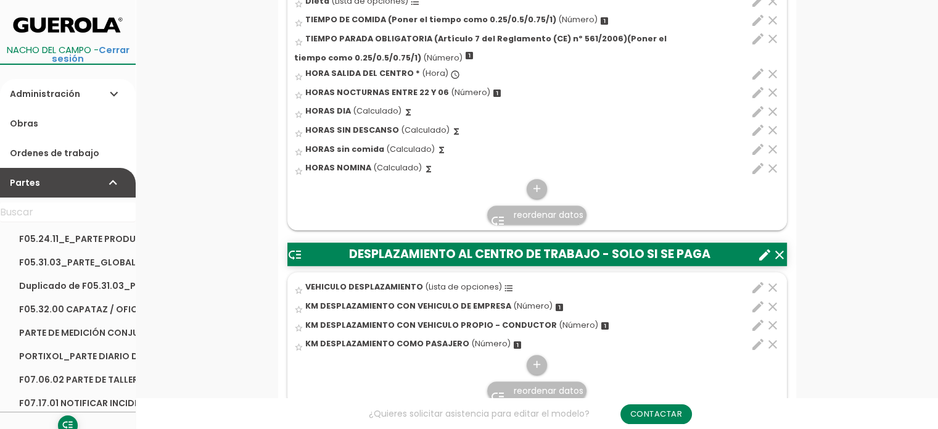
scroll to position [617, 0]
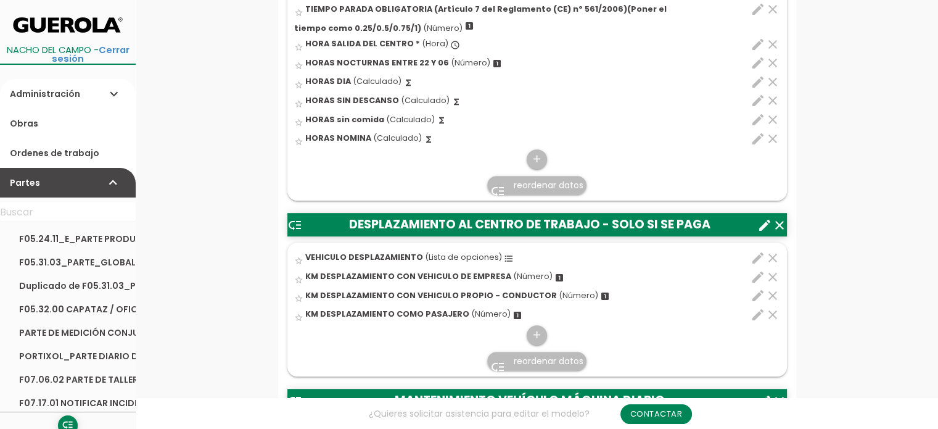
click at [755, 253] on icon "edit" at bounding box center [757, 257] width 15 height 15
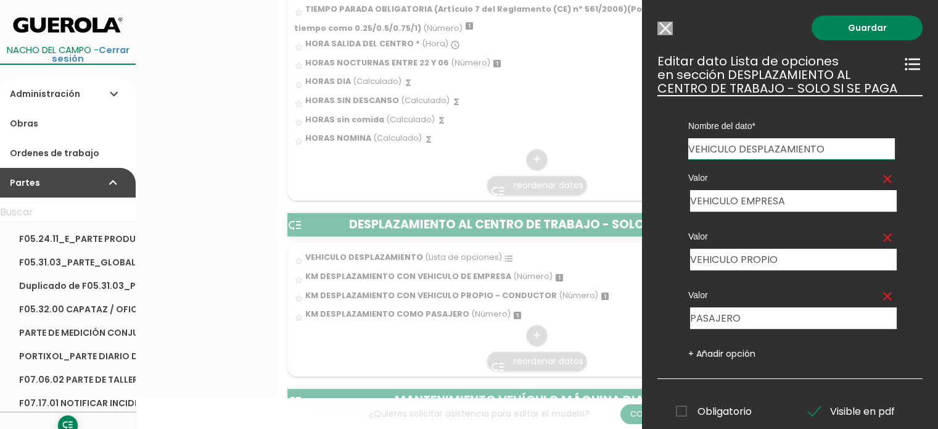
click at [666, 24] on input "Modelo sin Ordenes de trabajo" at bounding box center [664, 29] width 15 height 14
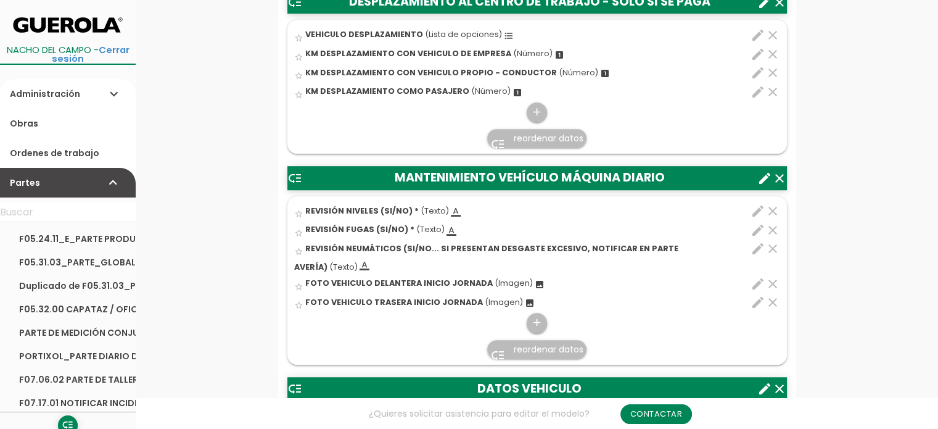
scroll to position [925, 0]
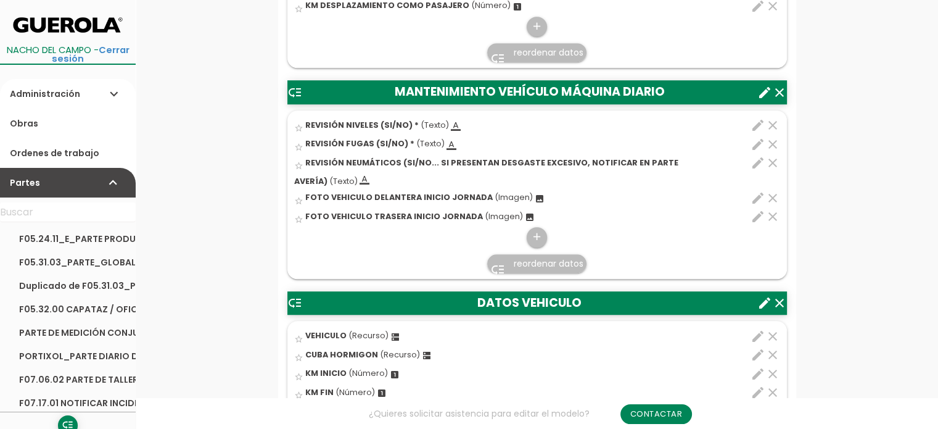
click at [763, 91] on icon "create" at bounding box center [764, 92] width 15 height 15
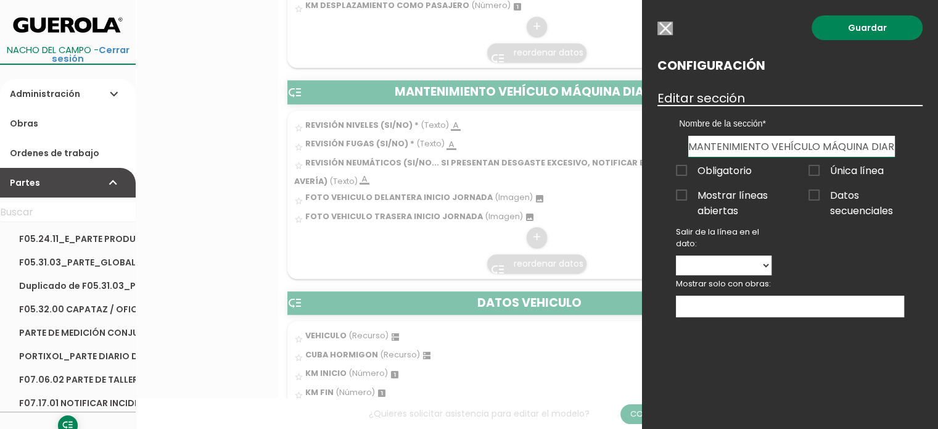
drag, startPoint x: 660, startPoint y: 25, endPoint x: 574, endPoint y: 189, distance: 185.9
click at [661, 25] on input "button" at bounding box center [664, 29] width 15 height 14
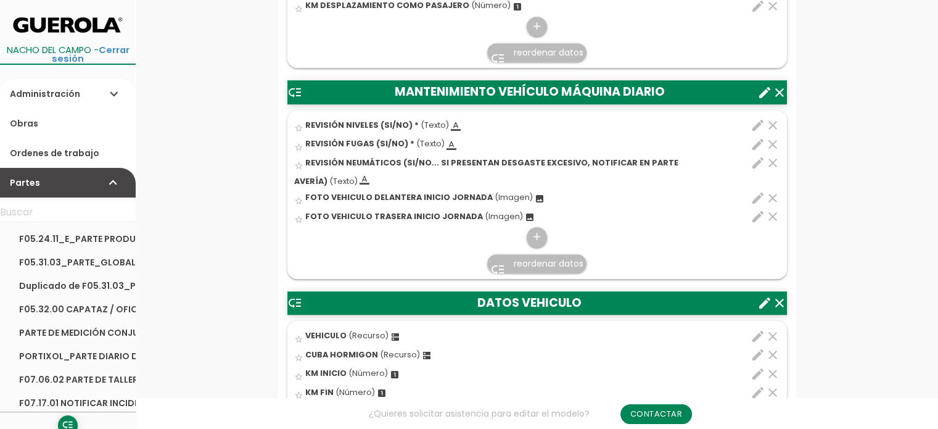
click at [764, 303] on icon "create" at bounding box center [764, 302] width 15 height 15
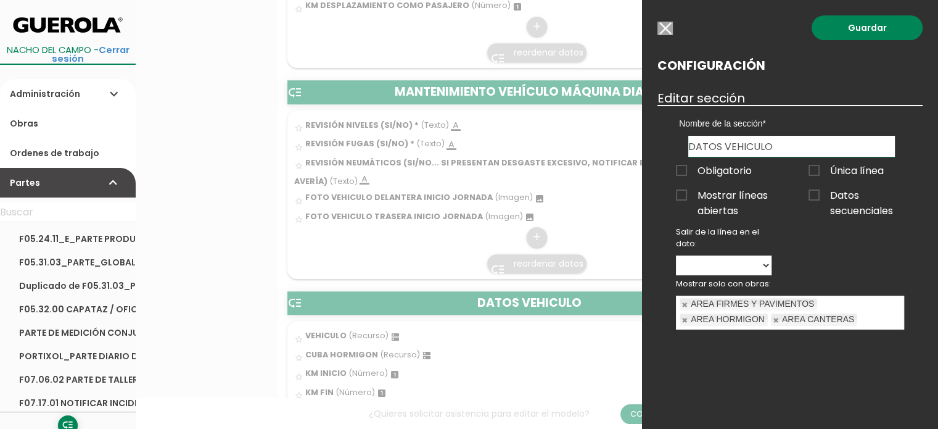
drag, startPoint x: 667, startPoint y: 29, endPoint x: 527, endPoint y: 143, distance: 180.6
click at [666, 29] on input "button" at bounding box center [664, 29] width 15 height 14
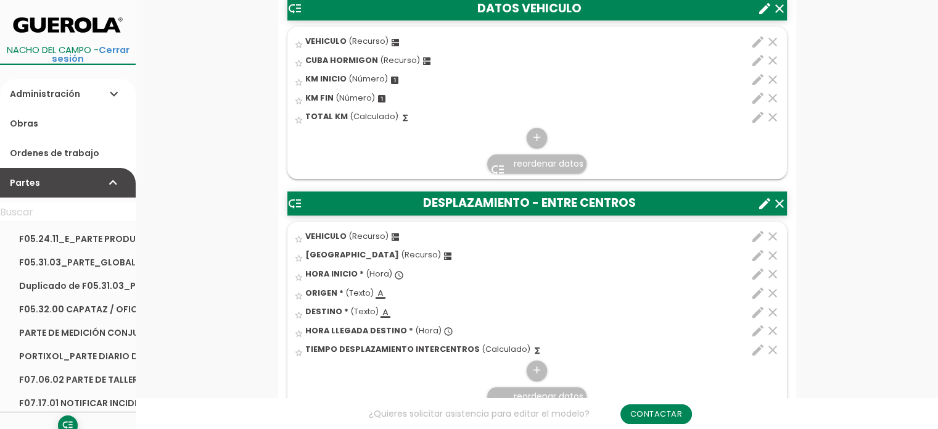
scroll to position [1233, 0]
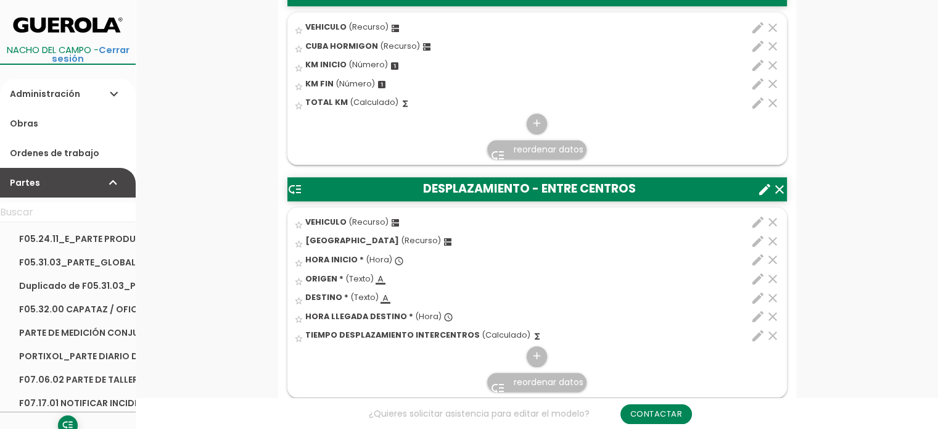
click at [762, 185] on icon "create" at bounding box center [764, 189] width 15 height 15
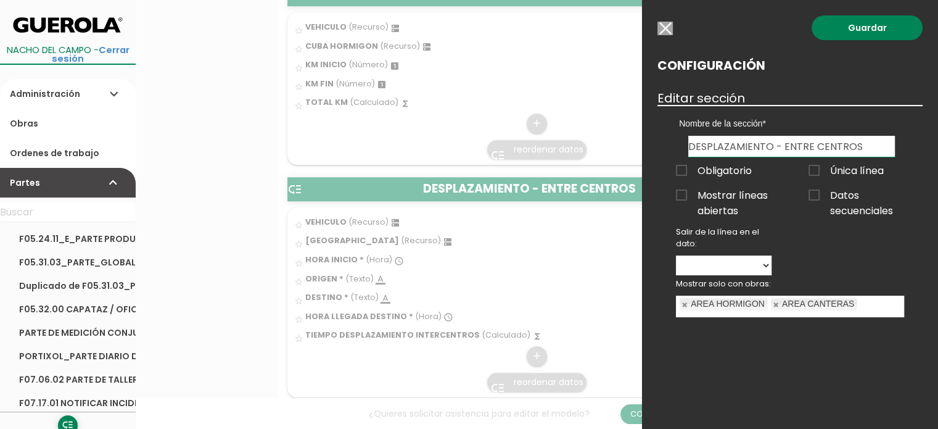
click at [667, 31] on input "button" at bounding box center [664, 29] width 15 height 14
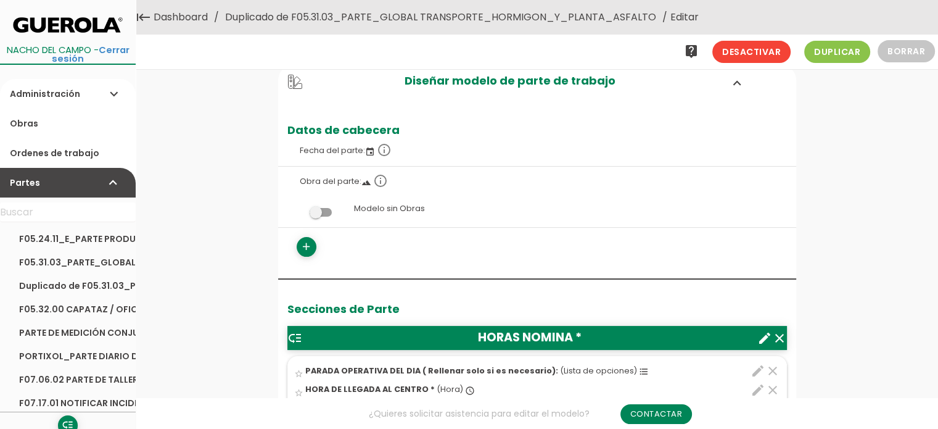
scroll to position [0, 0]
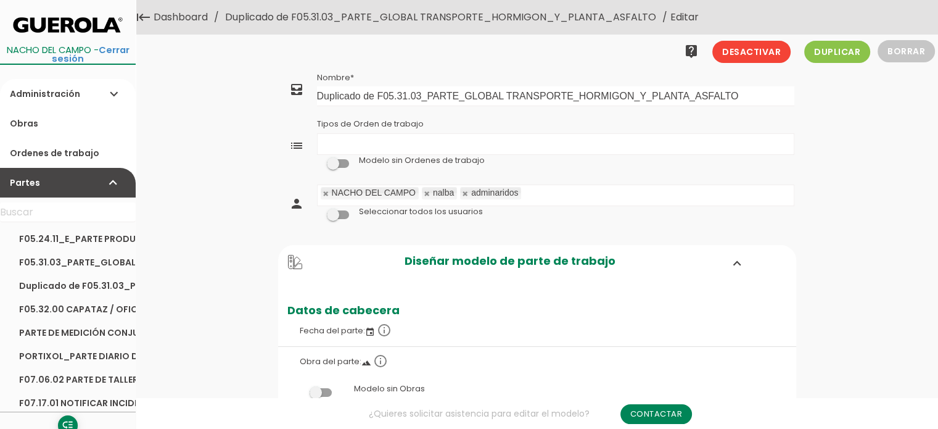
drag, startPoint x: 23, startPoint y: 89, endPoint x: 30, endPoint y: 91, distance: 6.9
click at [24, 89] on link "Administración expand_more" at bounding box center [68, 94] width 136 height 30
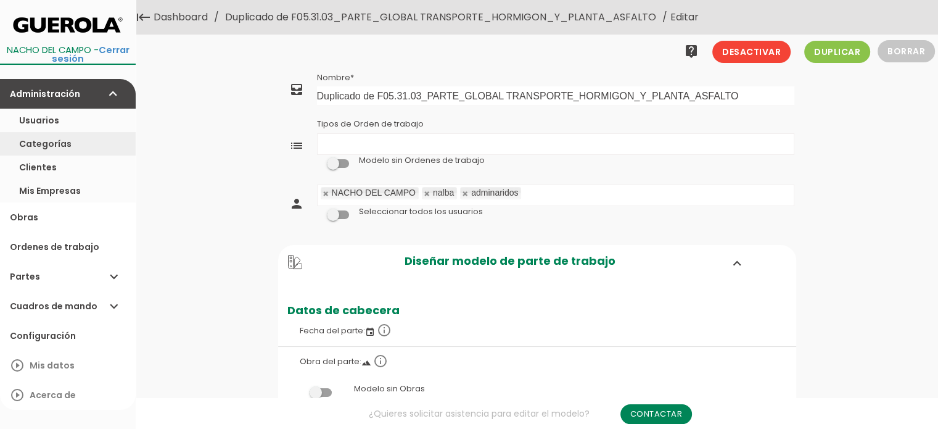
click at [66, 140] on link "Categorías" at bounding box center [68, 143] width 136 height 23
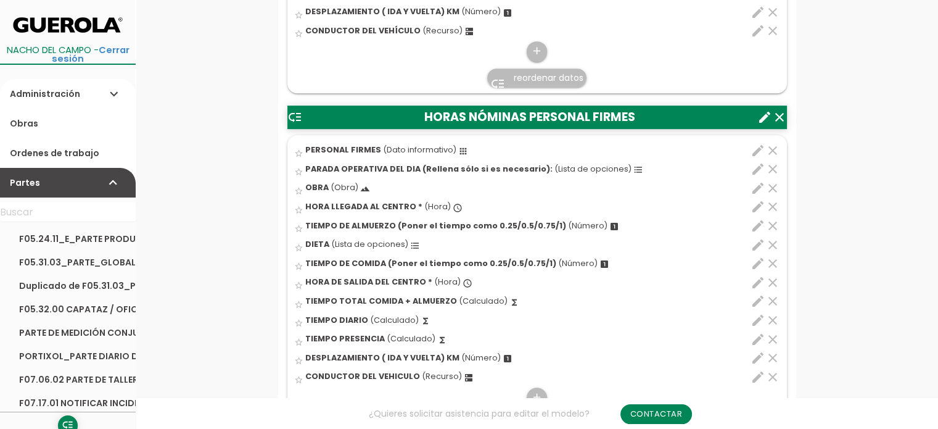
scroll to position [617, 0]
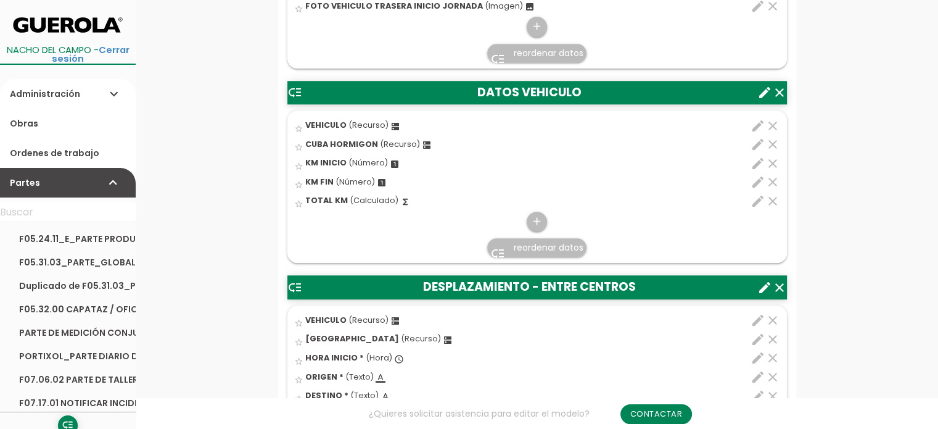
scroll to position [1159, 0]
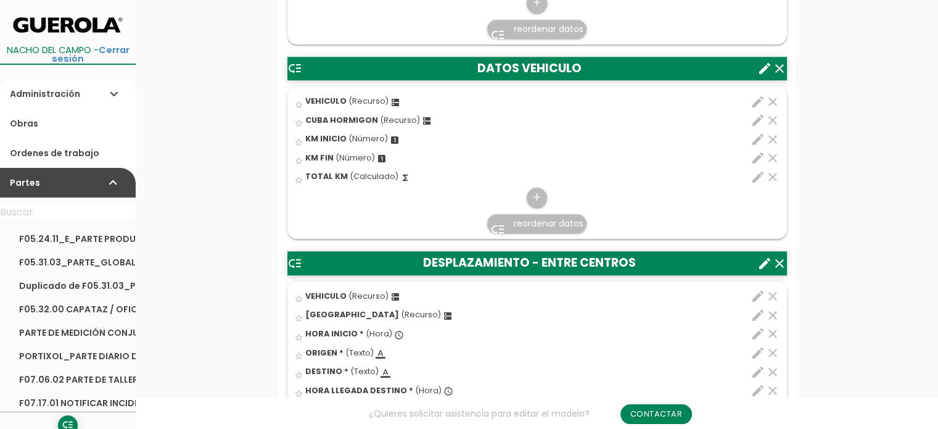
click at [757, 98] on icon "edit" at bounding box center [757, 101] width 15 height 15
select select "2179"
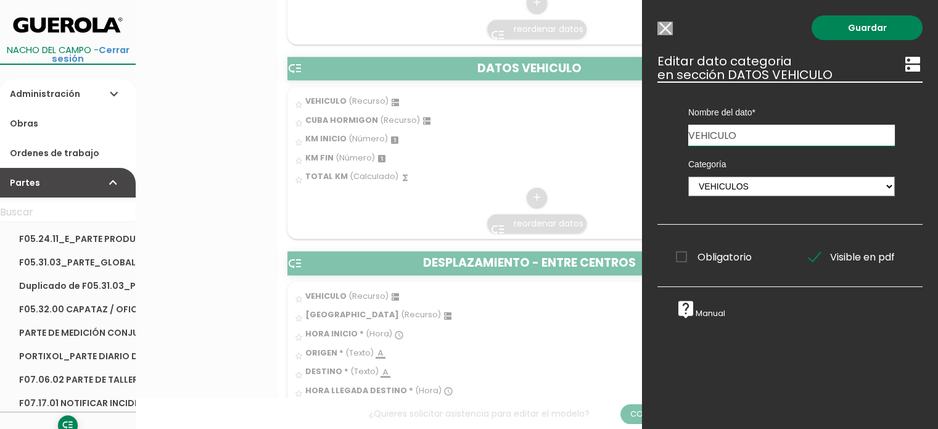
click at [661, 31] on input "Modelo sin Ordenes de trabajo" at bounding box center [664, 29] width 15 height 14
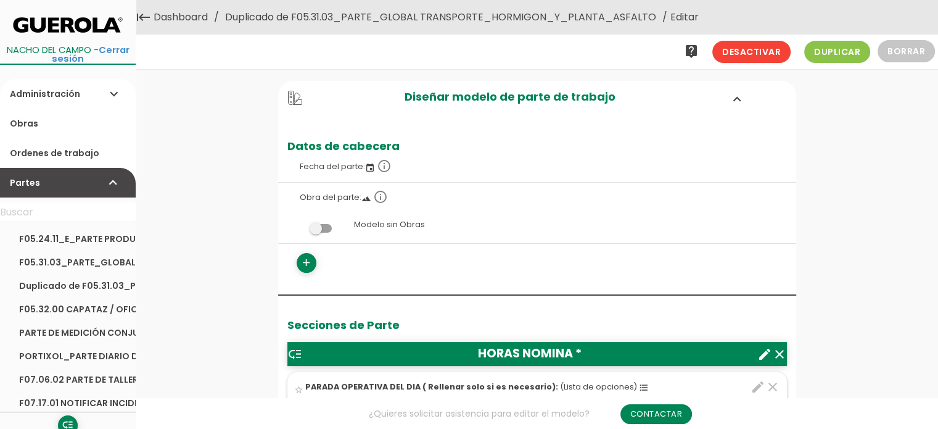
scroll to position [0, 0]
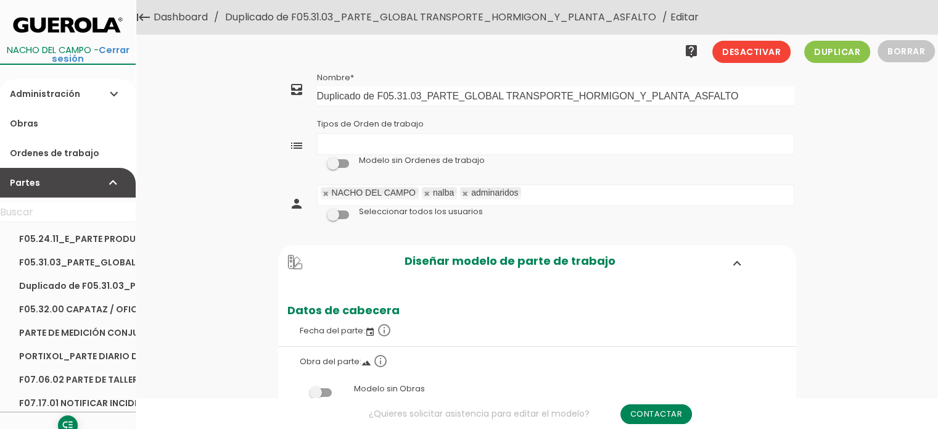
click at [597, 18] on link "Duplicado de F05.31.03_PARTE_GLOBAL TRANSPORTE_HORMIGON_Y_PLANTA_ASFALTO" at bounding box center [440, 17] width 437 height 35
